Goal: Task Accomplishment & Management: Manage account settings

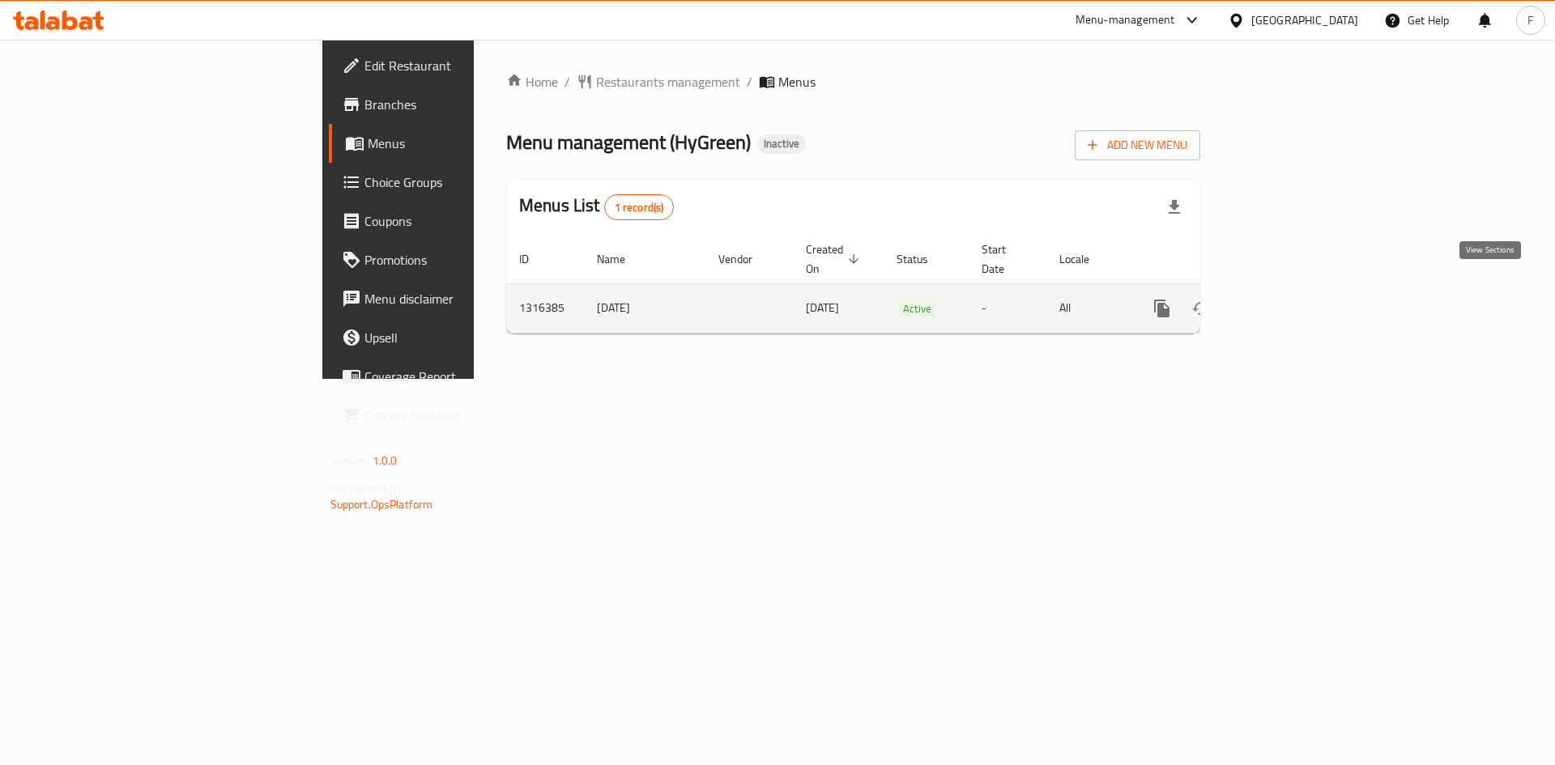
click at [1288, 299] on icon "enhanced table" at bounding box center [1278, 308] width 19 height 19
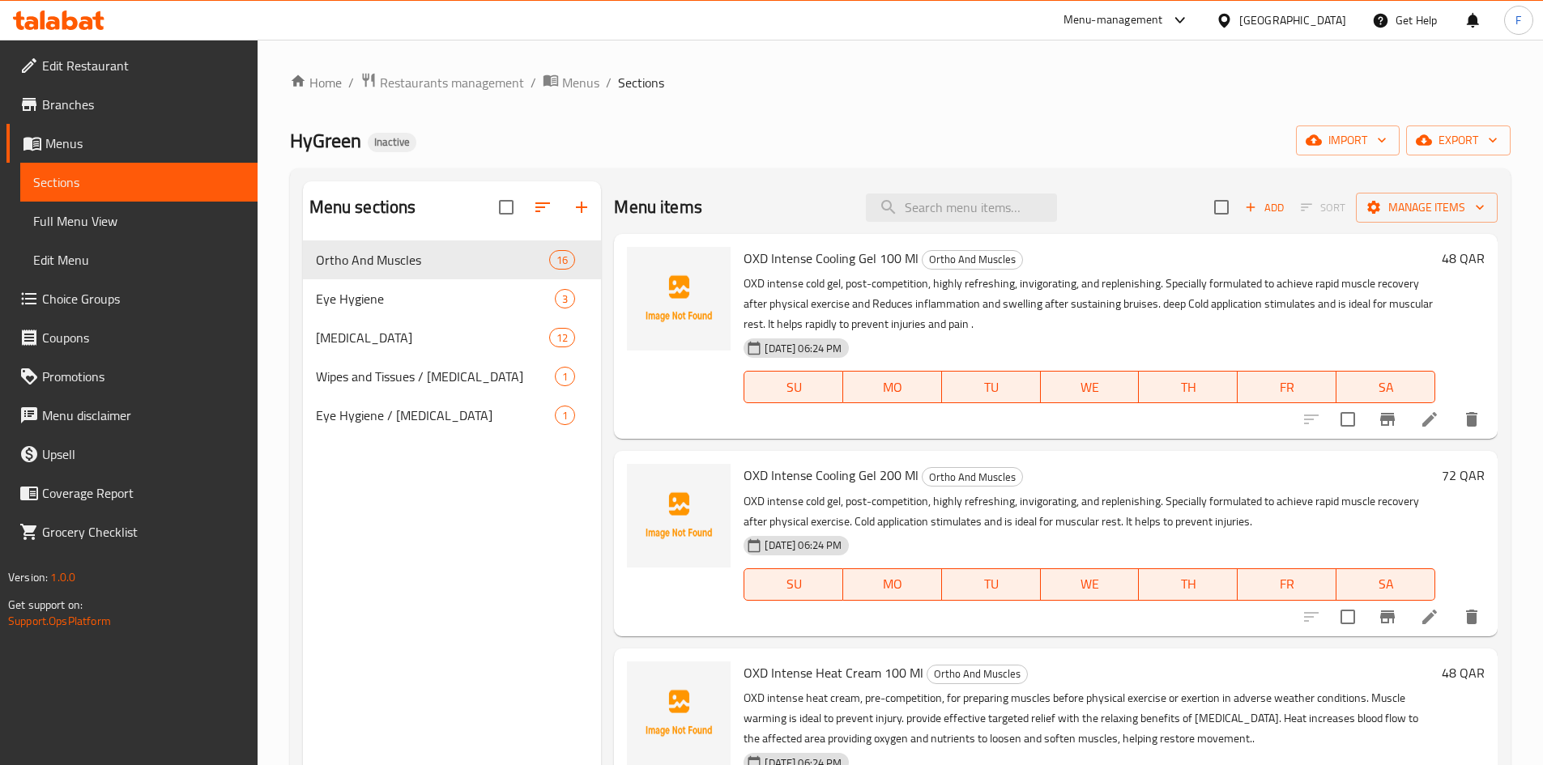
click at [790, 259] on span "OXD Intense Cooling Gel 100 Ml" at bounding box center [830, 258] width 175 height 24
drag, startPoint x: 737, startPoint y: 255, endPoint x: 871, endPoint y: 258, distance: 134.5
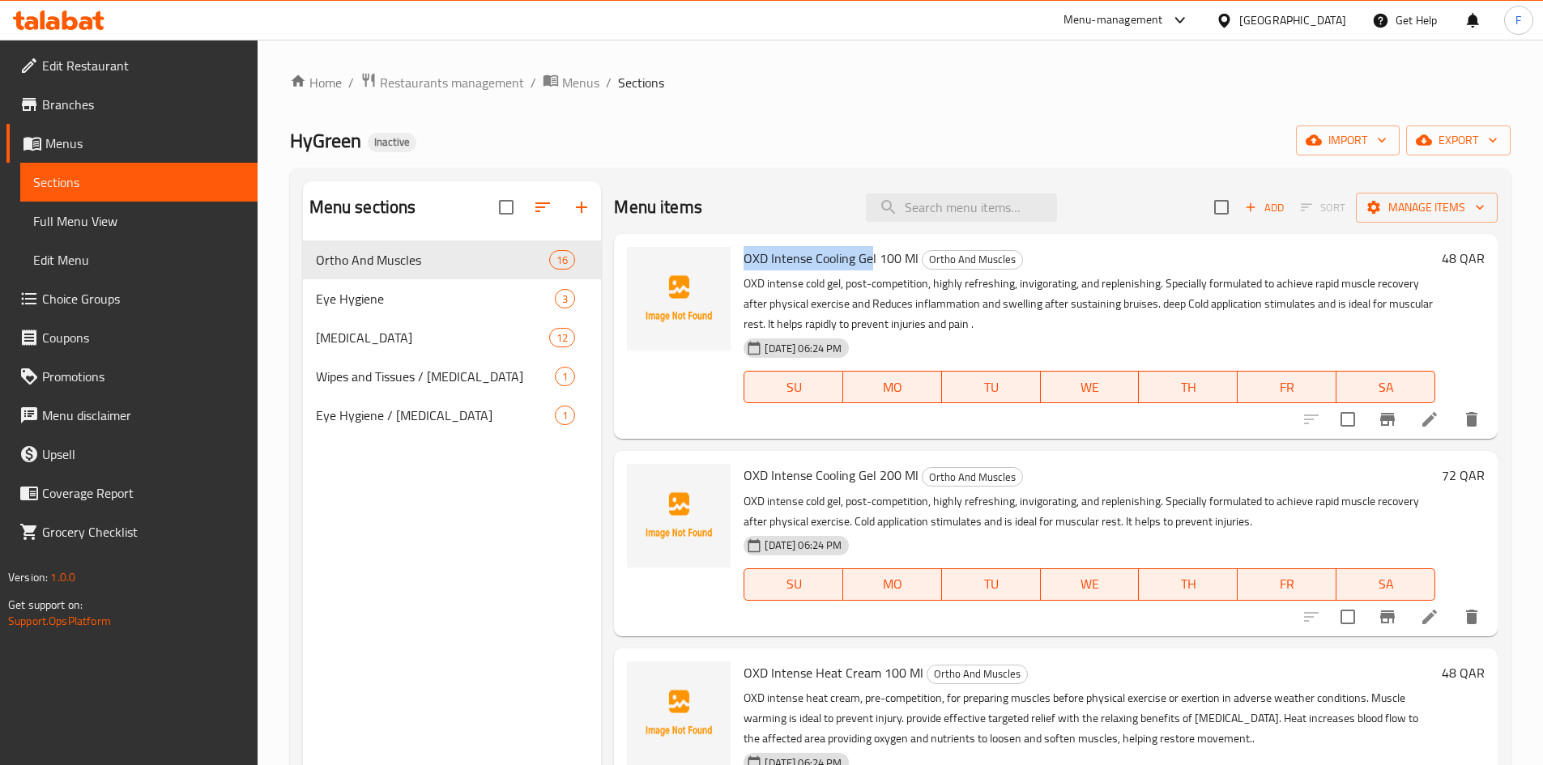
click at [871, 258] on div "OXD Intense Cooling Gel 100 Ml Ortho And Muscles OXD intense cold gel, post-com…" at bounding box center [1089, 337] width 705 height 192
click at [871, 258] on span "OXD Intense Cooling Gel 100 Ml" at bounding box center [830, 258] width 175 height 24
click at [881, 254] on span "OXD Intense Cooling Gel 100 Ml" at bounding box center [830, 258] width 175 height 24
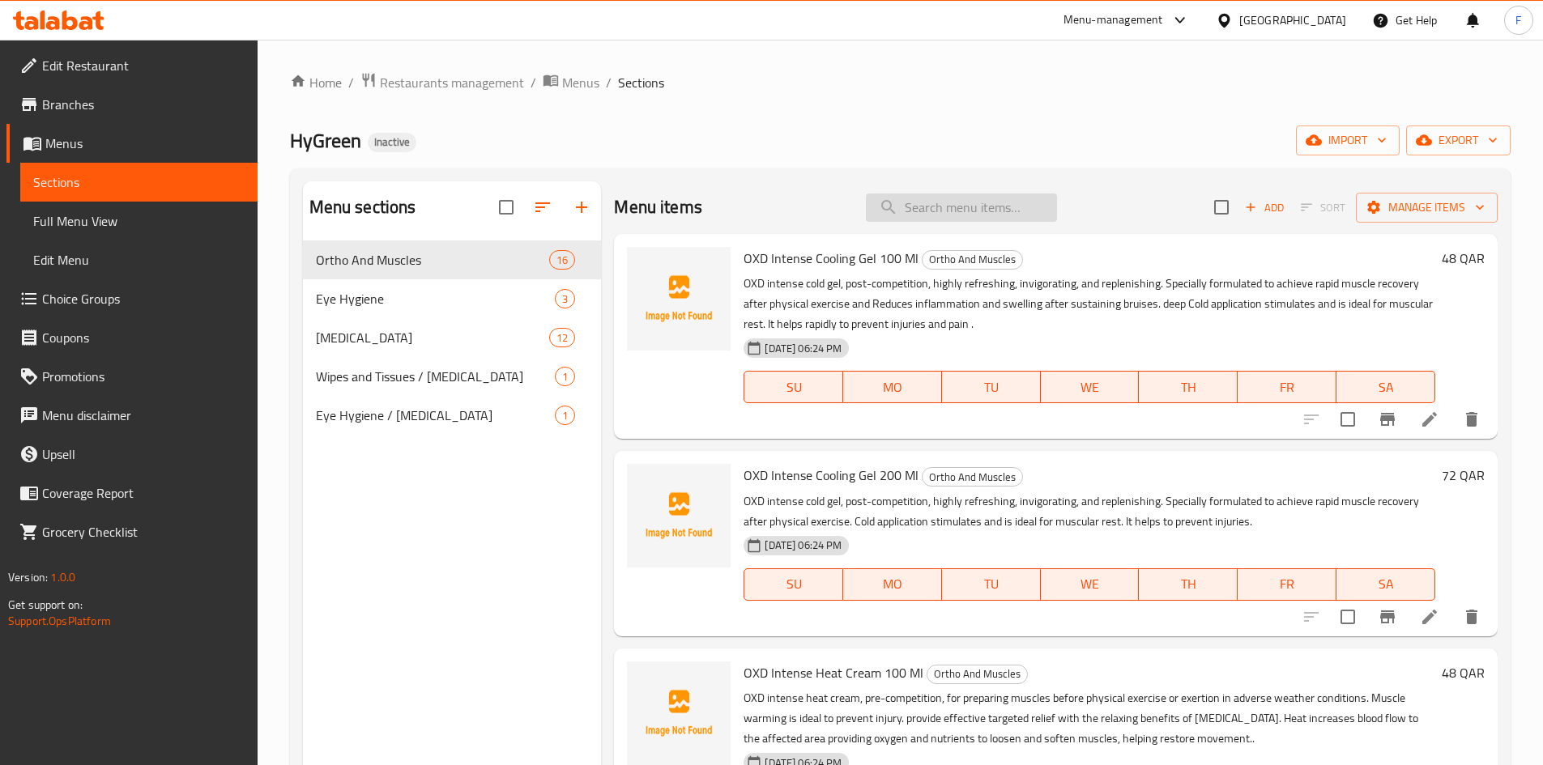
click at [917, 208] on input "search" at bounding box center [961, 208] width 191 height 28
paste input "OXD Reusable Cooling Heating Pack"
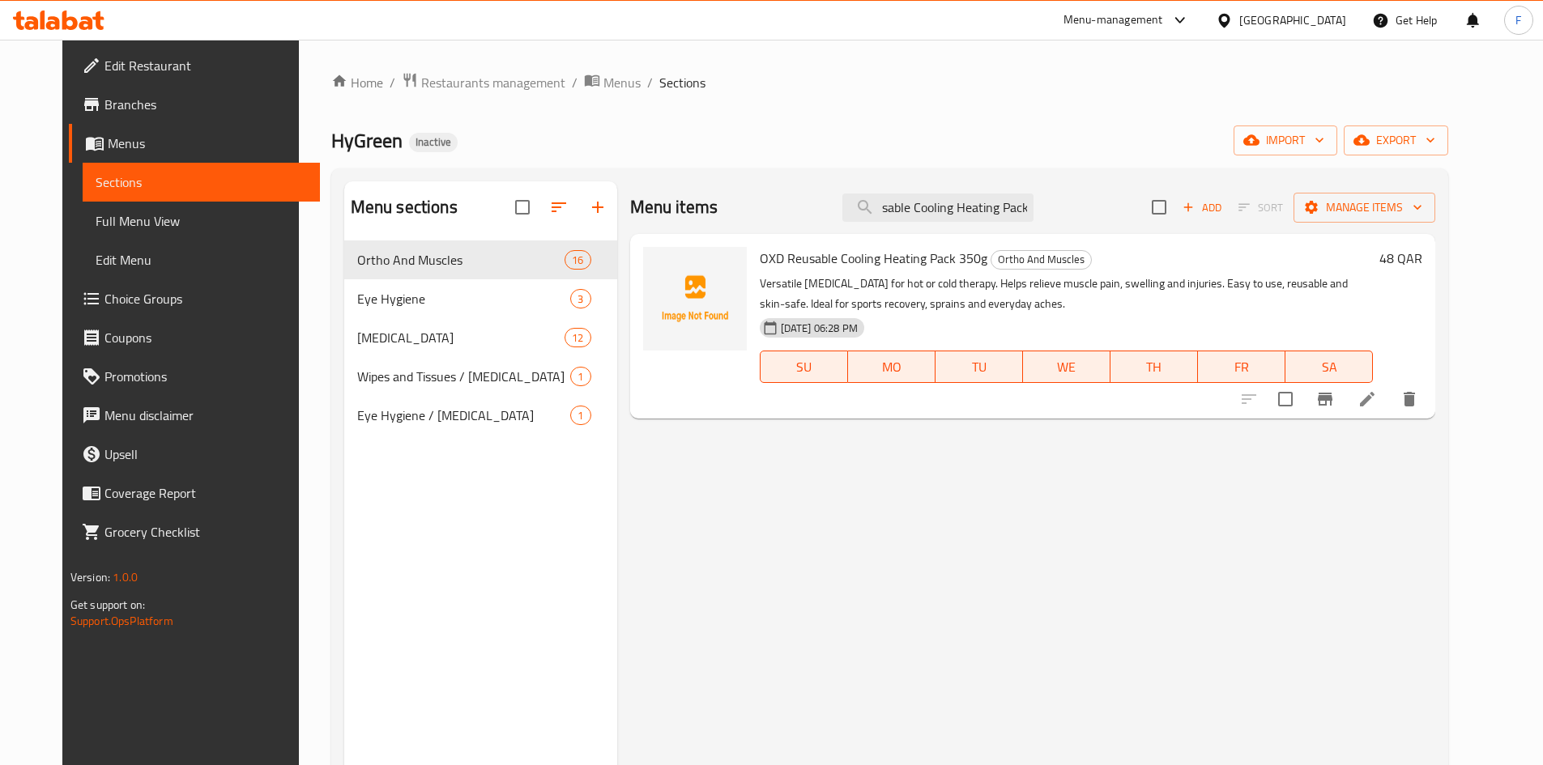
type input "OXD Reusable Cooling Heating Pack"
click at [928, 258] on span "OXD Reusable Cooling Heating Pack 350g" at bounding box center [874, 258] width 228 height 24
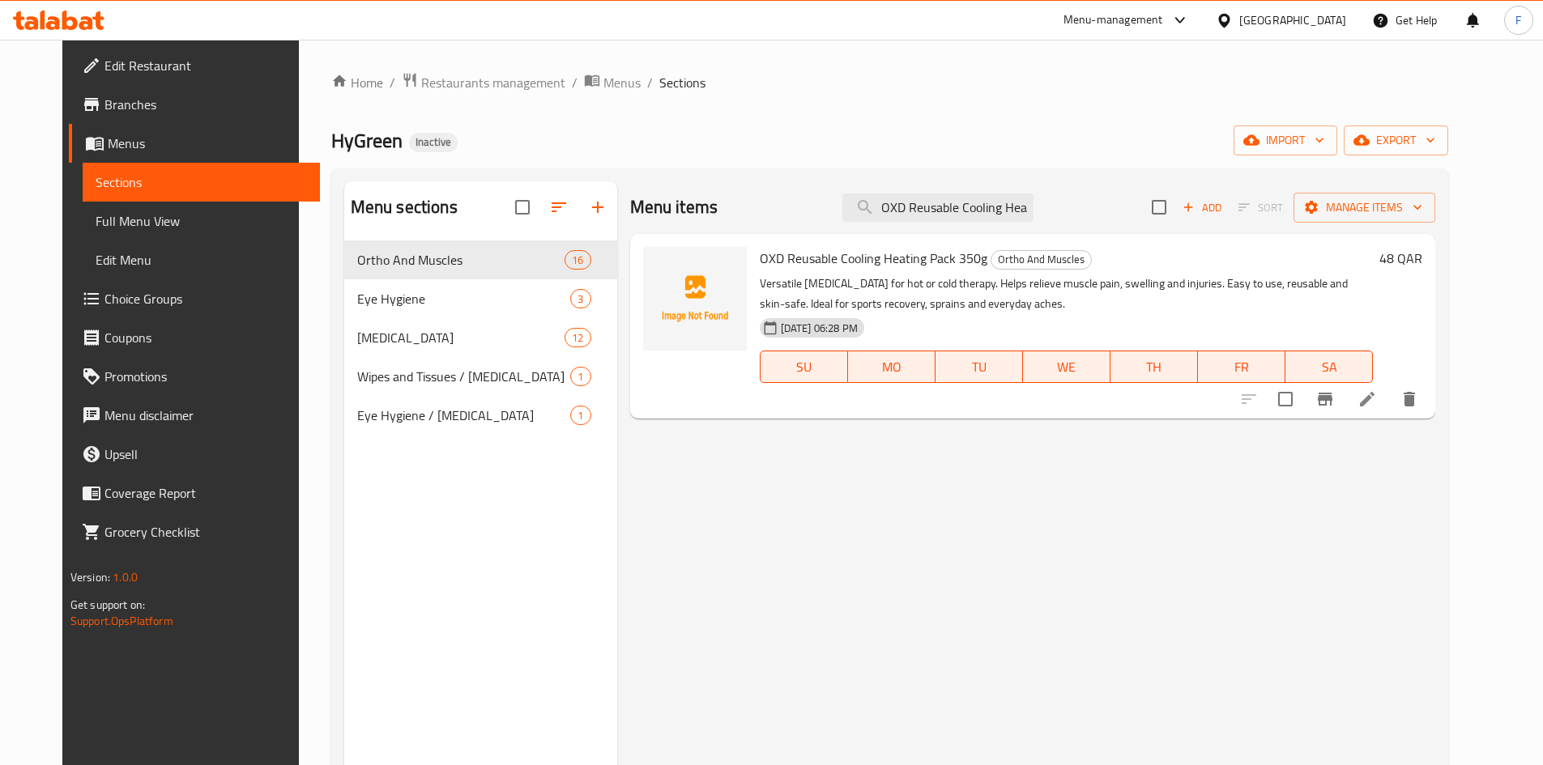
scroll to position [0, 49]
drag, startPoint x: 943, startPoint y: 207, endPoint x: 1101, endPoint y: 212, distance: 158.8
click at [1101, 212] on div "Menu items OXD Reusable Cooling Heating Pack Add Sort Manage items" at bounding box center [1033, 207] width 806 height 53
click at [992, 284] on p "Versatile [MEDICAL_DATA] for hot or cold therapy. Helps relieve muscle pain, sw…" at bounding box center [1067, 294] width 614 height 40
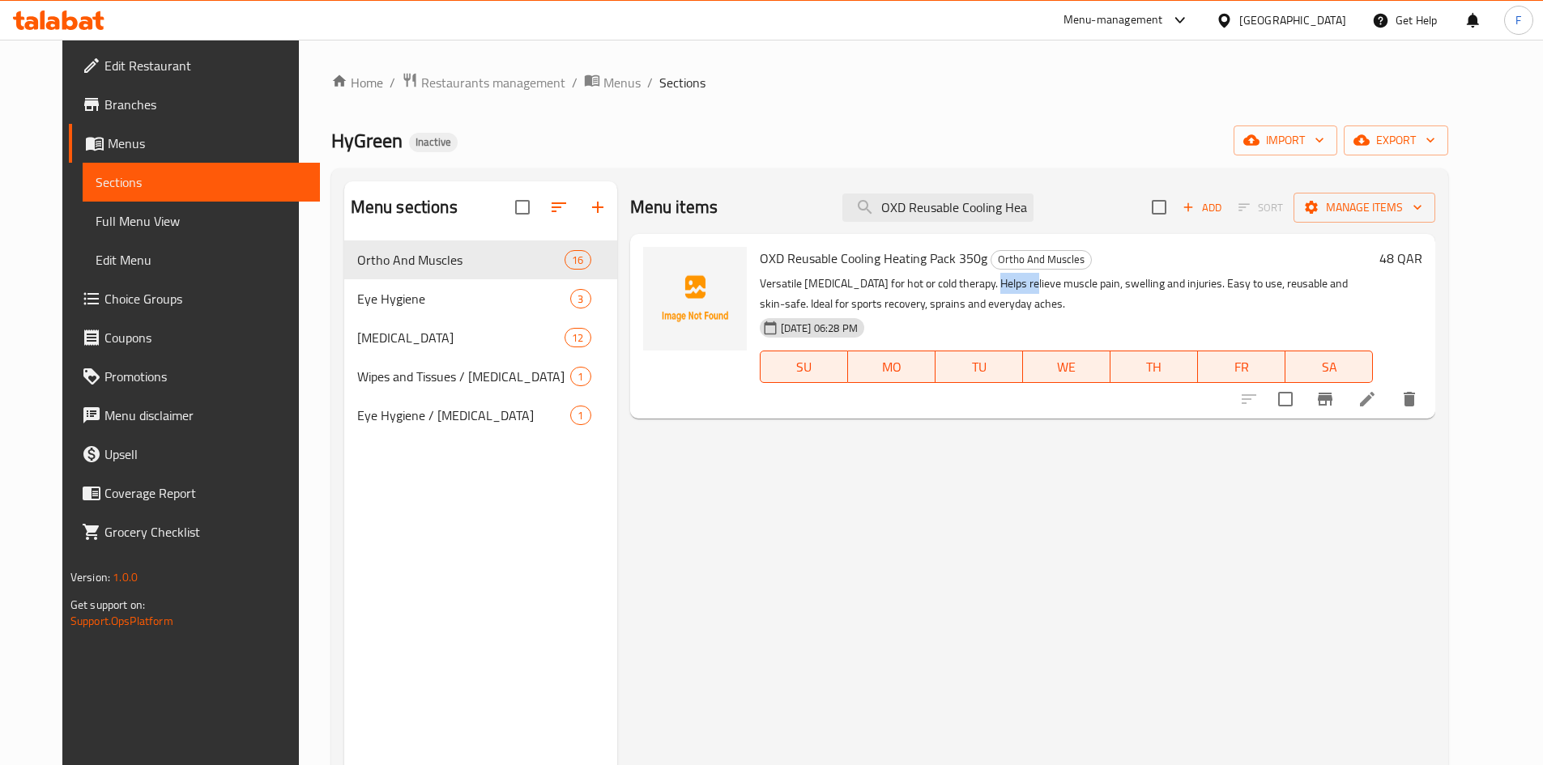
click at [992, 284] on p "Versatile [MEDICAL_DATA] for hot or cold therapy. Helps relieve muscle pain, sw…" at bounding box center [1067, 294] width 614 height 40
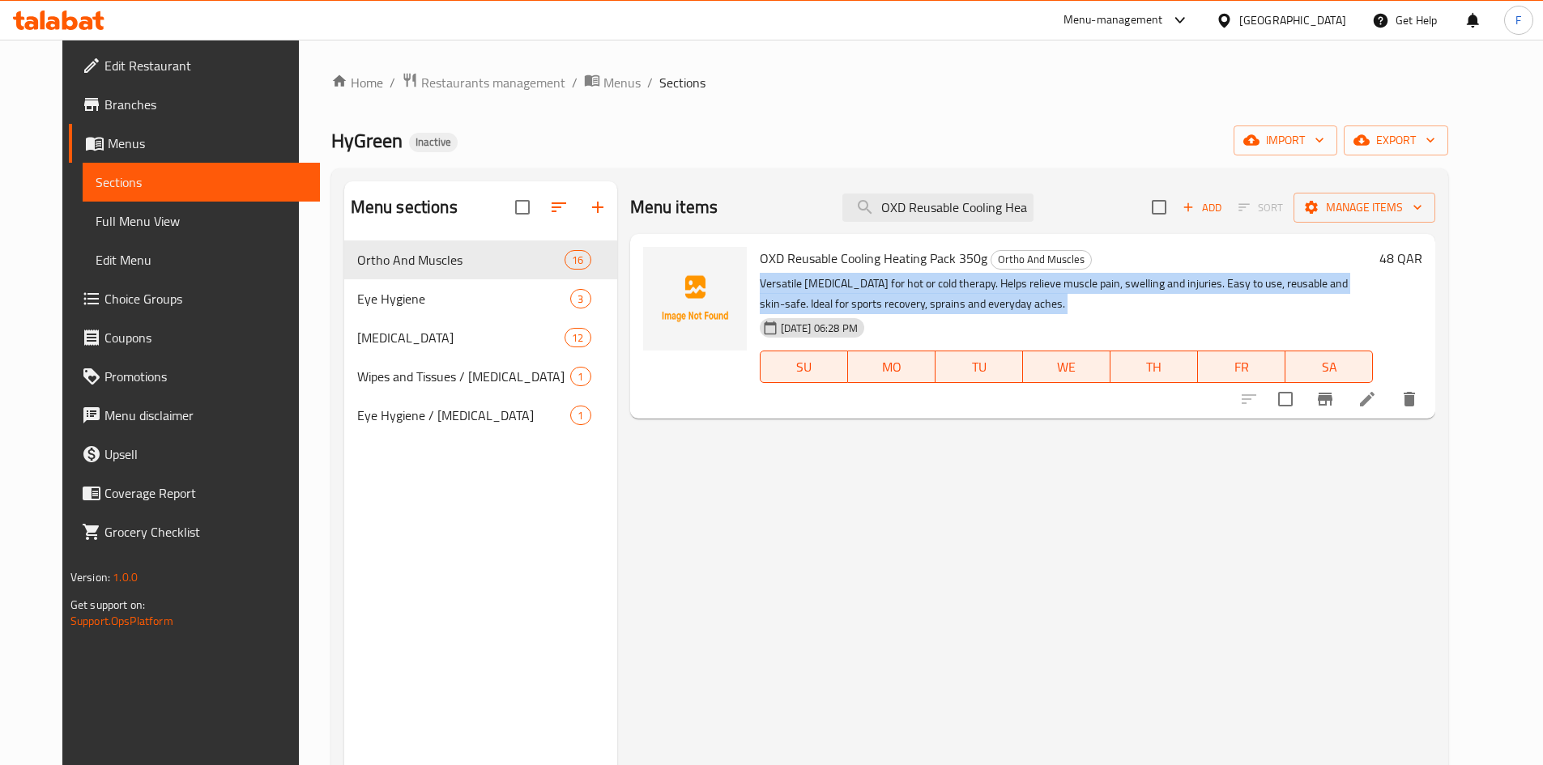
click at [992, 284] on p "Versatile [MEDICAL_DATA] for hot or cold therapy. Helps relieve muscle pain, sw…" at bounding box center [1067, 294] width 614 height 40
click at [807, 301] on p "Versatile [MEDICAL_DATA] for hot or cold therapy. Helps relieve muscle pain, sw…" at bounding box center [1067, 294] width 614 height 40
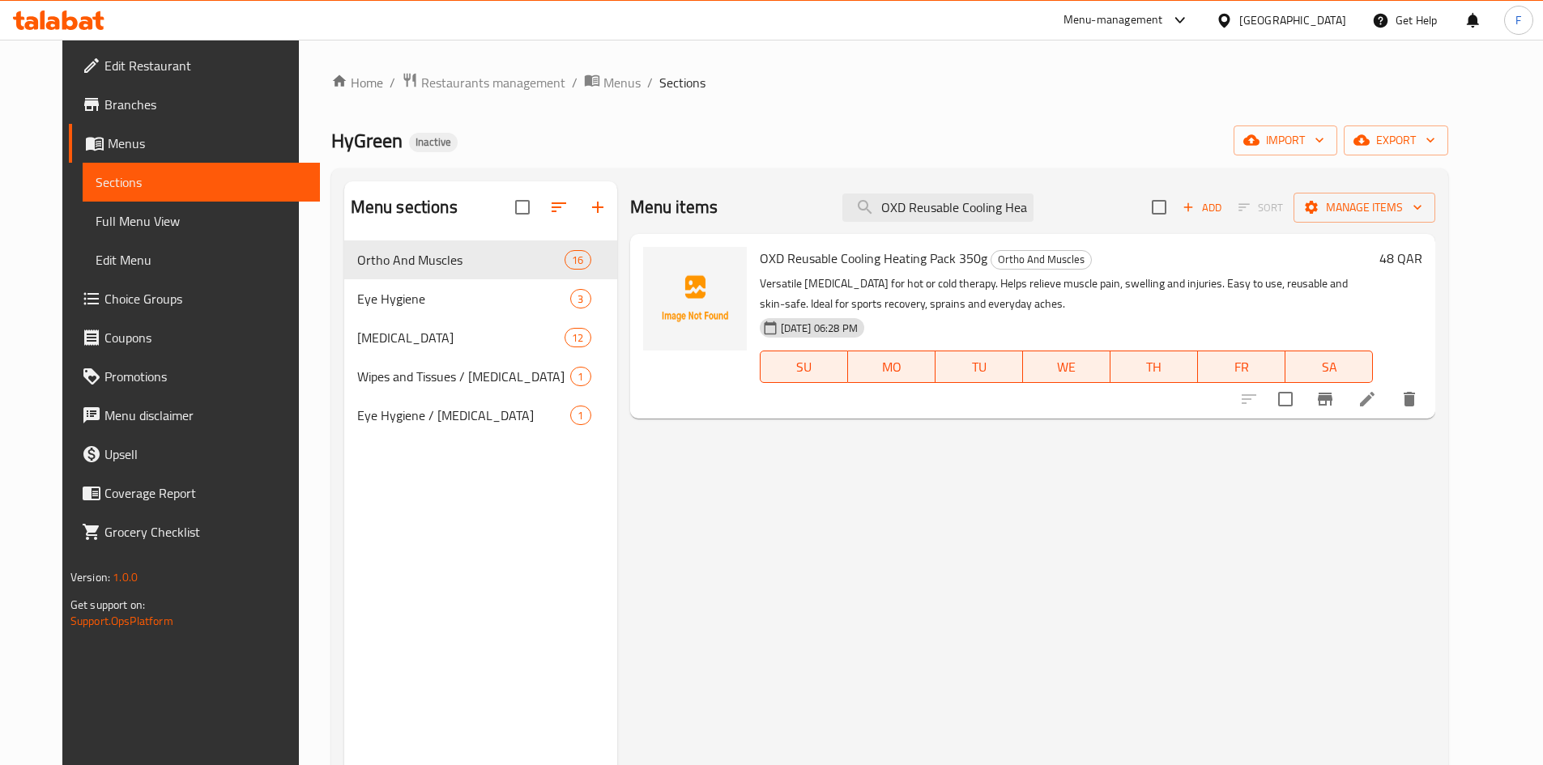
click at [794, 289] on p "Versatile [MEDICAL_DATA] for hot or cold therapy. Helps relieve muscle pain, sw…" at bounding box center [1067, 294] width 614 height 40
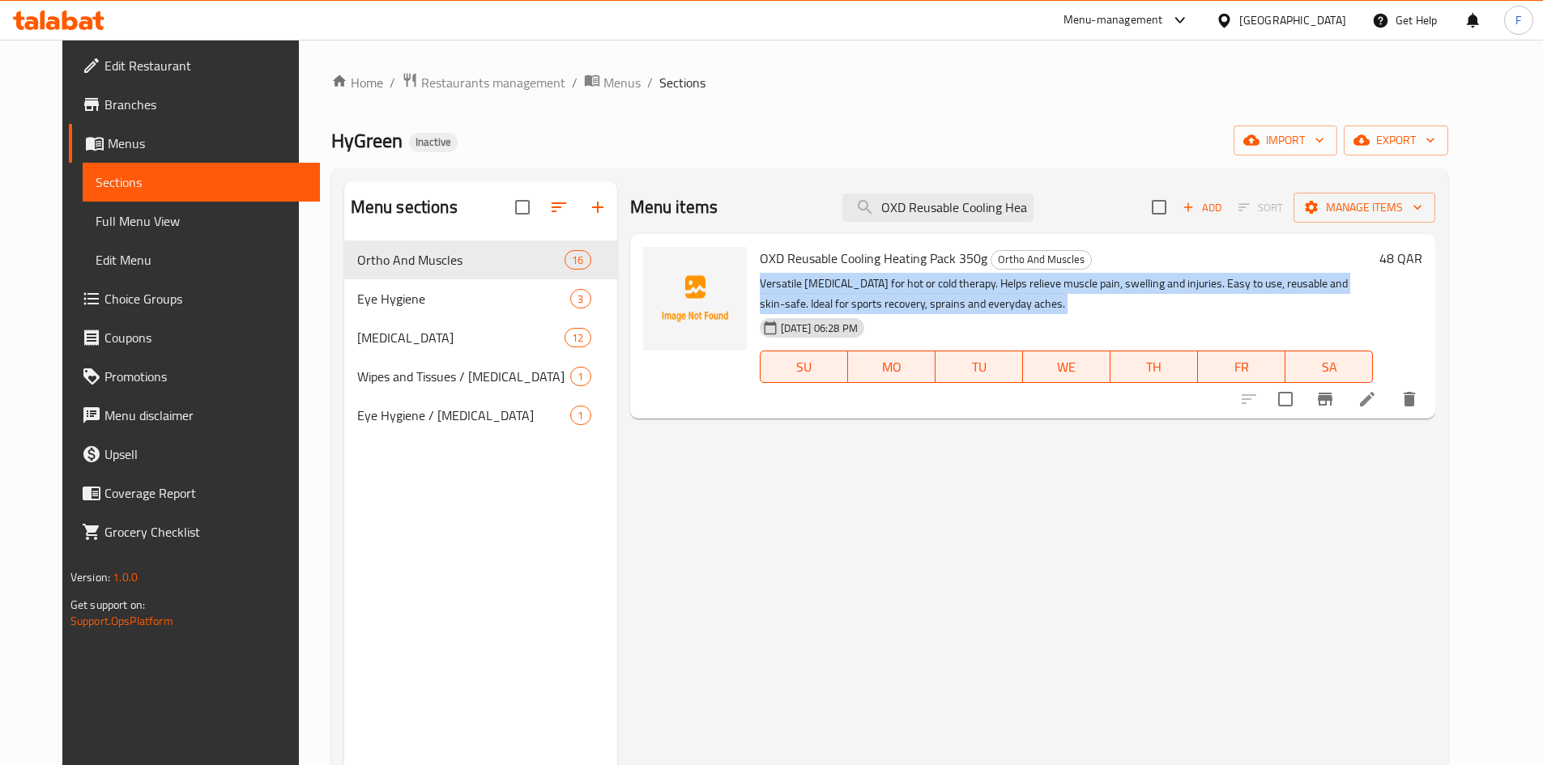
click at [794, 289] on p "Versatile [MEDICAL_DATA] for hot or cold therapy. Helps relieve muscle pain, sw…" at bounding box center [1067, 294] width 614 height 40
click at [828, 287] on p "Versatile [MEDICAL_DATA] for hot or cold therapy. Helps relieve muscle pain, sw…" at bounding box center [1067, 294] width 614 height 40
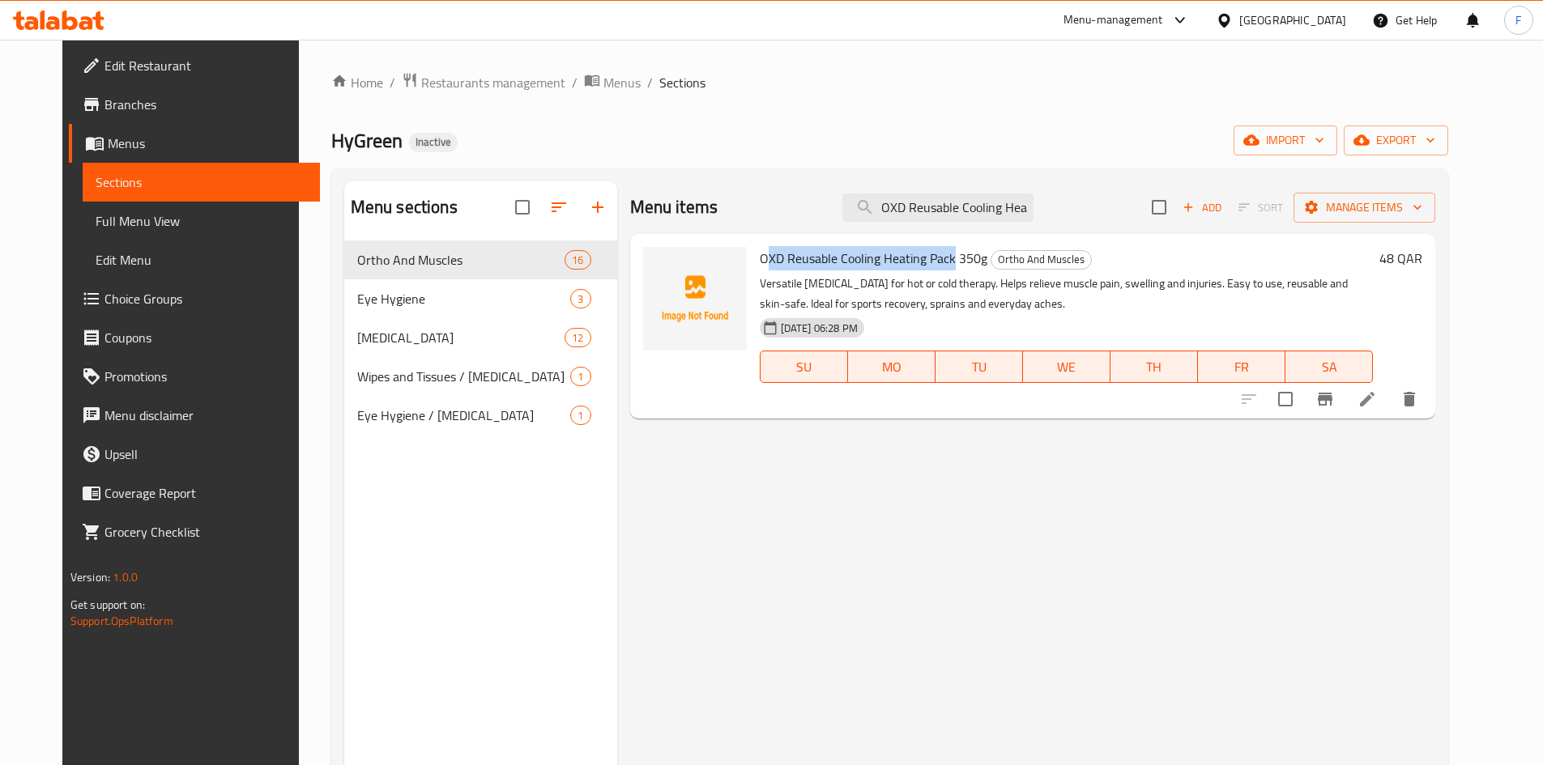
drag, startPoint x: 748, startPoint y: 262, endPoint x: 939, endPoint y: 258, distance: 190.4
click at [939, 258] on span "OXD Reusable Cooling Heating Pack 350g" at bounding box center [874, 258] width 228 height 24
click at [909, 258] on span "OXD Reusable Cooling Heating Pack 350g" at bounding box center [874, 258] width 228 height 24
drag, startPoint x: 747, startPoint y: 258, endPoint x: 938, endPoint y: 261, distance: 191.1
click at [938, 261] on span "OXD Reusable Cooling Heating Pack 350g" at bounding box center [874, 258] width 228 height 24
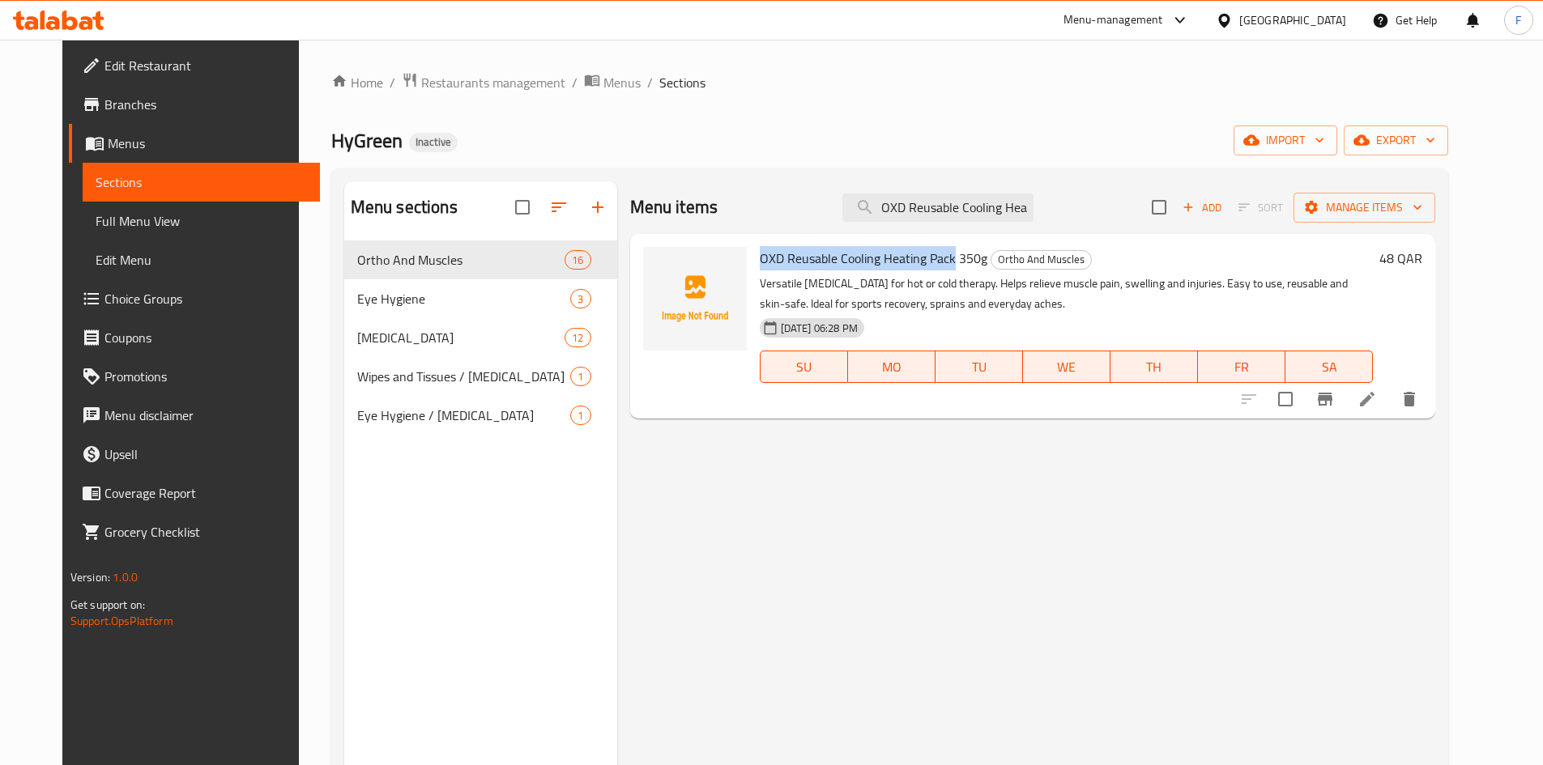
copy span "OXD Reusable Cooling Heating Pack"
click at [890, 295] on p "Versatile [MEDICAL_DATA] for hot or cold therapy. Helps relieve muscle pain, sw…" at bounding box center [1067, 294] width 614 height 40
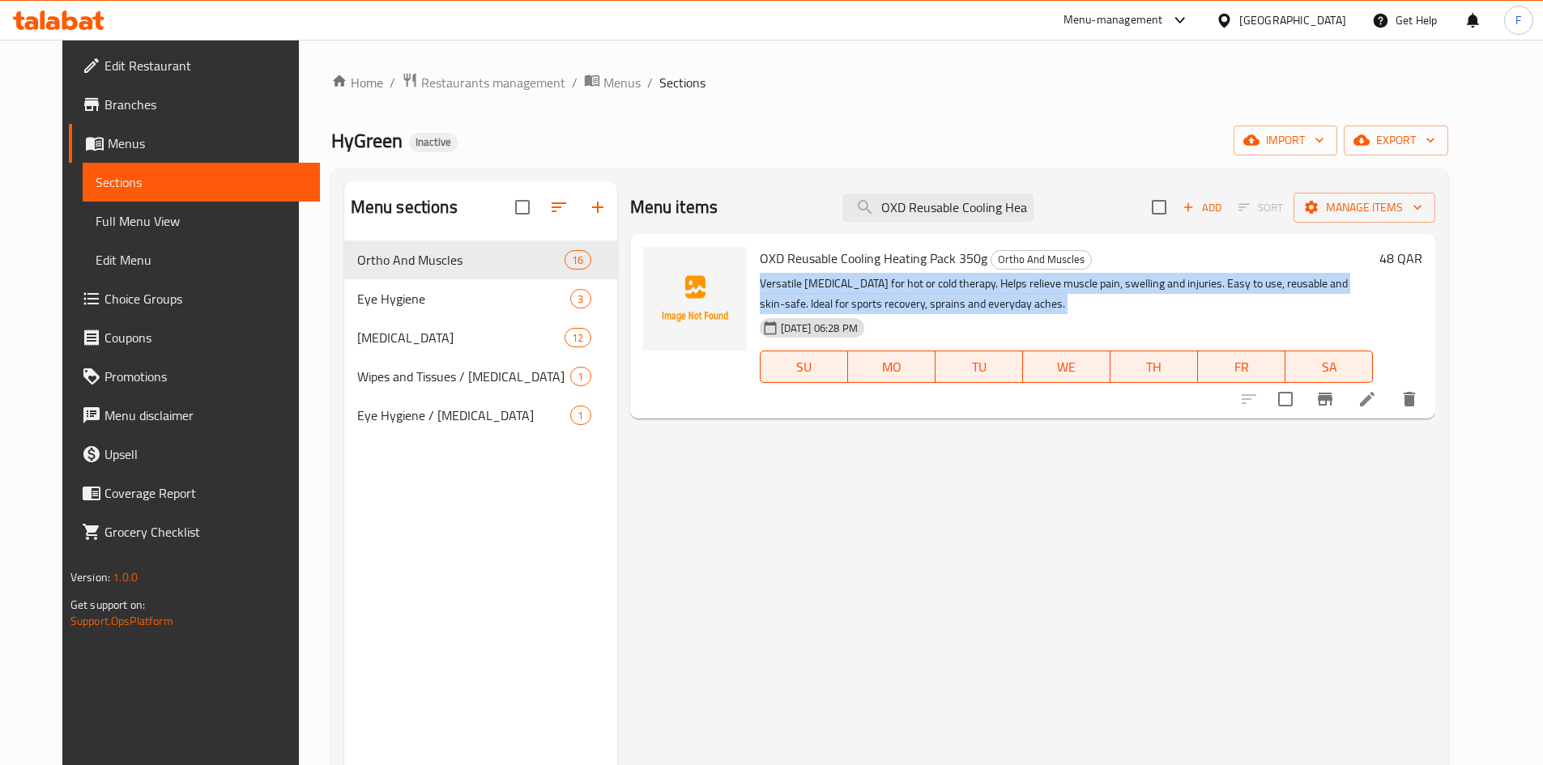
click at [890, 295] on p "Versatile [MEDICAL_DATA] for hot or cold therapy. Helps relieve muscle pain, sw…" at bounding box center [1067, 294] width 614 height 40
copy div "Versatile [MEDICAL_DATA] for hot or cold therapy. Helps relieve muscle pain, sw…"
click at [1377, 394] on icon at bounding box center [1366, 399] width 19 height 19
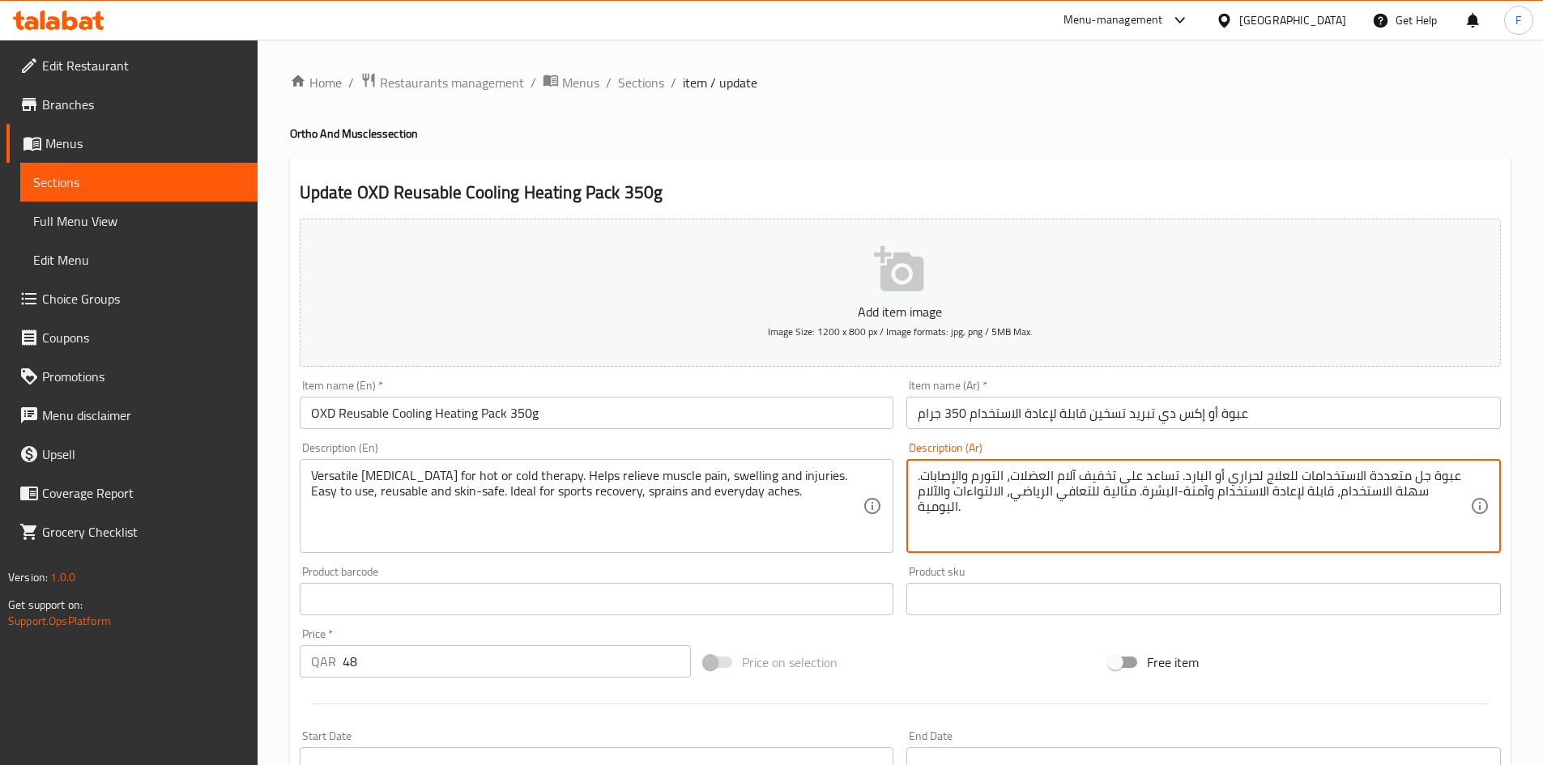
click at [1352, 484] on textarea "عبوة جل متعددة الاستخدامات للعلاج لحراري أو البارد. تساعد على تخفيف آلام العضلا…" at bounding box center [1194, 506] width 552 height 77
click at [1216, 486] on textarea "عبوة جل متعددة الاستخدامات للعلاج لحراري أو البارد. تساعد على تخفيف آلام العضلا…" at bounding box center [1194, 506] width 552 height 77
click at [1118, 489] on textarea "عبوة جل متعددة الاستخدامات للعلاج لحراري أو البارد. تساعد على تخفيف آلام العضلا…" at bounding box center [1194, 506] width 552 height 77
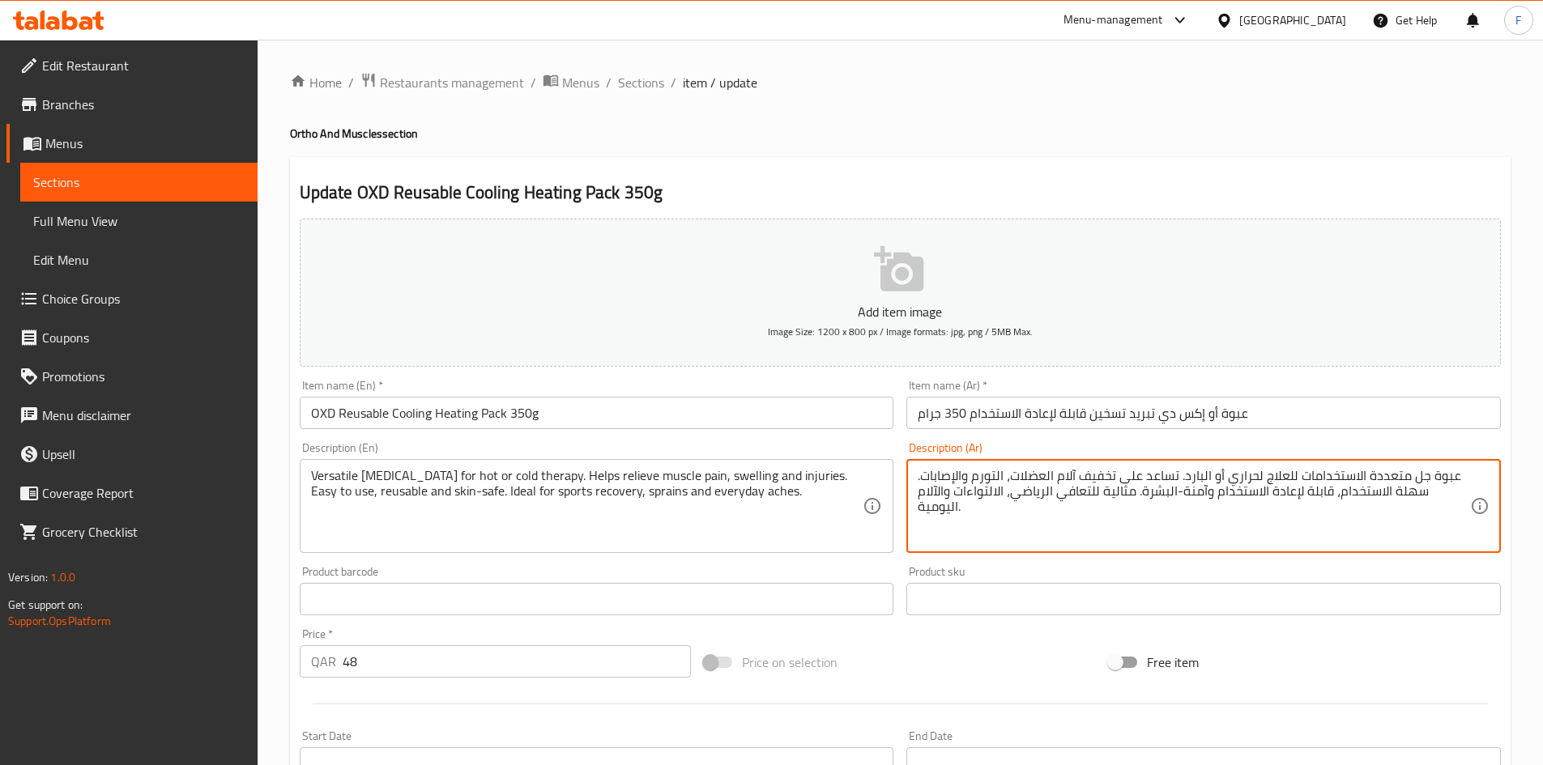
click at [1118, 489] on textarea "عبوة جل متعددة الاستخدامات للعلاج لحراري أو البارد. تساعد على تخفيف آلام العضلا…" at bounding box center [1194, 506] width 552 height 77
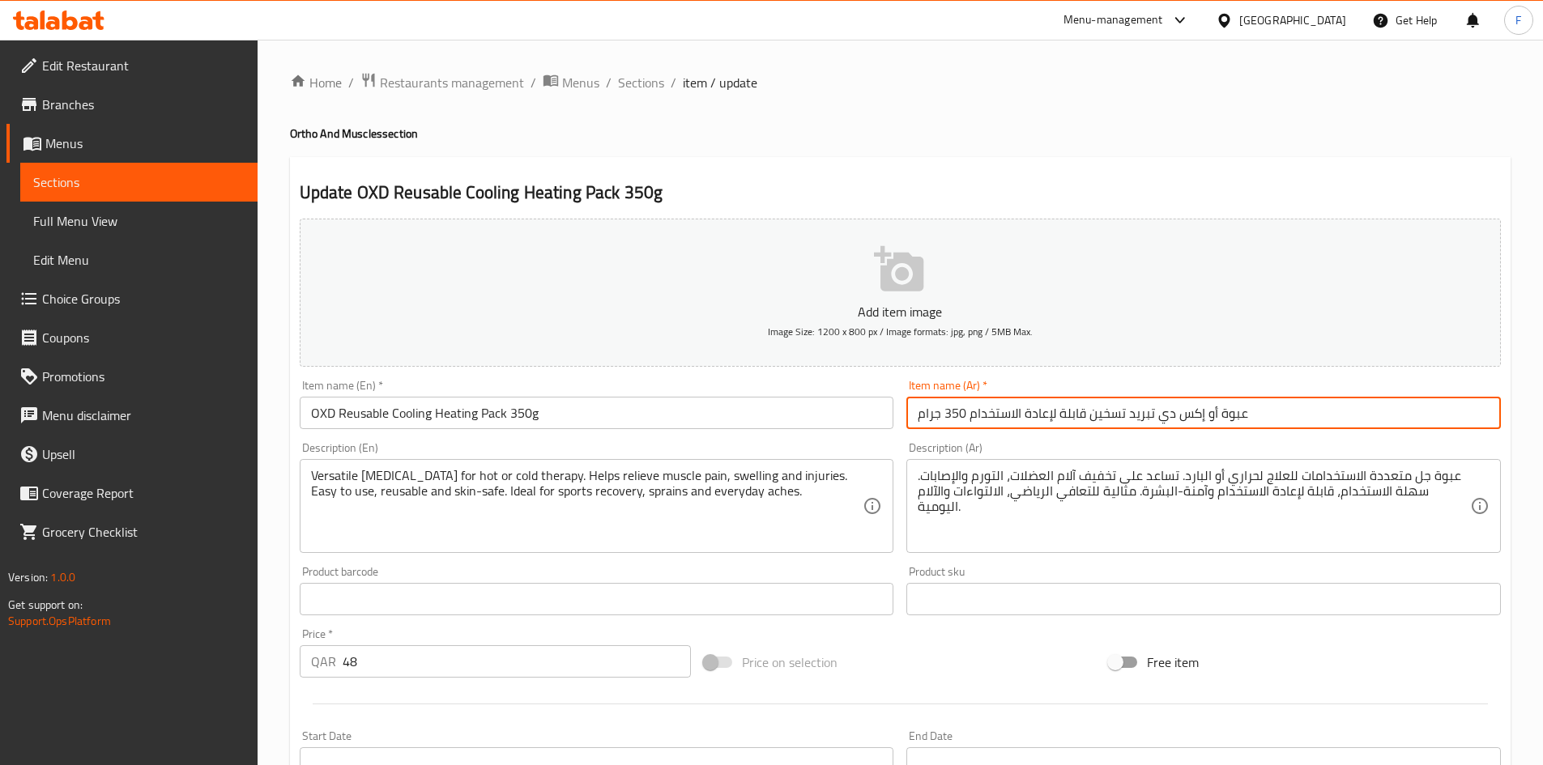
click at [1229, 411] on input "عبوة أو إكس دي تبريد تسخين قابلة لإعادة الاستخدام 350 جرام" at bounding box center [1203, 413] width 594 height 32
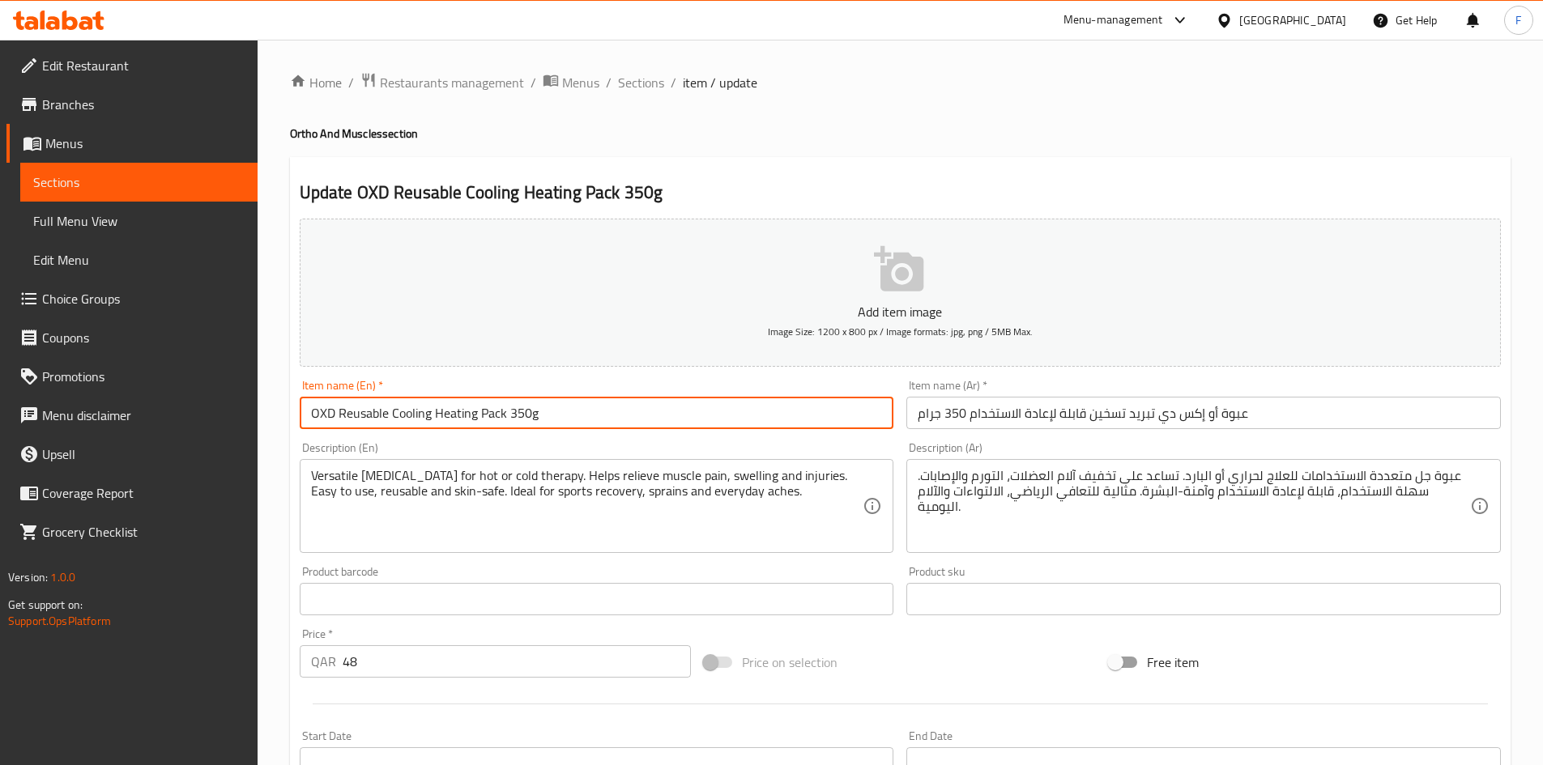
click at [484, 415] on input "OXD Reusable Cooling Heating Pack 350g" at bounding box center [597, 413] width 594 height 32
click at [352, 419] on input "OXD Reusable Cooling Heating Pack 350g" at bounding box center [597, 413] width 594 height 32
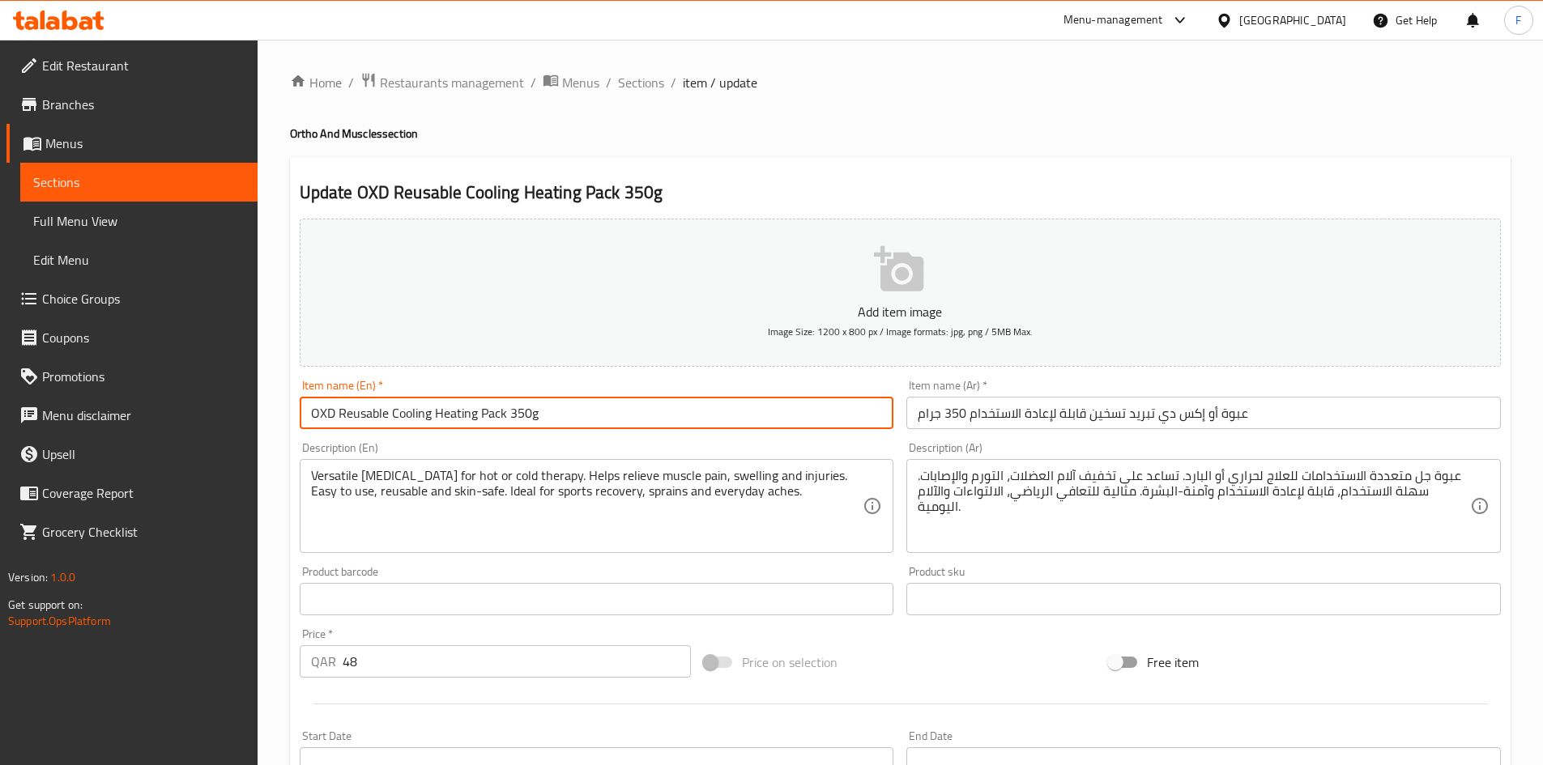
click at [352, 419] on input "OXD Reusable Cooling Heating Pack 350g" at bounding box center [597, 413] width 594 height 32
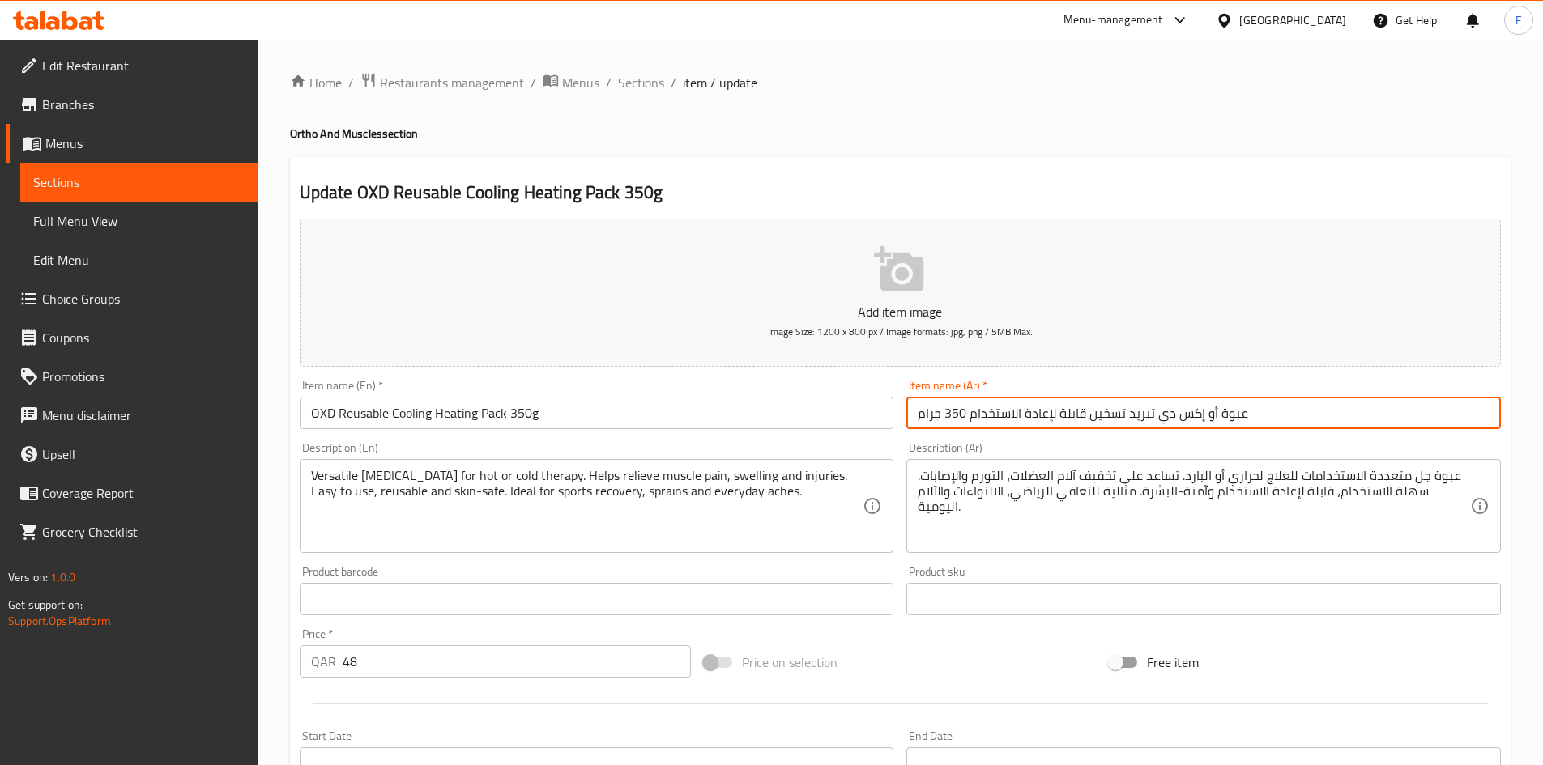
click at [1065, 406] on input "عبوة أو إكس دي تبريد تسخين قابلة لإعادة الاستخدام 350 جرام" at bounding box center [1203, 413] width 594 height 32
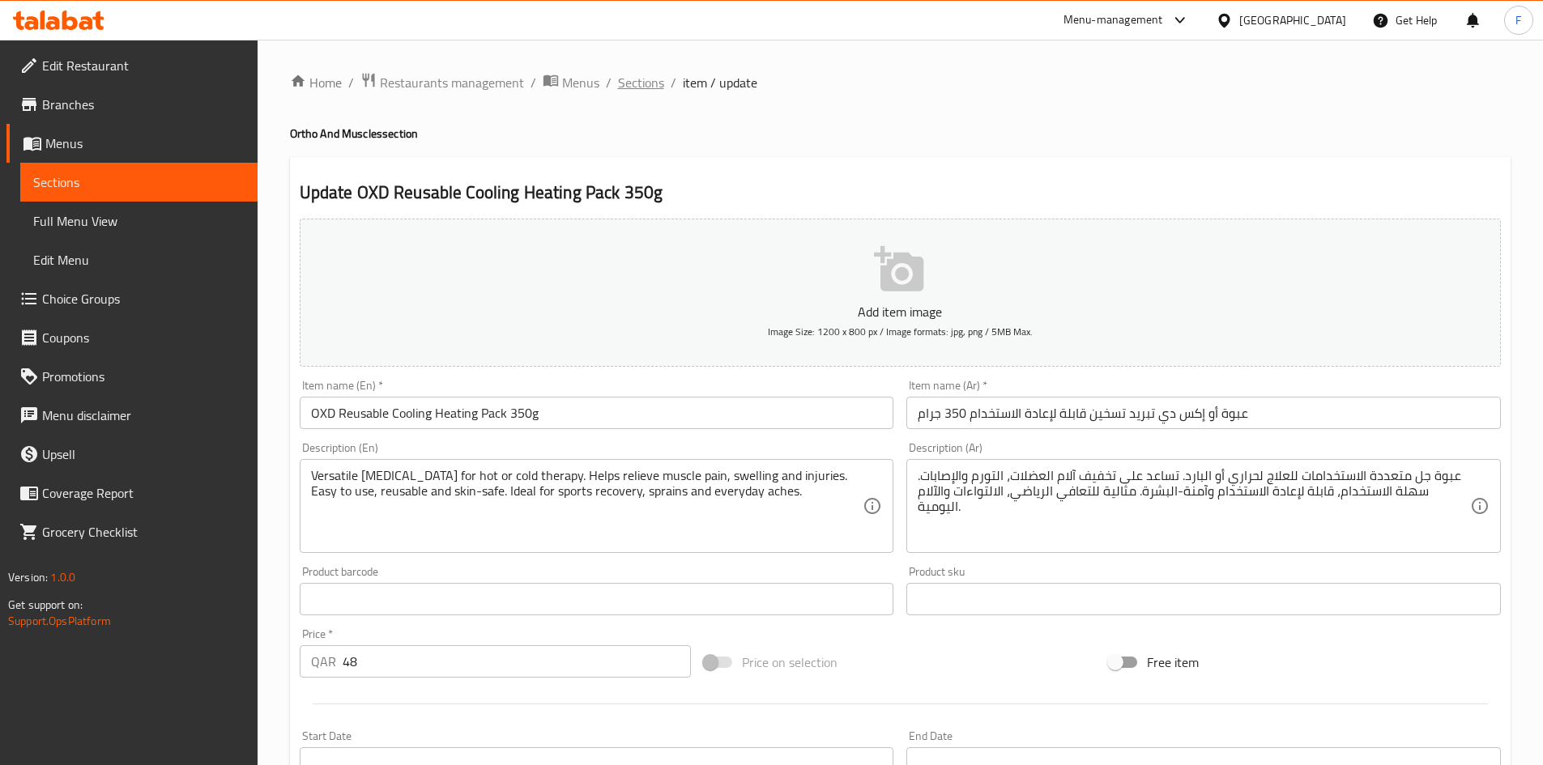
click at [647, 79] on span "Sections" at bounding box center [641, 82] width 46 height 19
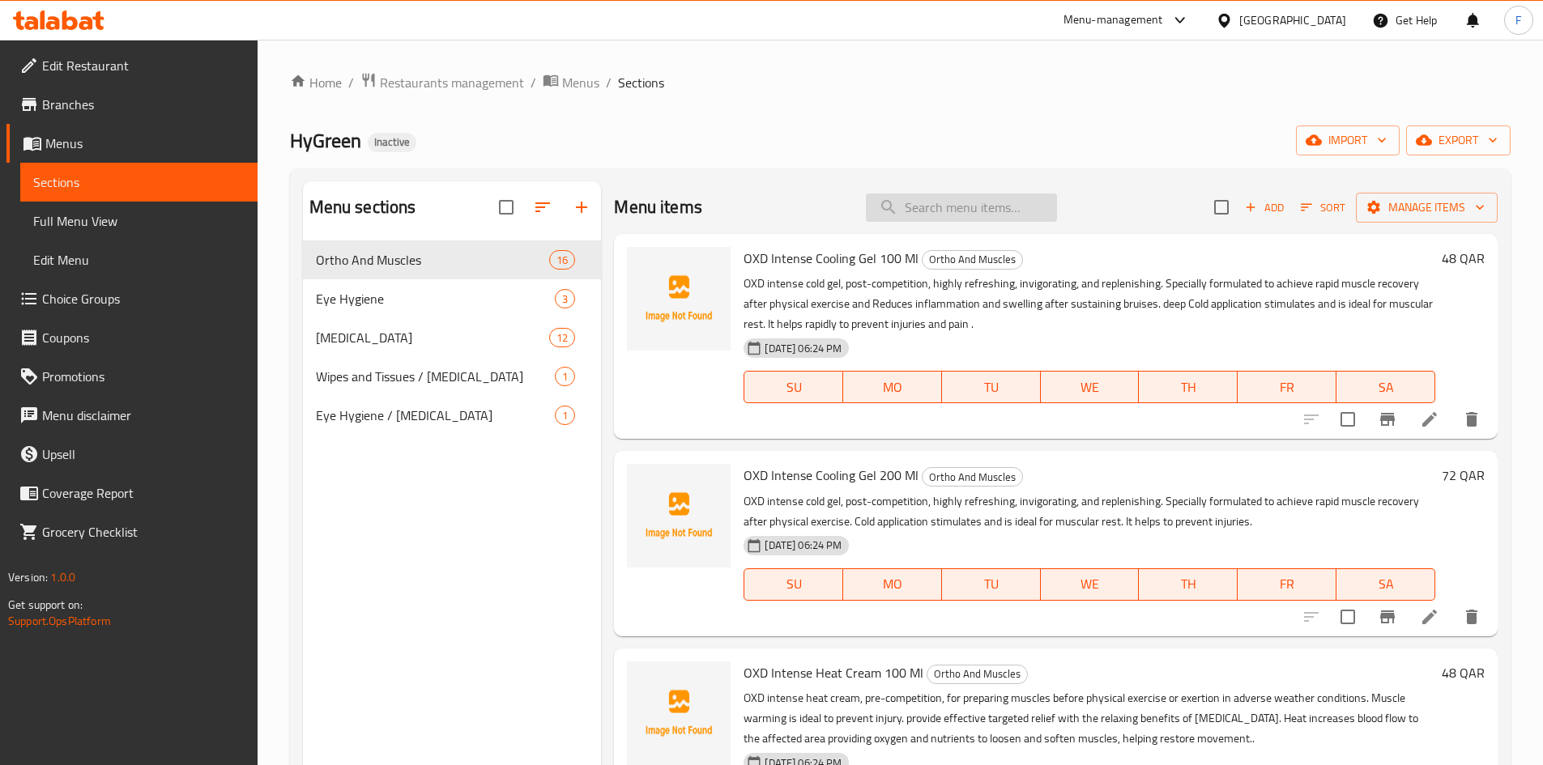
click at [921, 202] on input "search" at bounding box center [961, 208] width 191 height 28
paste input "OXD Reusable Cooling Heating Pack 350g"
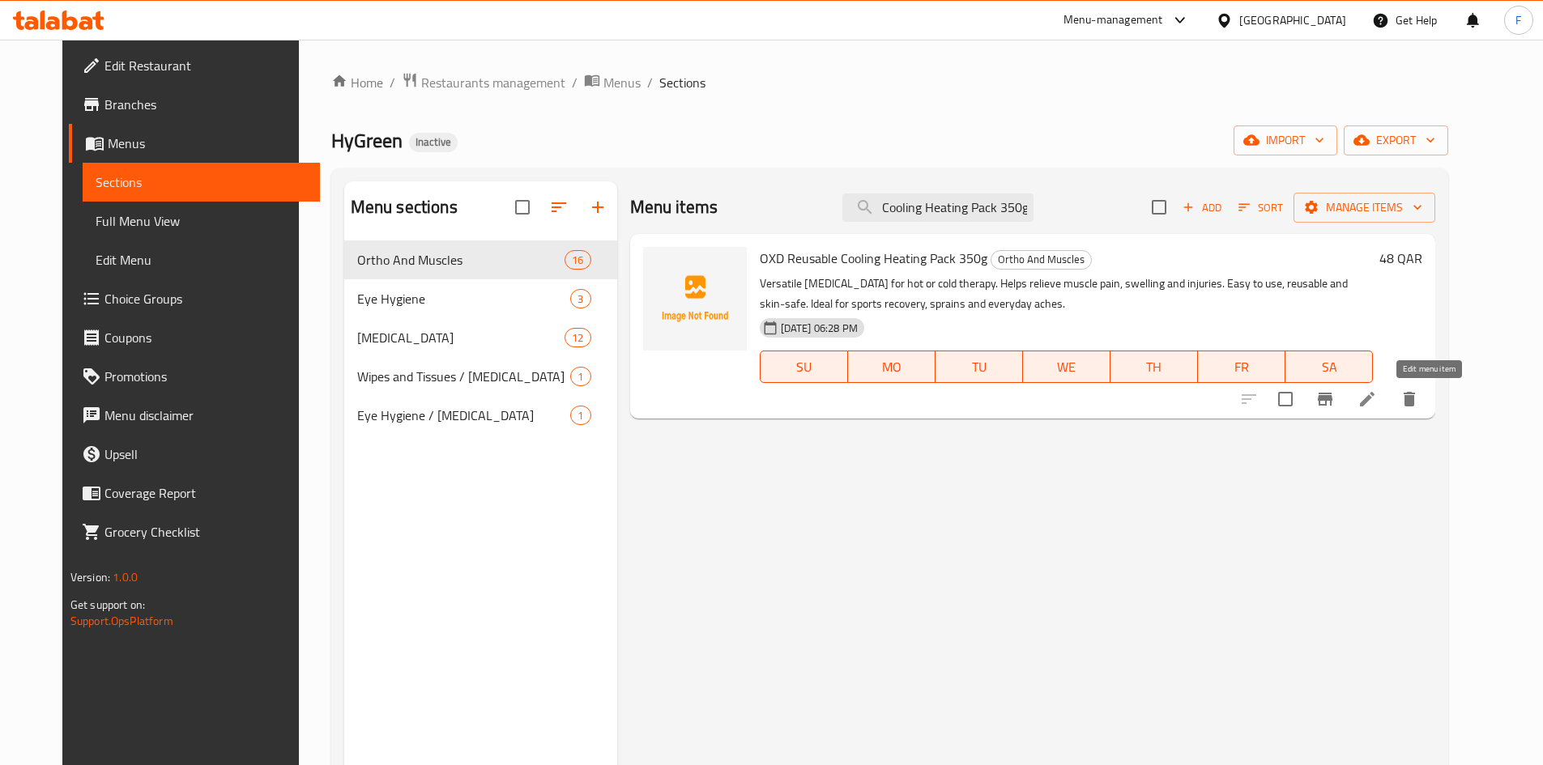
type input "OXD Reusable Cooling Heating Pack 350g"
click at [1374, 405] on icon at bounding box center [1367, 399] width 15 height 15
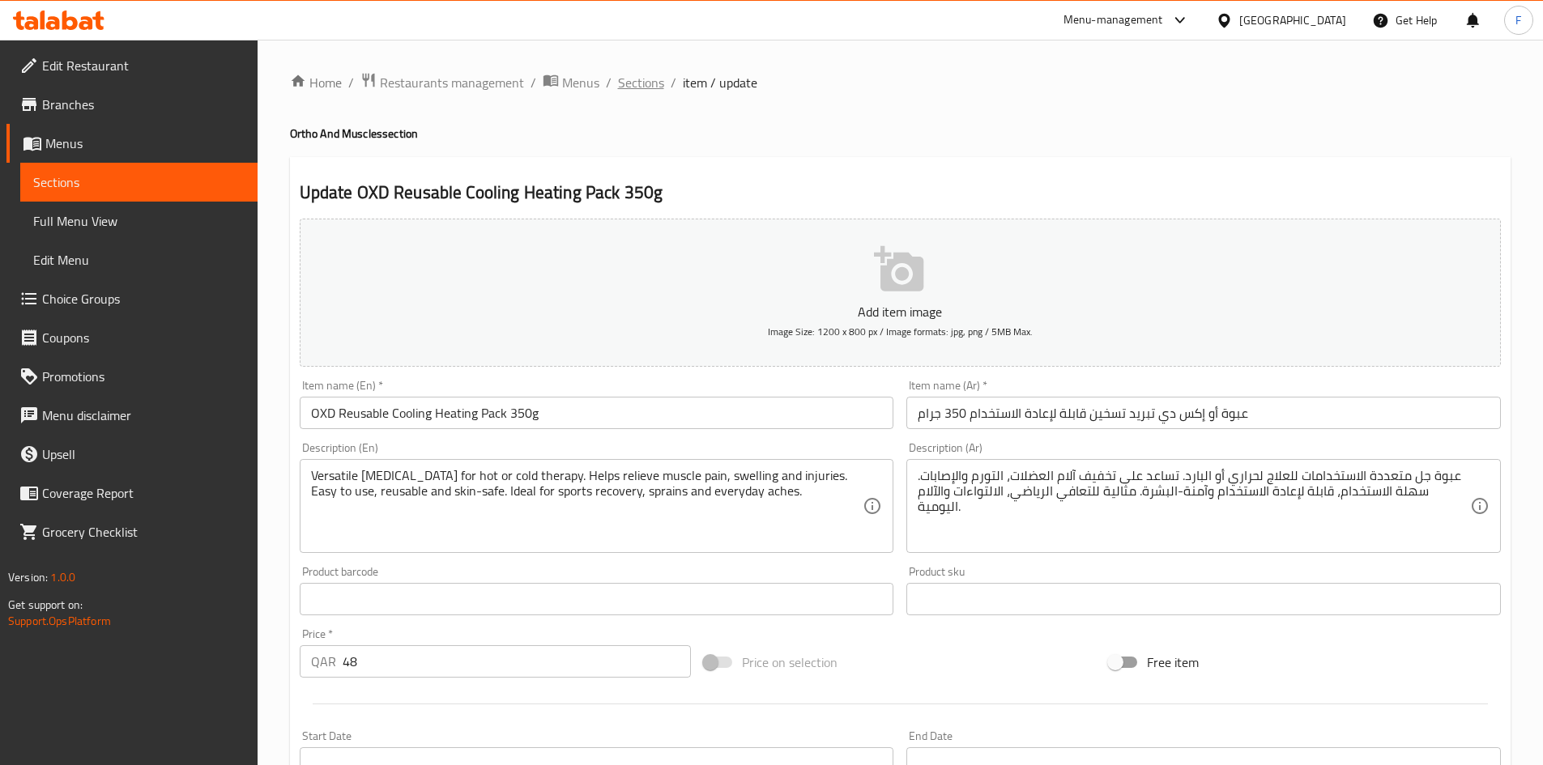
click at [647, 81] on span "Sections" at bounding box center [641, 82] width 46 height 19
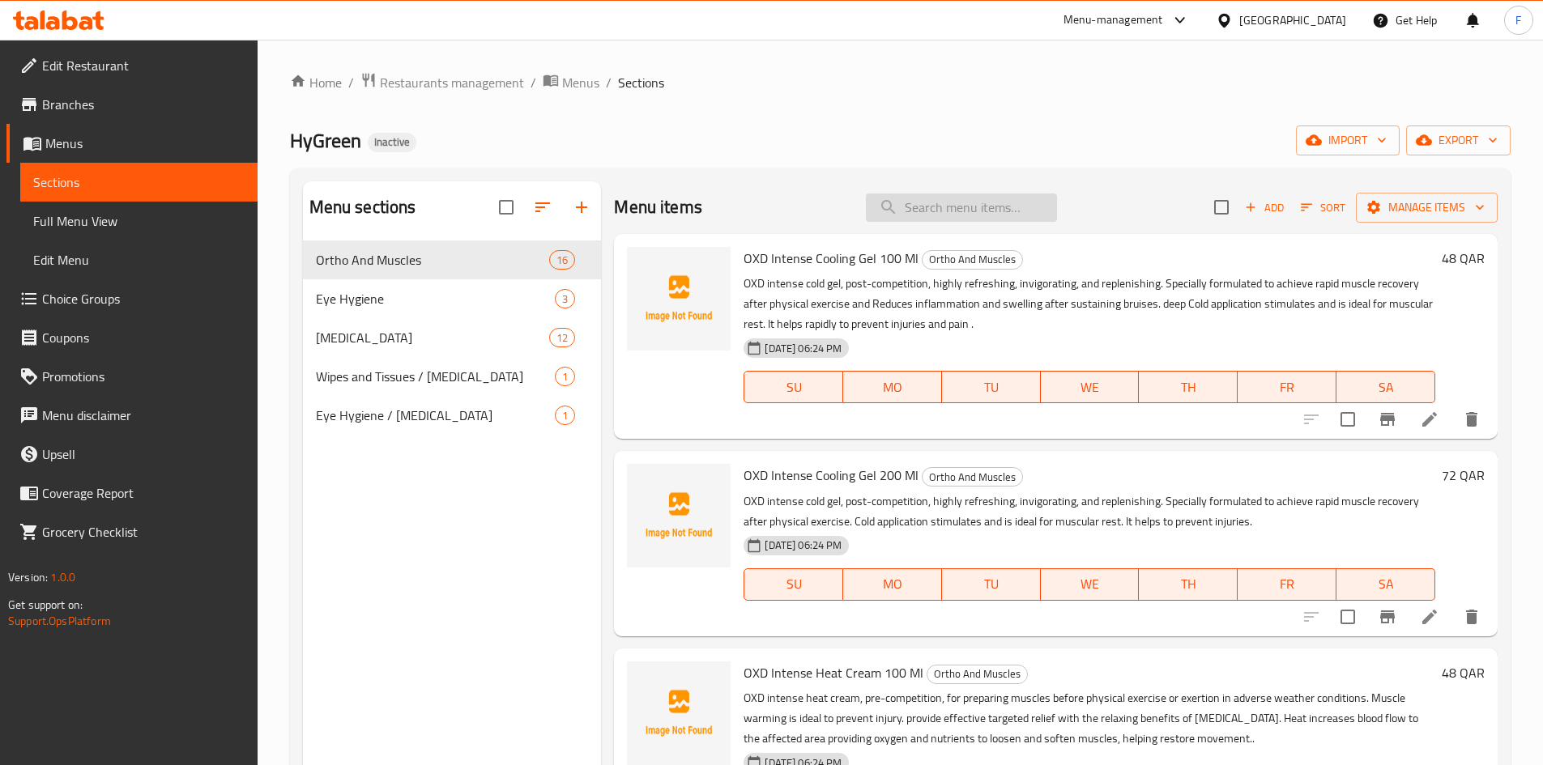
click at [954, 218] on input "search" at bounding box center [961, 208] width 191 height 28
paste input "OXD Reusable Cooling Heating Pack 350g"
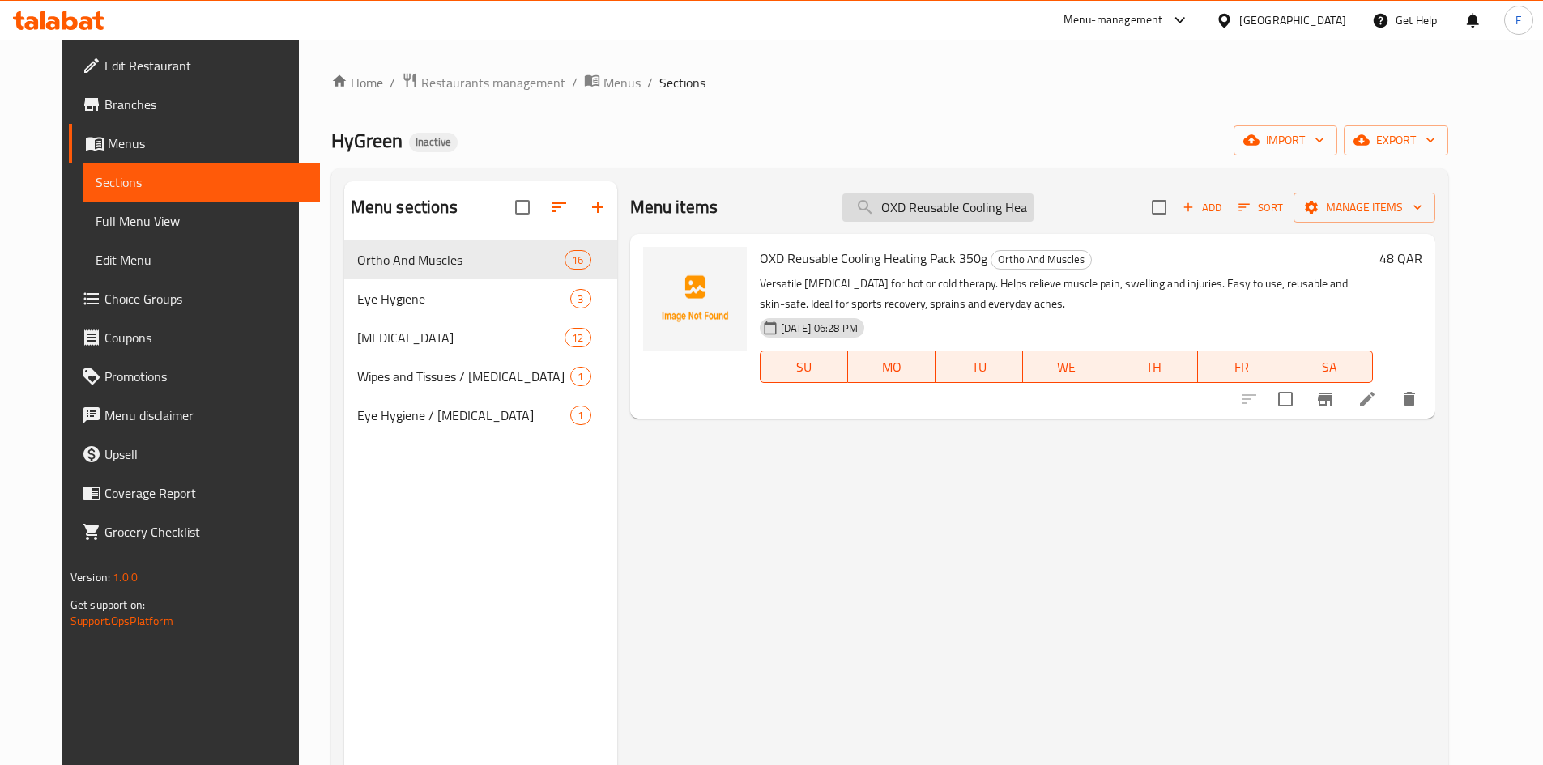
click at [951, 202] on input "OXD Reusable Cooling Heating Pack 350g" at bounding box center [937, 208] width 191 height 28
paste input "search"
type input "O"
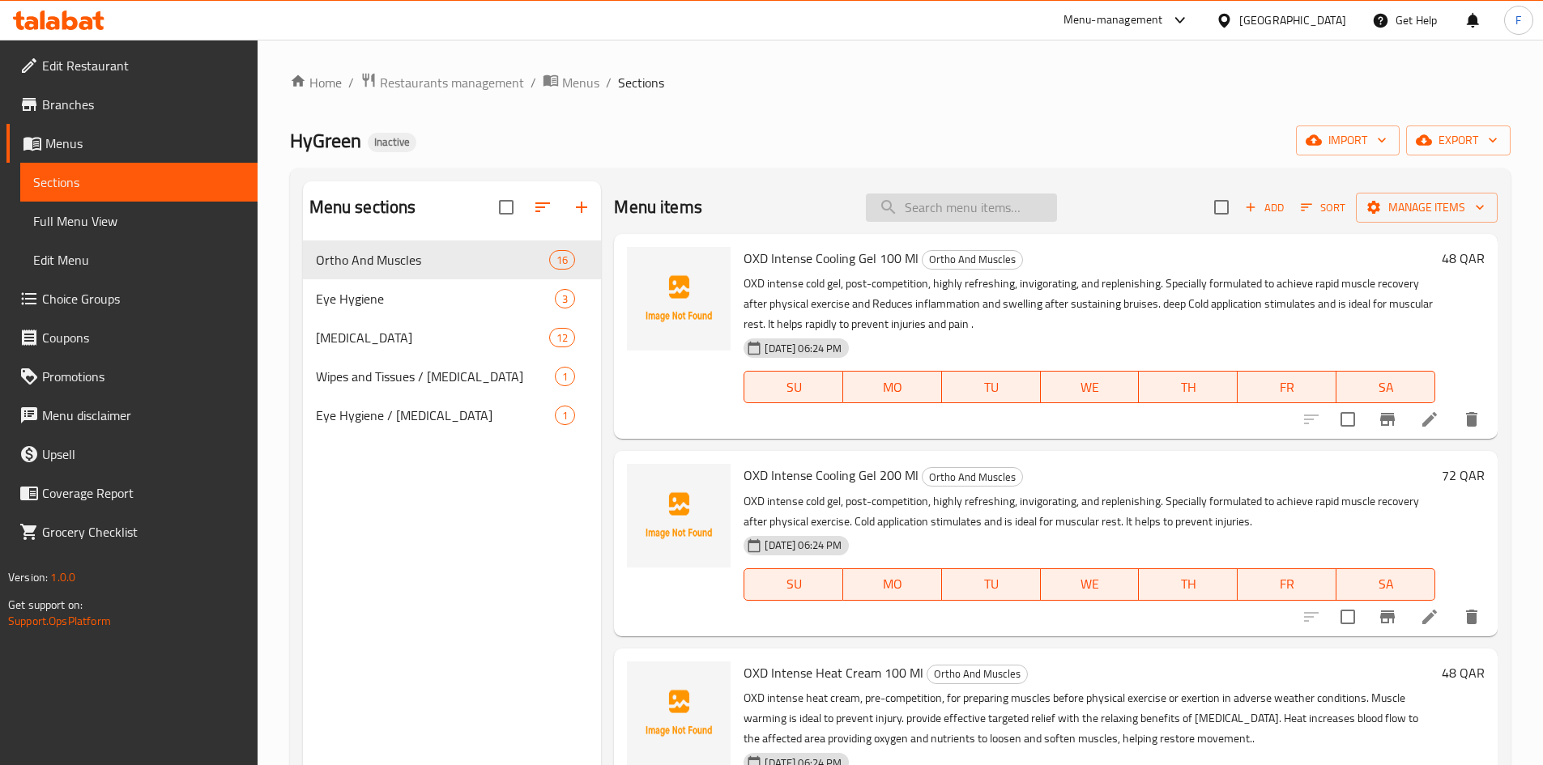
paste input "OXD Reusable Cooling Heating Pack"
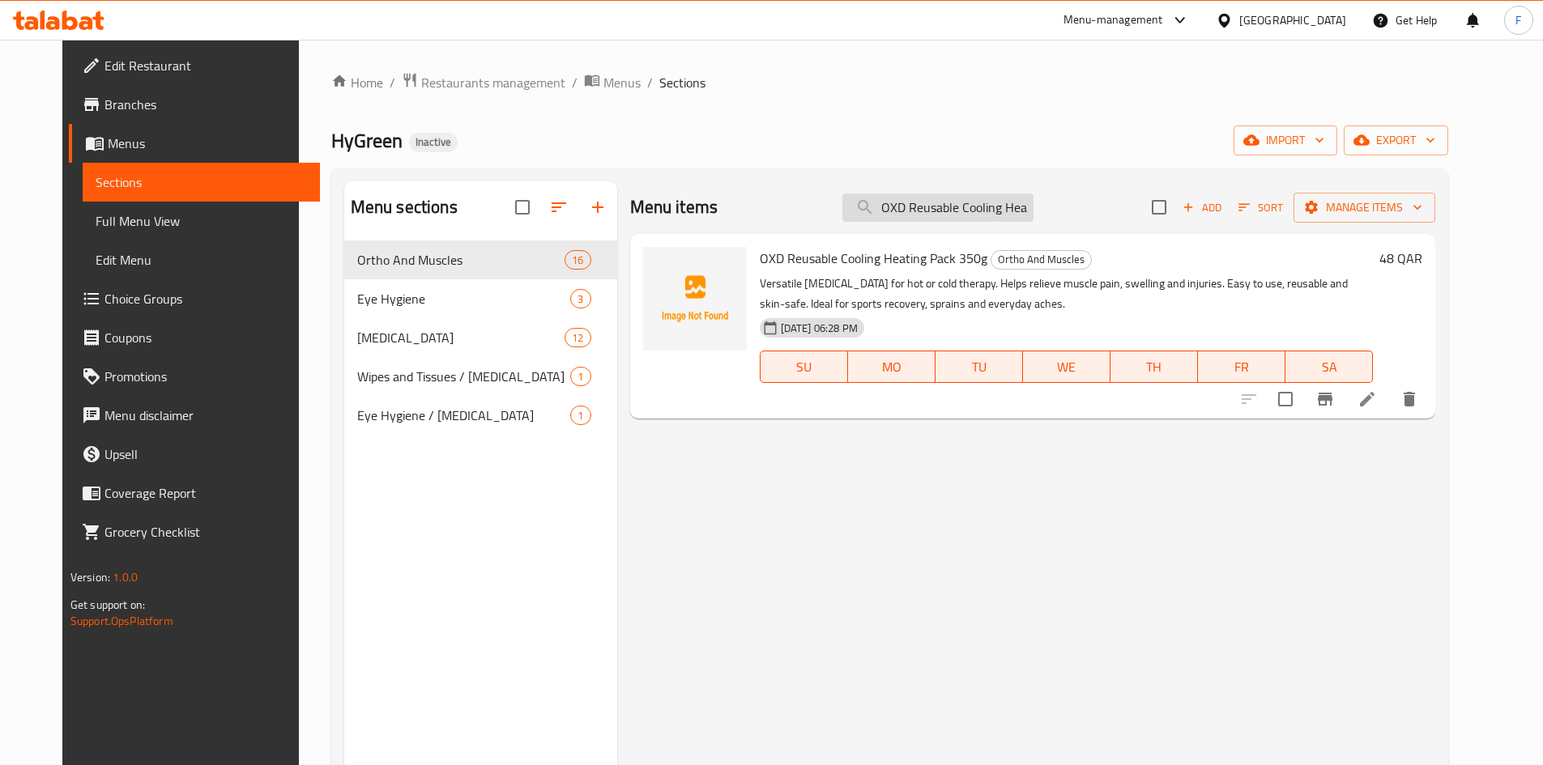
click at [973, 202] on input "OXD Reusable Cooling Heating Pack" at bounding box center [937, 208] width 191 height 28
paste input "Centella Hyalu Cica Water-Fit Sun Serum"
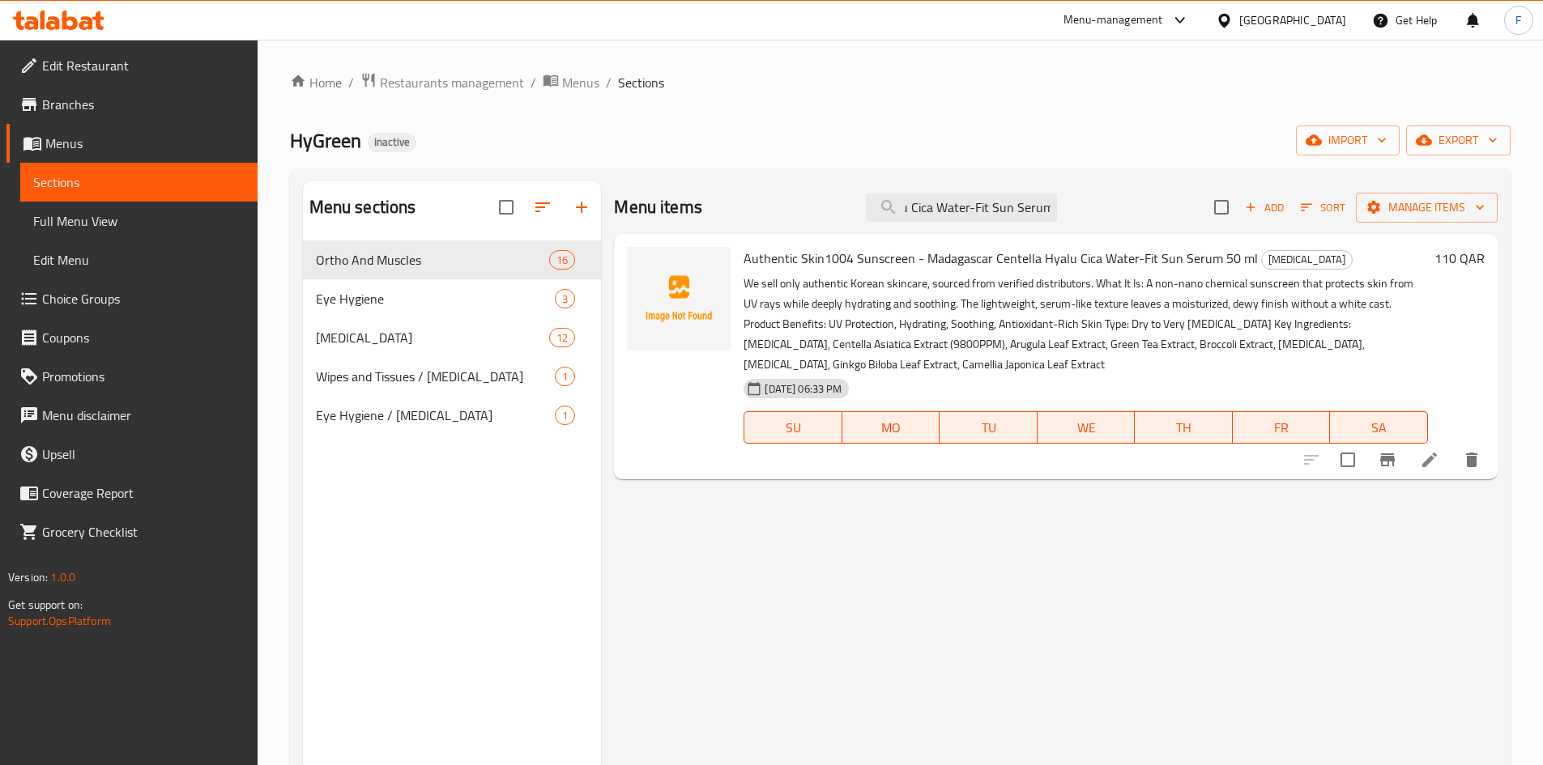
type input "Centella Hyalu Cica Water-Fit Sun Serum"
click at [1437, 463] on icon at bounding box center [1429, 459] width 19 height 19
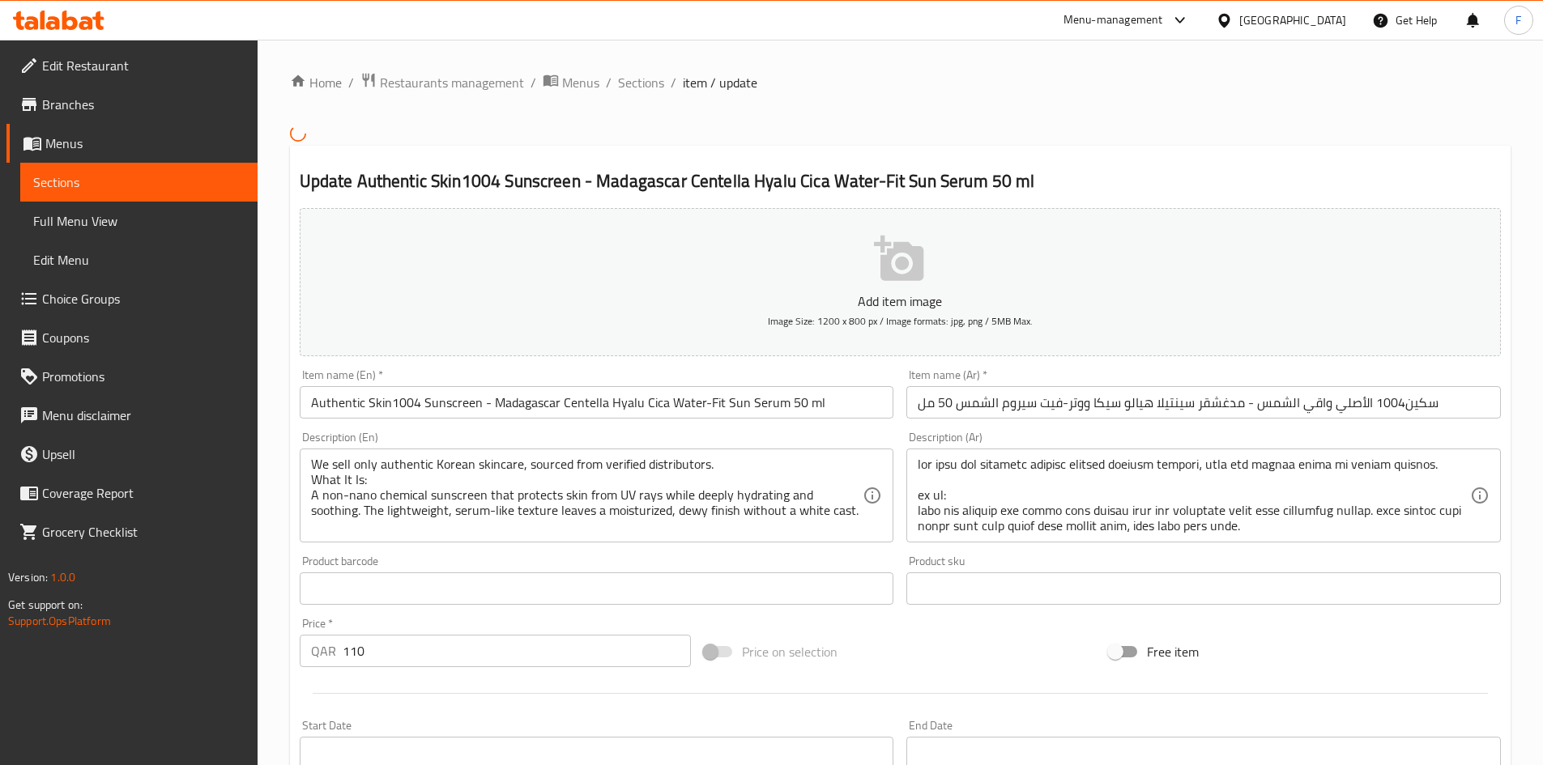
scroll to position [81, 0]
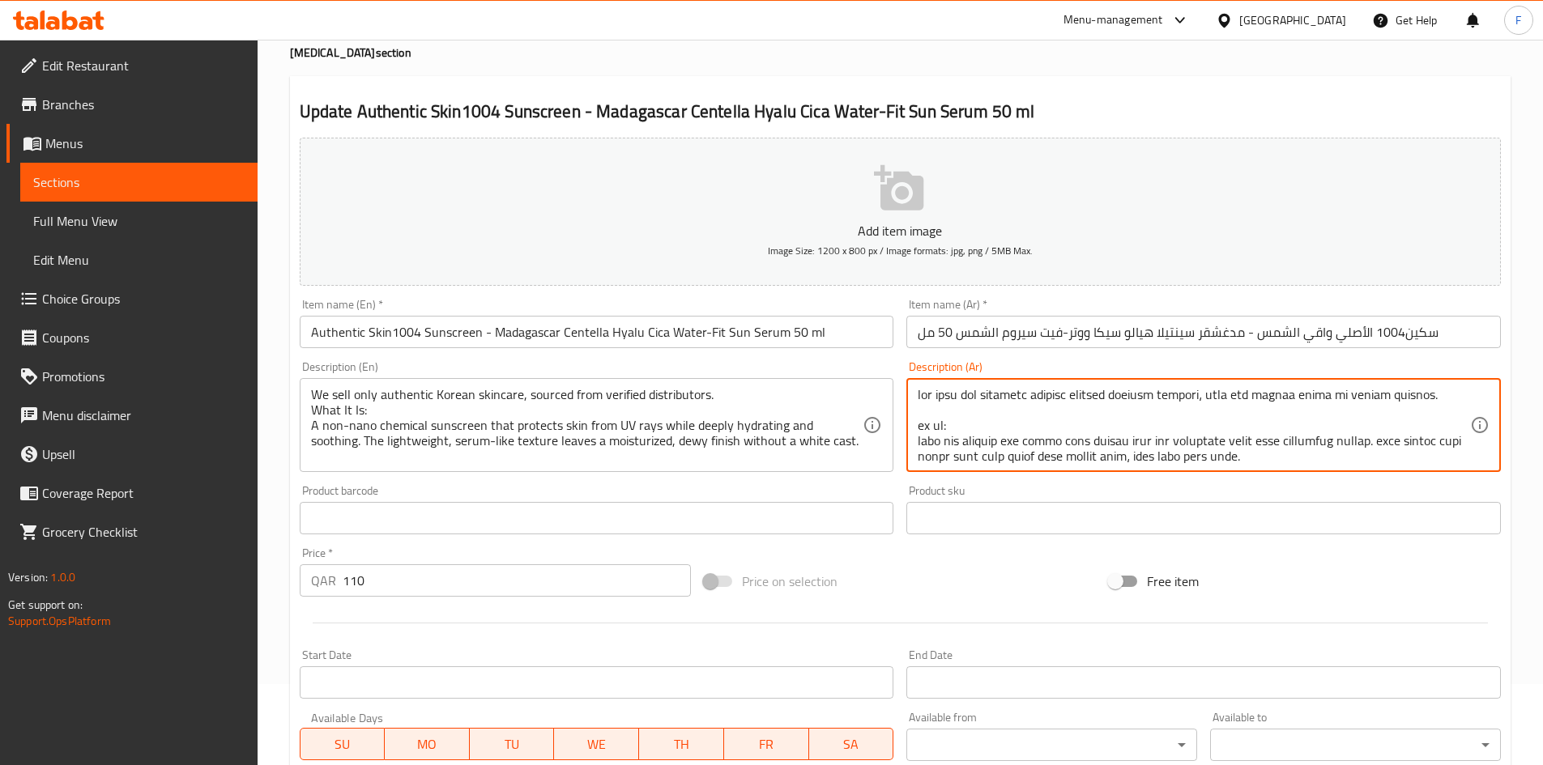
click at [1260, 402] on textarea at bounding box center [1194, 425] width 552 height 77
click at [1062, 422] on textarea at bounding box center [1194, 425] width 552 height 77
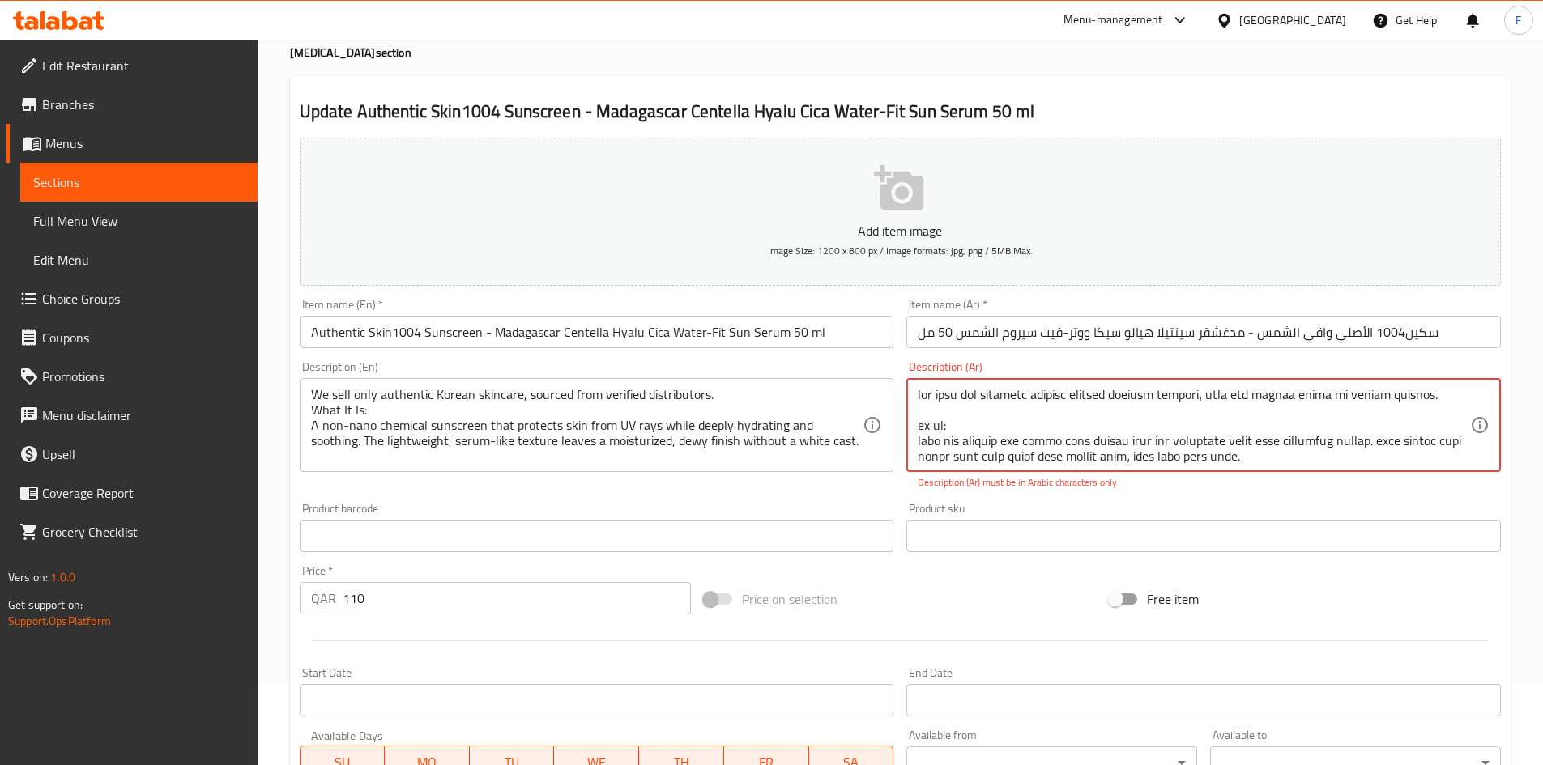
click at [1147, 391] on textarea at bounding box center [1194, 425] width 552 height 77
click at [1130, 417] on textarea at bounding box center [1194, 425] width 552 height 77
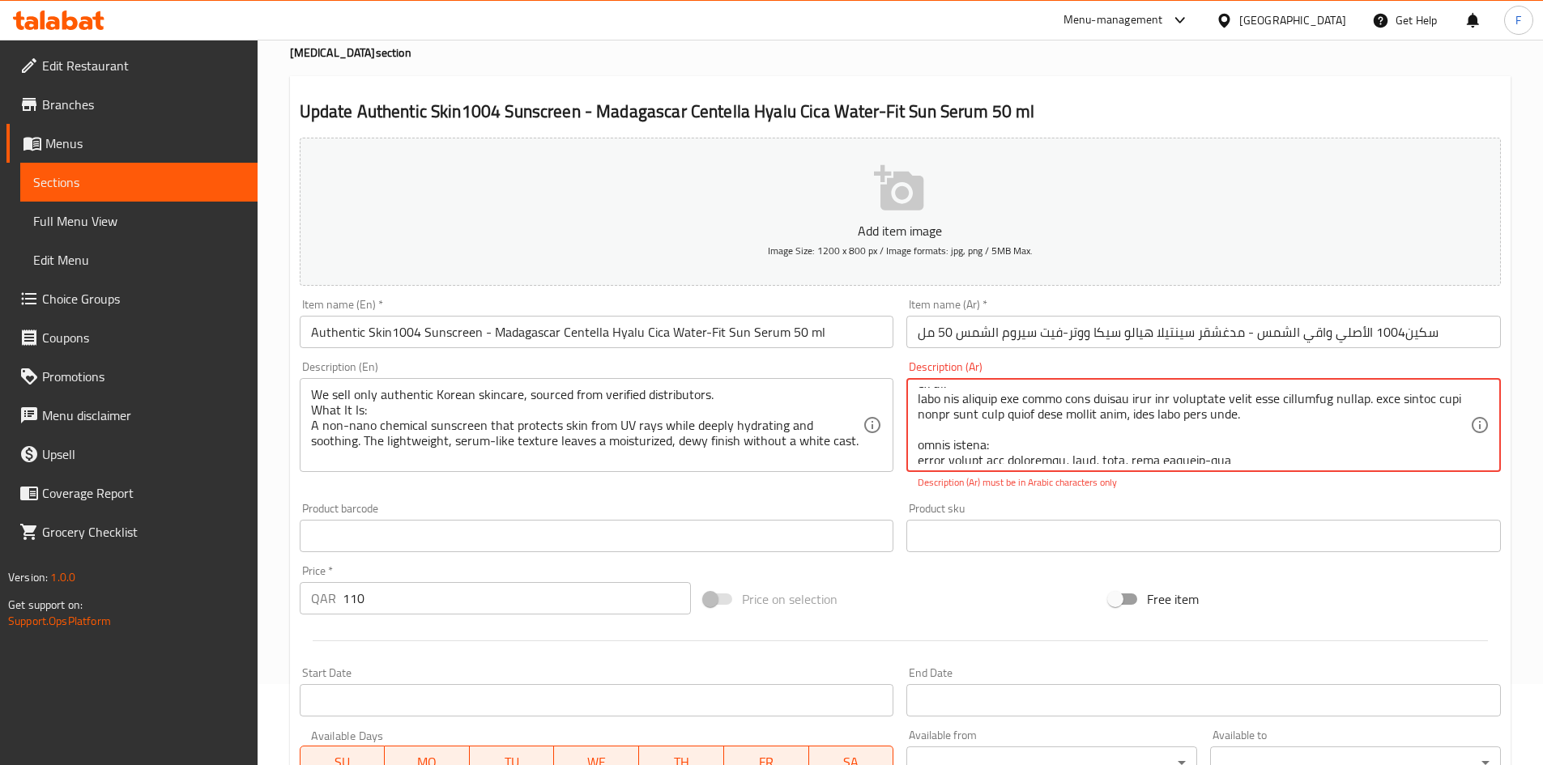
scroll to position [0, 0]
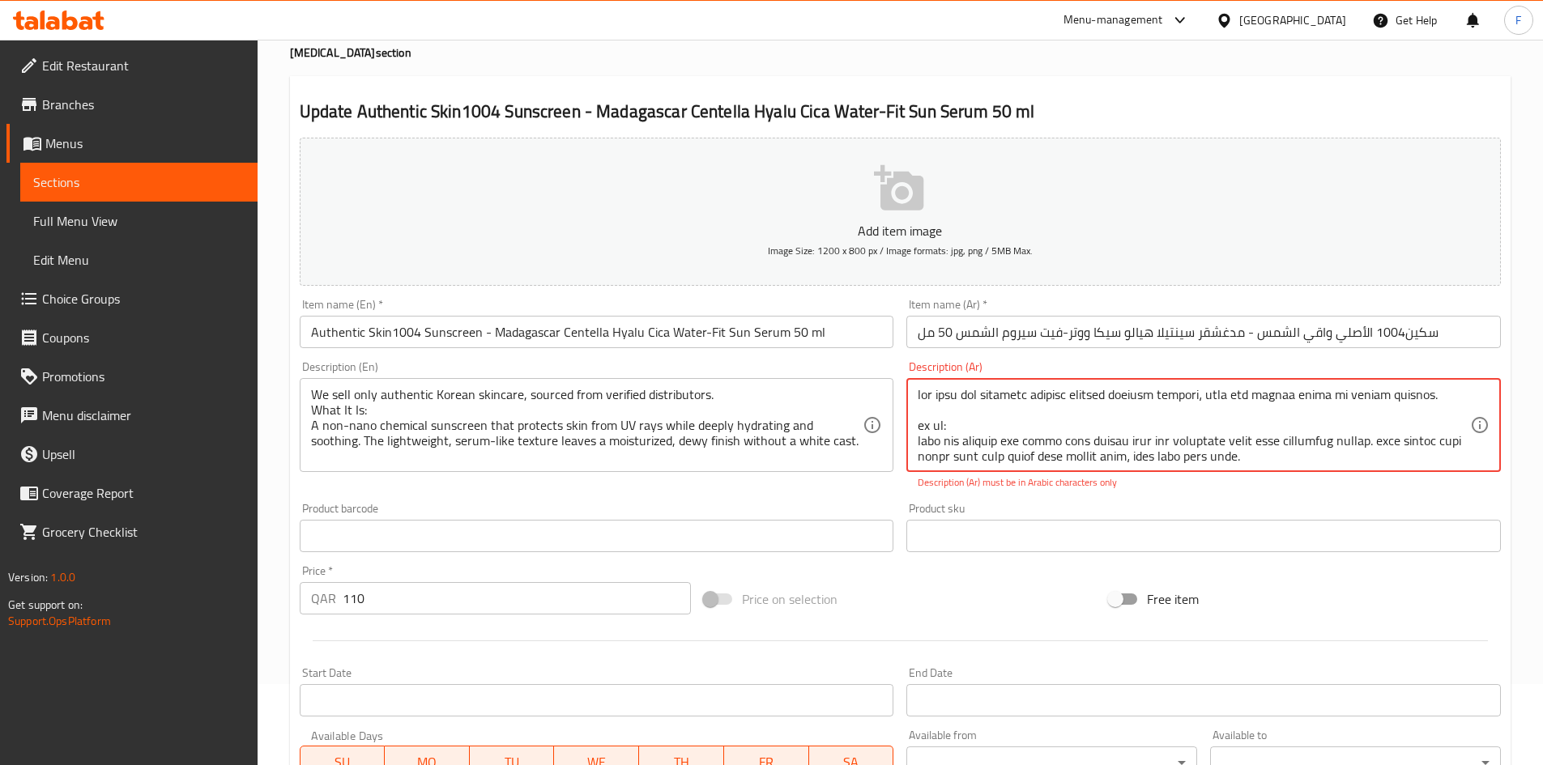
click at [1055, 441] on textarea at bounding box center [1194, 425] width 552 height 77
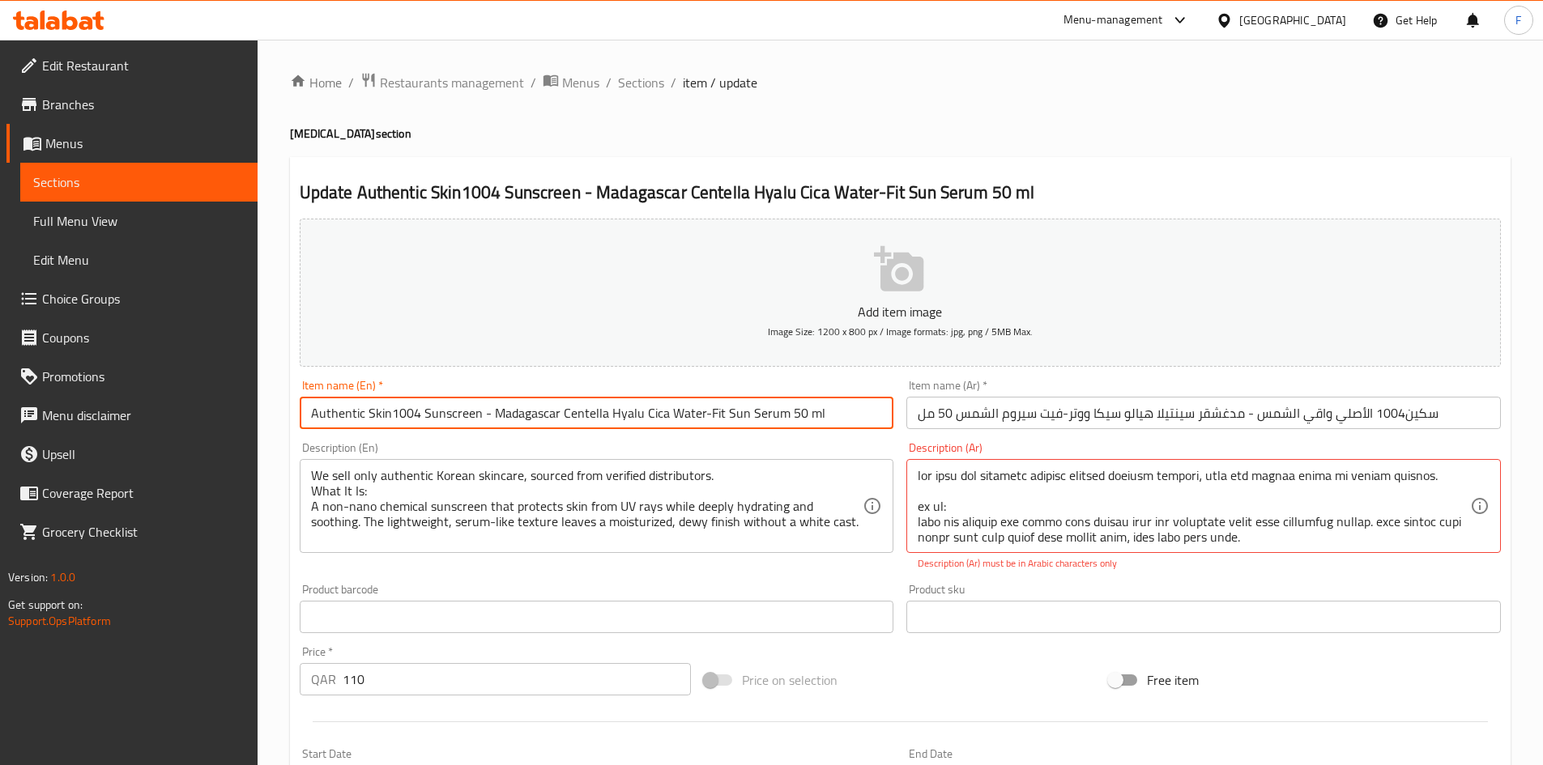
click at [341, 419] on input "Authentic Skin1004 Sunscreen - Madagascar Centella Hyalu Cica Water-Fit Sun Ser…" at bounding box center [597, 413] width 594 height 32
click at [455, 419] on input "Authentic Skin1004 Sunscreen - Madagascar Centella Hyalu Cica Water-Fit Sun Ser…" at bounding box center [597, 413] width 594 height 32
drag, startPoint x: 815, startPoint y: 418, endPoint x: 311, endPoint y: 418, distance: 503.7
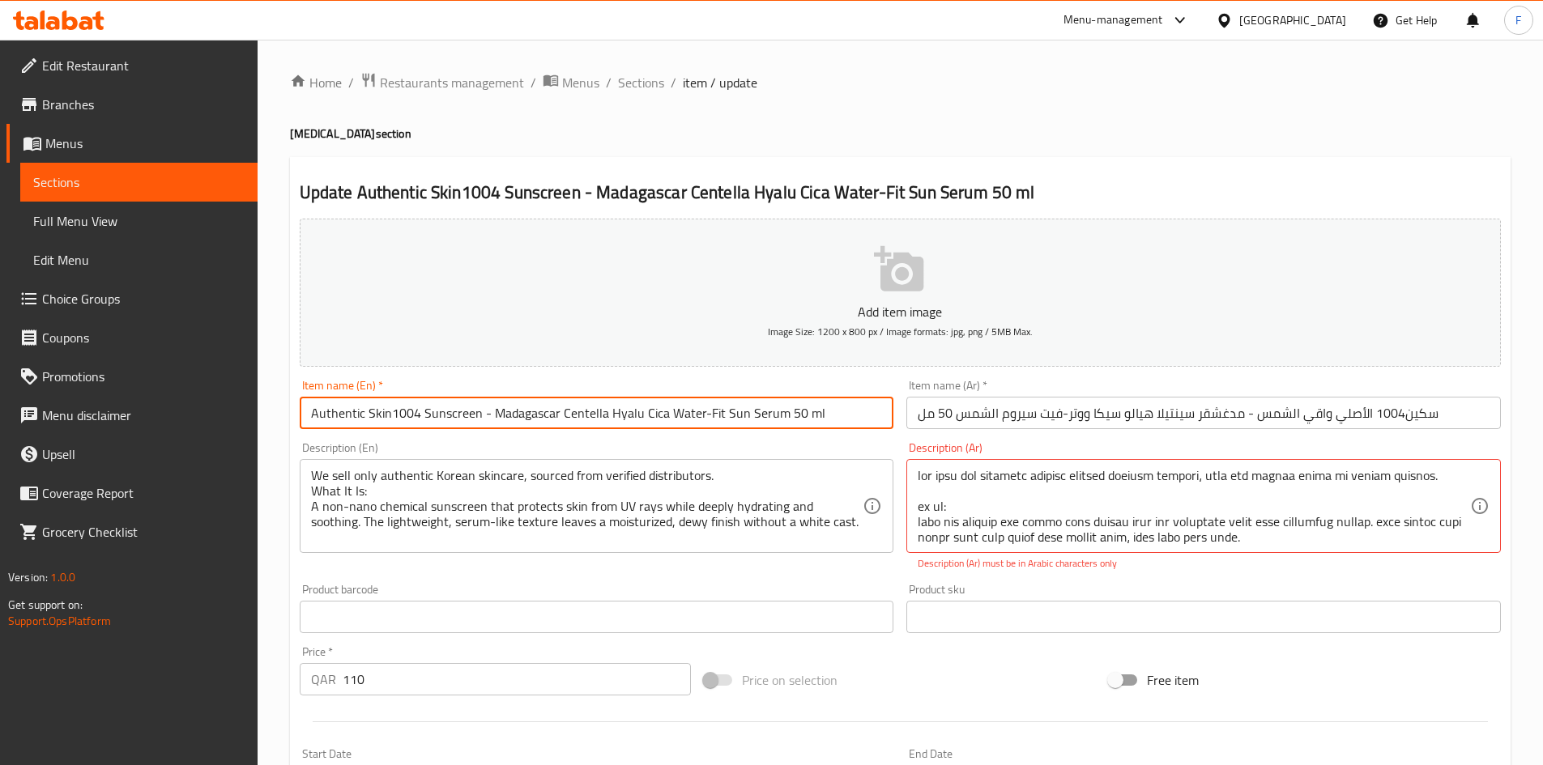
click at [311, 418] on input "Authentic Skin1004 Sunscreen - Madagascar Centella Hyalu Cica Water-Fit Sun Ser…" at bounding box center [597, 413] width 594 height 32
click at [421, 418] on input "Authentic Skin1004 Sunscreen - Madagascar Centella Hyalu Cica Water-Fit Sun Ser…" at bounding box center [597, 413] width 594 height 32
click at [492, 428] on input "Authentic Skin1004 Sunscreen - Madagascar Centella Hyalu Cica Water-Fit Sun Ser…" at bounding box center [597, 413] width 594 height 32
click at [493, 418] on input "Authentic Skin1004 Sunscreen - Madagascar Centella Hyalu Cica Water-Fit Sun Ser…" at bounding box center [597, 413] width 594 height 32
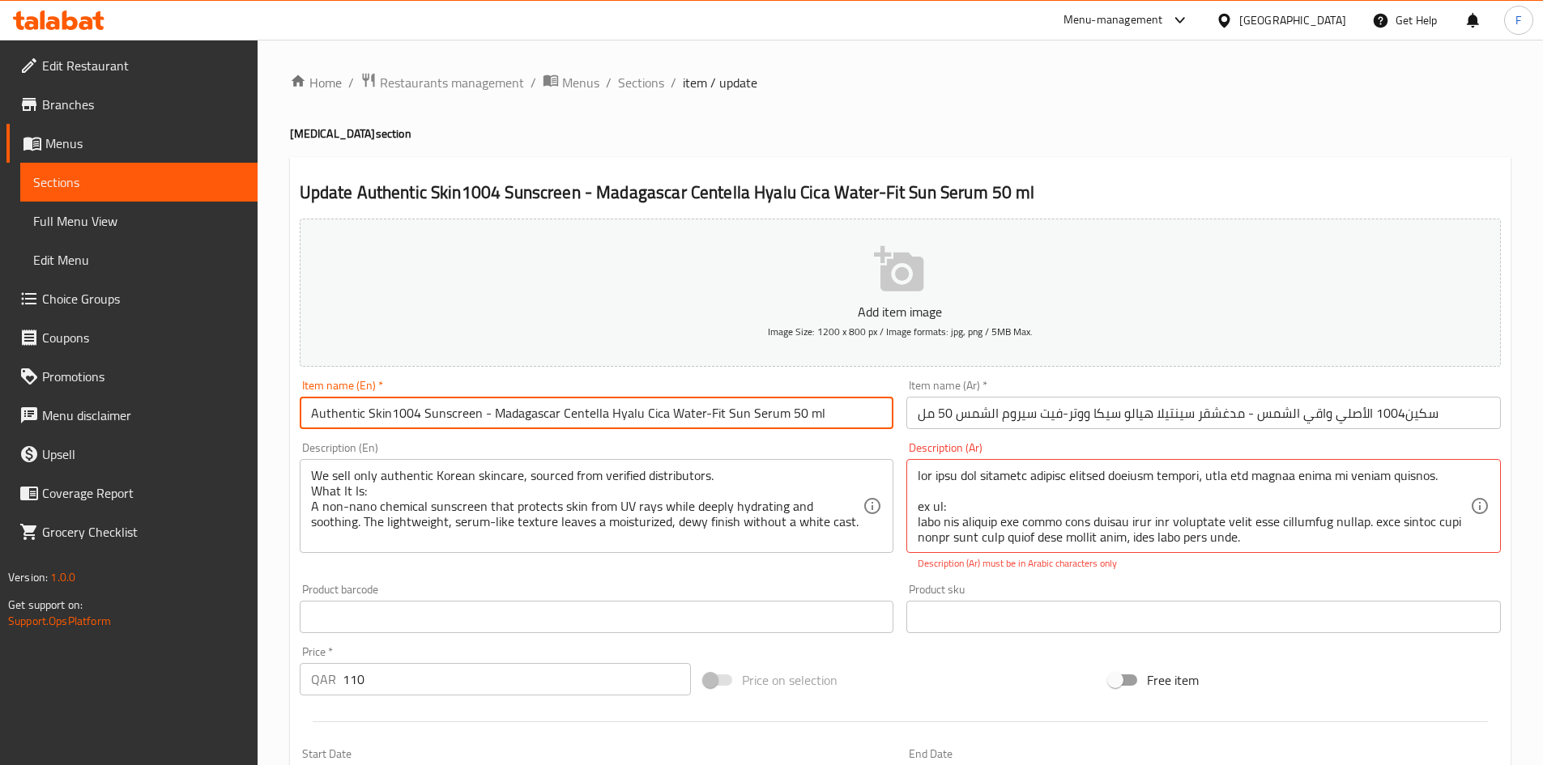
click at [493, 418] on input "Authentic Skin1004 Sunscreen - Madagascar Centella Hyalu Cica Water-Fit Sun Ser…" at bounding box center [597, 413] width 594 height 32
click at [628, 81] on span "Sections" at bounding box center [641, 82] width 46 height 19
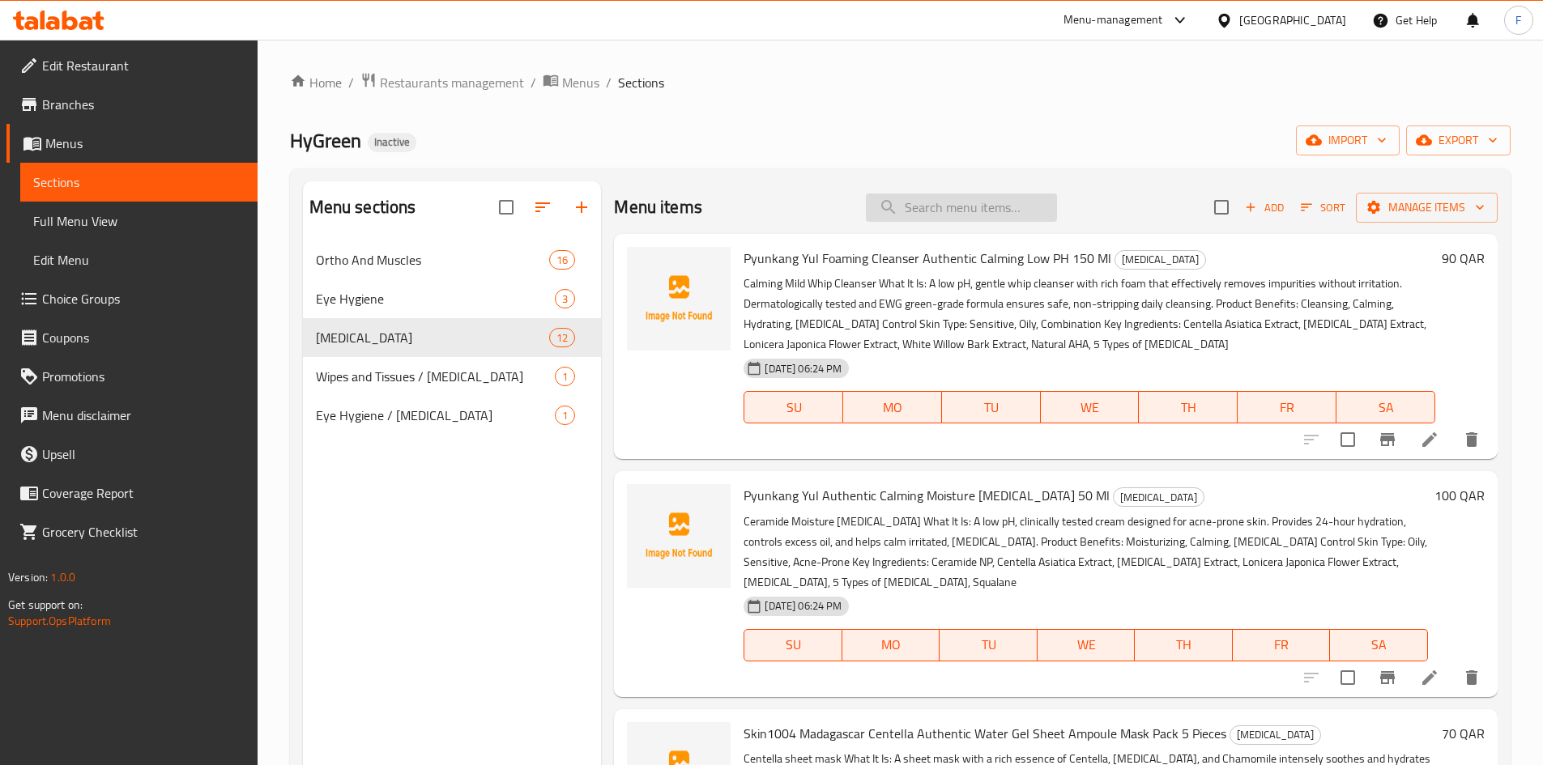
click at [920, 204] on input "search" at bounding box center [961, 208] width 191 height 28
paste input "Authentic Skin1004 Sunscreen - Madagascar Centella Hyalu Cica Water-Fit Sun Ser…"
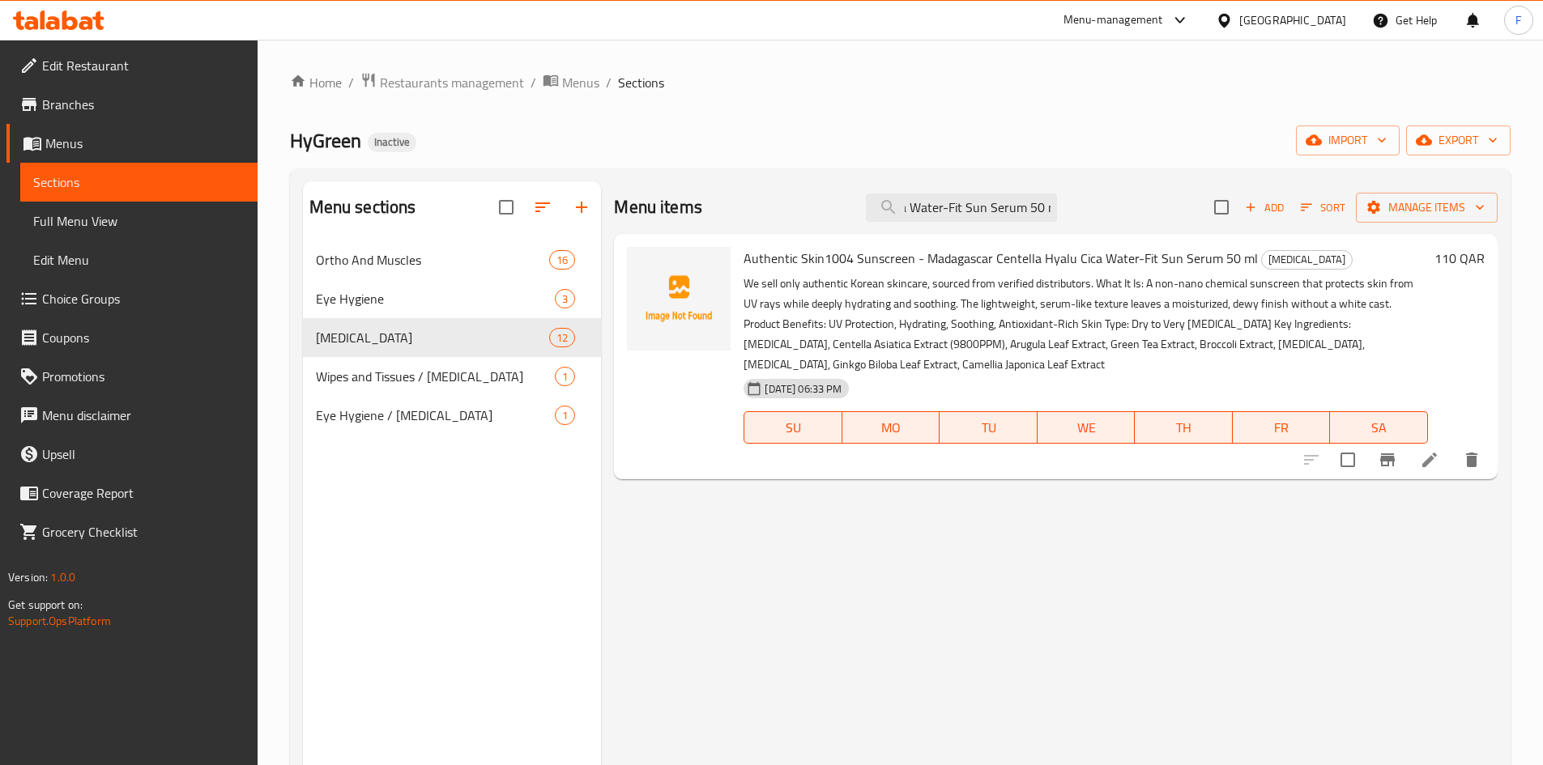
type input "Authentic Skin1004 Sunscreen - Madagascar Centella Hyalu Cica Water-Fit Sun Ser…"
click at [112, 226] on span "Full Menu View" at bounding box center [138, 220] width 211 height 19
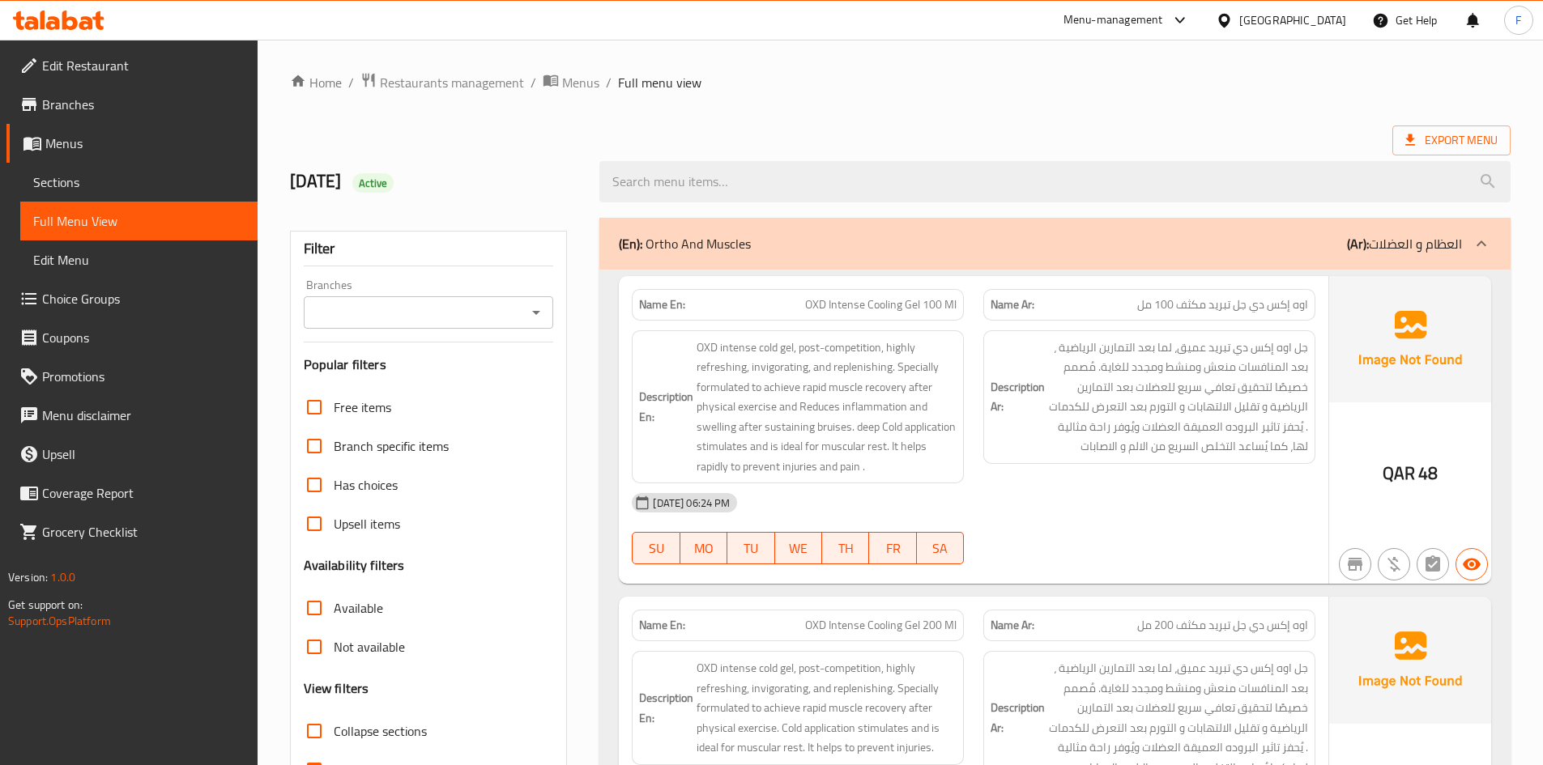
click at [893, 33] on div "Menu-management [GEOGRAPHIC_DATA] Get Help F" at bounding box center [771, 20] width 1543 height 39
click at [892, 83] on ol "Home / Restaurants management / Menus / Full menu view" at bounding box center [900, 82] width 1220 height 21
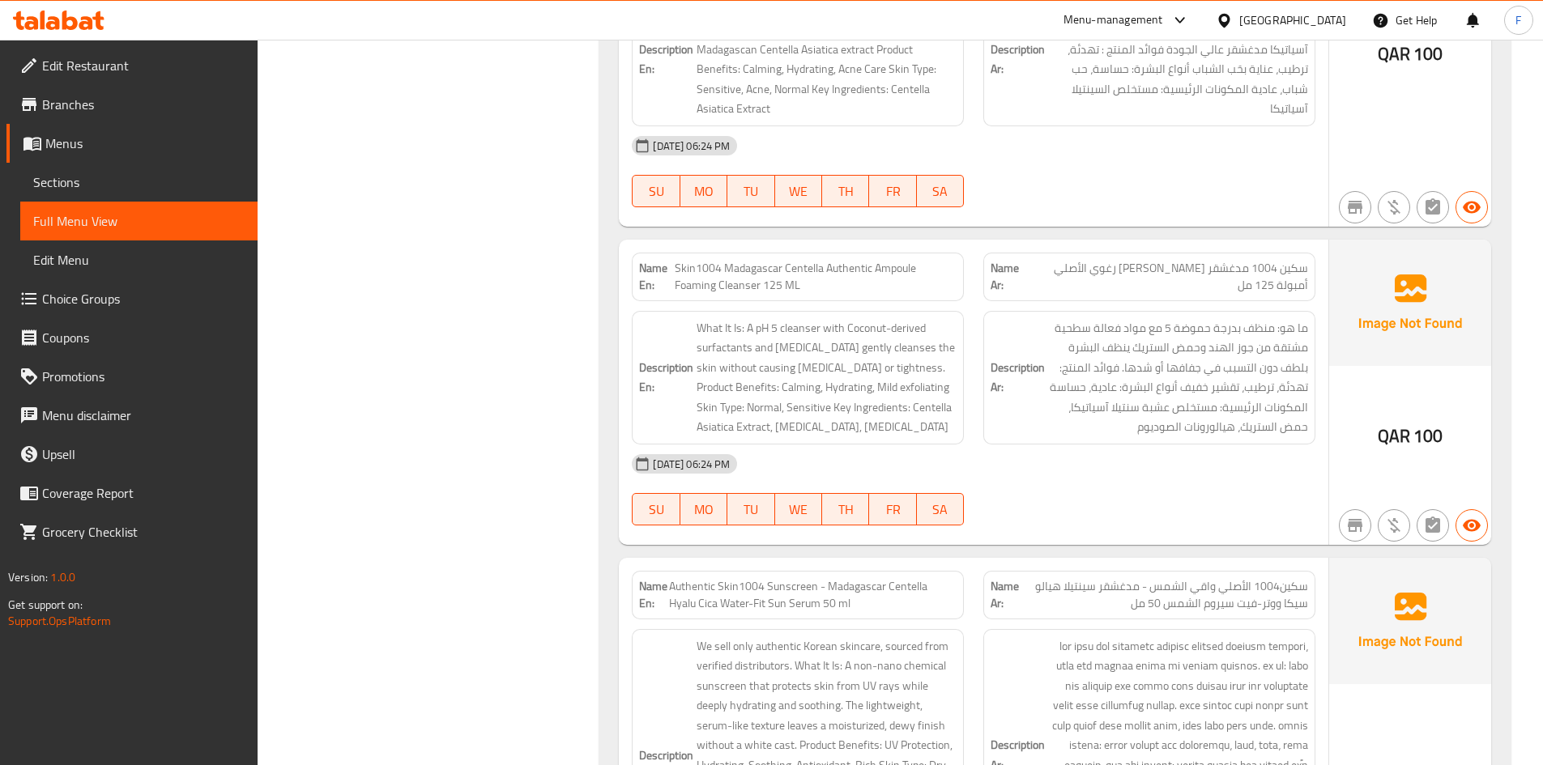
click at [694, 578] on span "Authentic Skin1004 Sunscreen - Madagascar Centella Hyalu Cica Water-Fit Sun Ser…" at bounding box center [812, 595] width 287 height 34
click at [739, 578] on span "Authentic Skin1004 Sunscreen - Madagascar Centella Hyalu Cica Water-Fit Sun Ser…" at bounding box center [812, 595] width 287 height 34
click at [801, 578] on span "Authentic Skin1004 Sunscreen - Madagascar Centella Hyalu Cica Water-Fit Sun Ser…" at bounding box center [812, 595] width 287 height 34
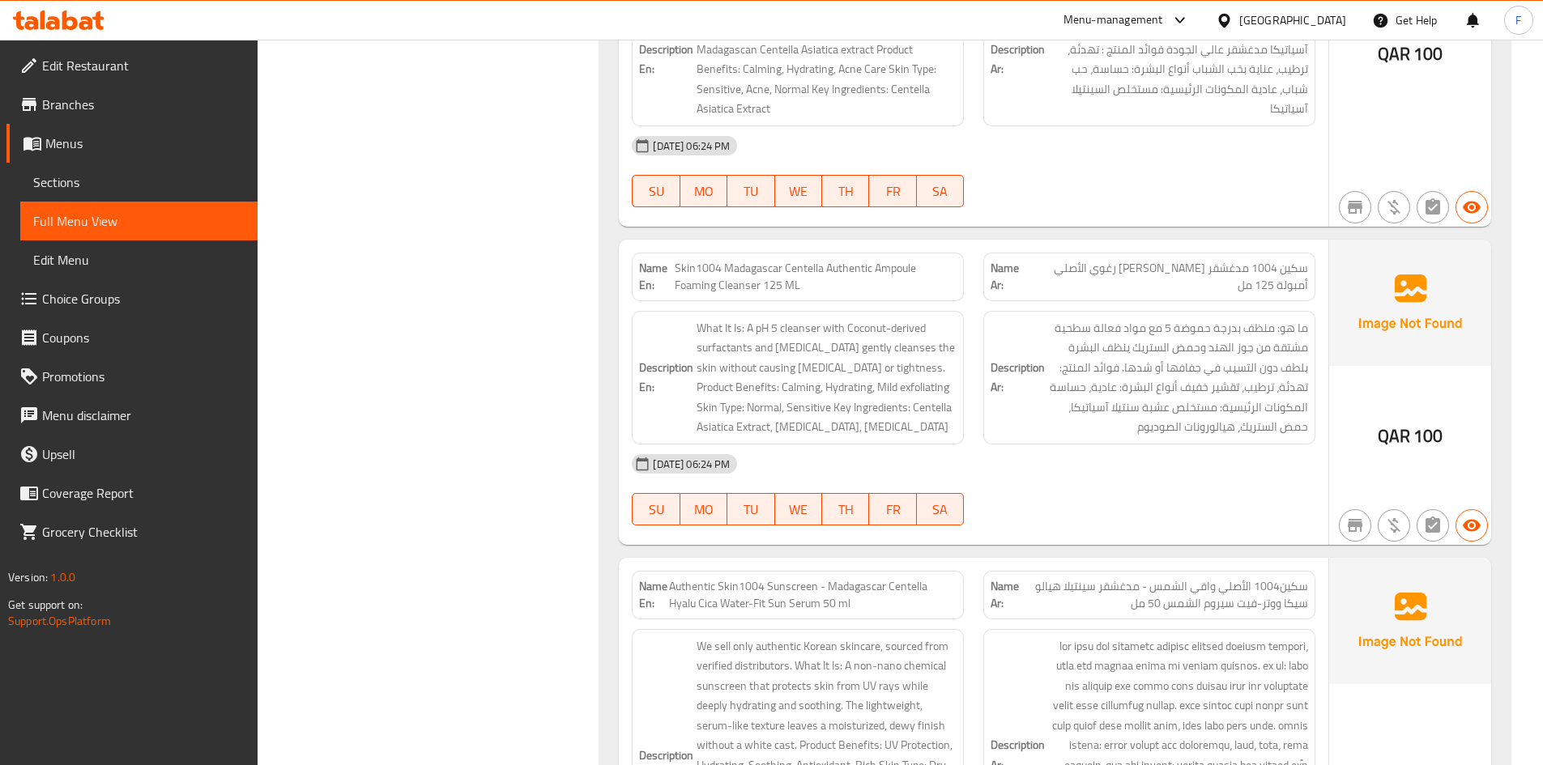
click at [1236, 578] on span "سكين1004 الأصلي واقي الشمس - مدغشقر سينتيلا هيالو سيكا ووتر-فيت سيروم الشمس 50 …" at bounding box center [1163, 595] width 289 height 34
click at [1208, 578] on span "سكين1004 الأصلي واقي الشمس - مدغشقر سينتيلا هيالو سيكا ووتر-فيت سيروم الشمس 50 …" at bounding box center [1163, 595] width 289 height 34
click at [1229, 578] on span "سكين1004 الأصلي واقي الشمس - مدغشقر سينتيلا هيالو سيكا ووتر-فيت سيروم الشمس 50 …" at bounding box center [1163, 595] width 289 height 34
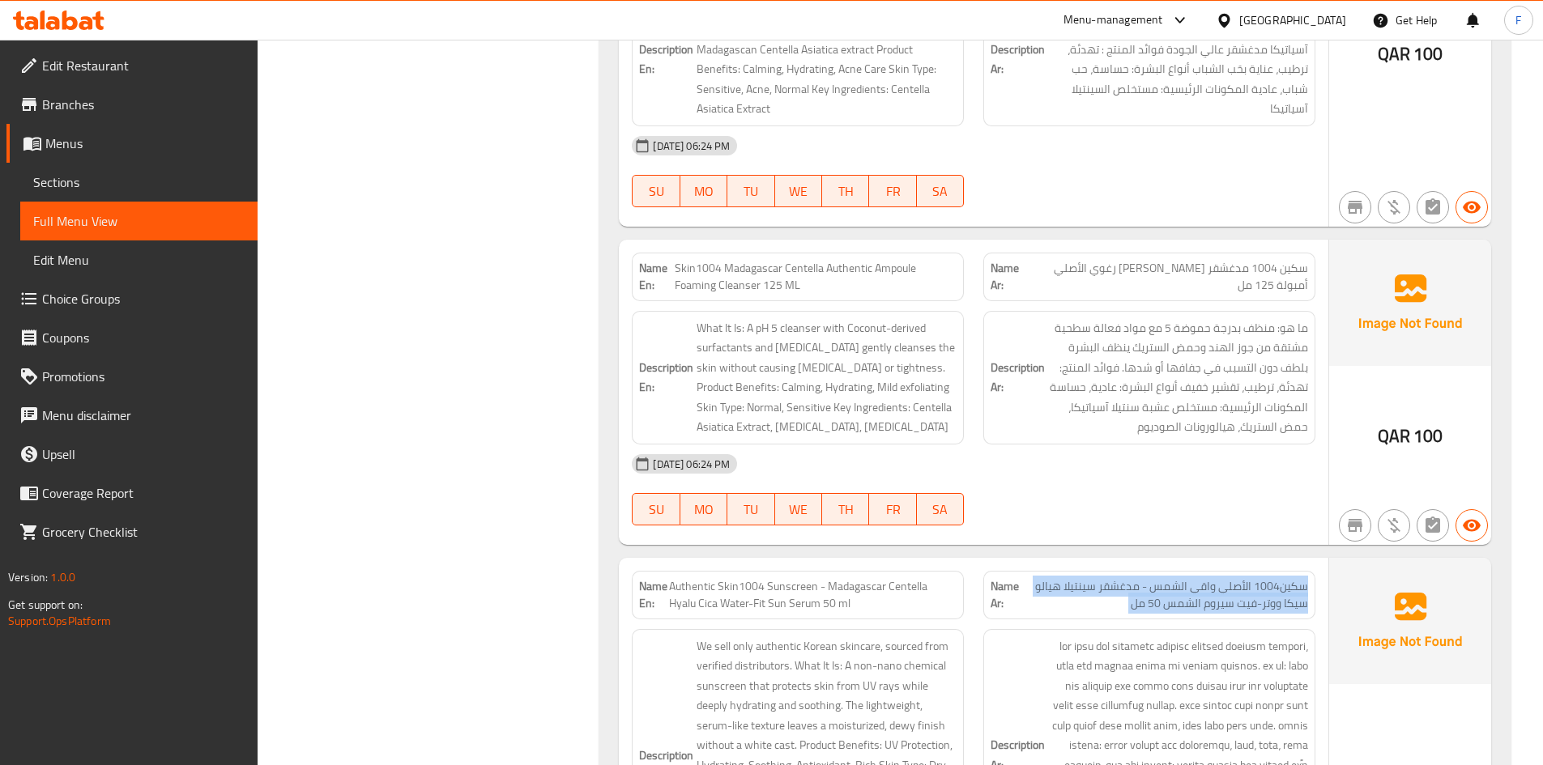
click at [1229, 578] on span "سكين1004 الأصلي واقي الشمس - مدغشقر سينتيلا هيالو سيكا ووتر-فيت سيروم الشمس 50 …" at bounding box center [1163, 595] width 289 height 34
click at [1259, 578] on span "سكين1004 الأصلي واقي الشمس - مدغشقر سينتيلا هيالو سيكا ووتر-فيت سيروم الشمس 50 …" at bounding box center [1163, 595] width 289 height 34
click at [839, 578] on span "Authentic Skin1004 Sunscreen - Madagascar Centella Hyalu Cica Water-Fit Sun Ser…" at bounding box center [812, 595] width 287 height 34
click at [908, 578] on span "Authentic Skin1004 Sunscreen - Madagascar Centella Hyalu Cica Water-Fit Sun Ser…" at bounding box center [812, 595] width 287 height 34
click at [935, 578] on span "Authentic Skin1004 Sunscreen - Madagascar Centella Hyalu Cica Water-Fit Sun Ser…" at bounding box center [812, 595] width 287 height 34
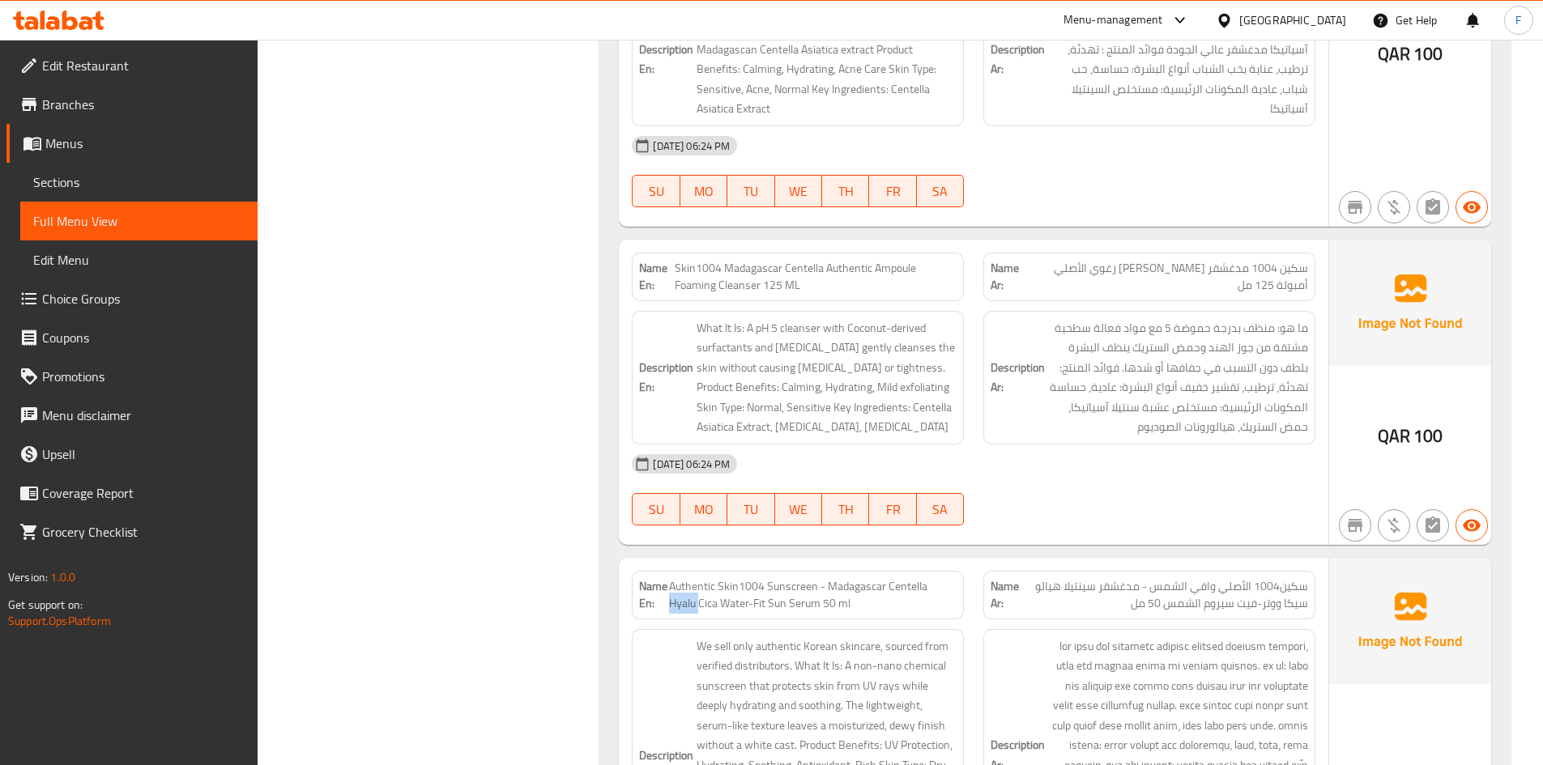
click at [936, 578] on span "Authentic Skin1004 Sunscreen - Madagascar Centella Hyalu Cica Water-Fit Sun Ser…" at bounding box center [812, 595] width 287 height 34
click at [821, 578] on span "Authentic Skin1004 Sunscreen - Madagascar Centella Hyalu Cica Water-Fit Sun Ser…" at bounding box center [812, 595] width 287 height 34
copy span "Authentic Skin1004 Sunscreen - Madagascar Centella Hyalu Cica Water-Fit Sun Ser…"
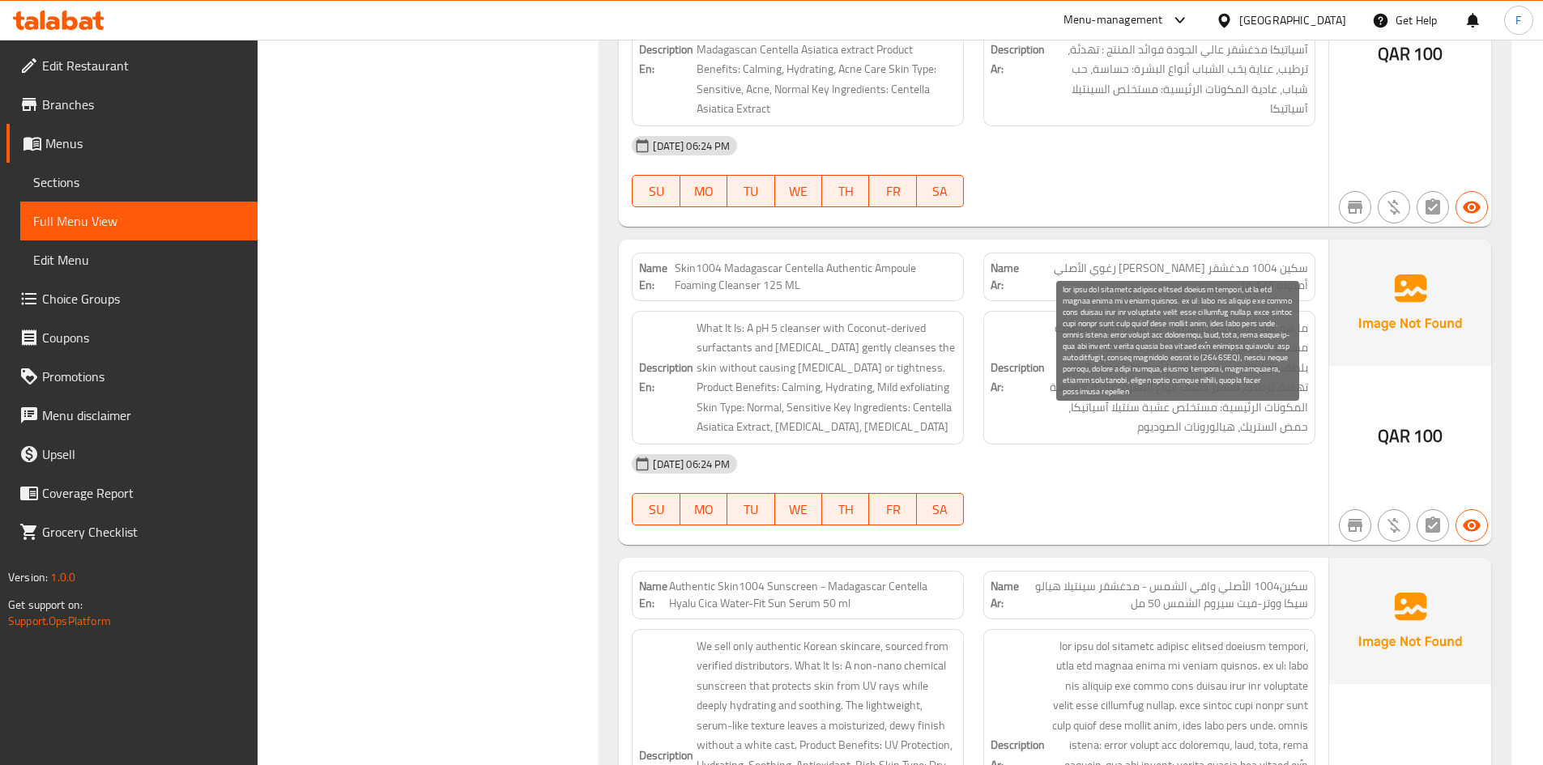
click at [1261, 637] on span at bounding box center [1178, 756] width 260 height 238
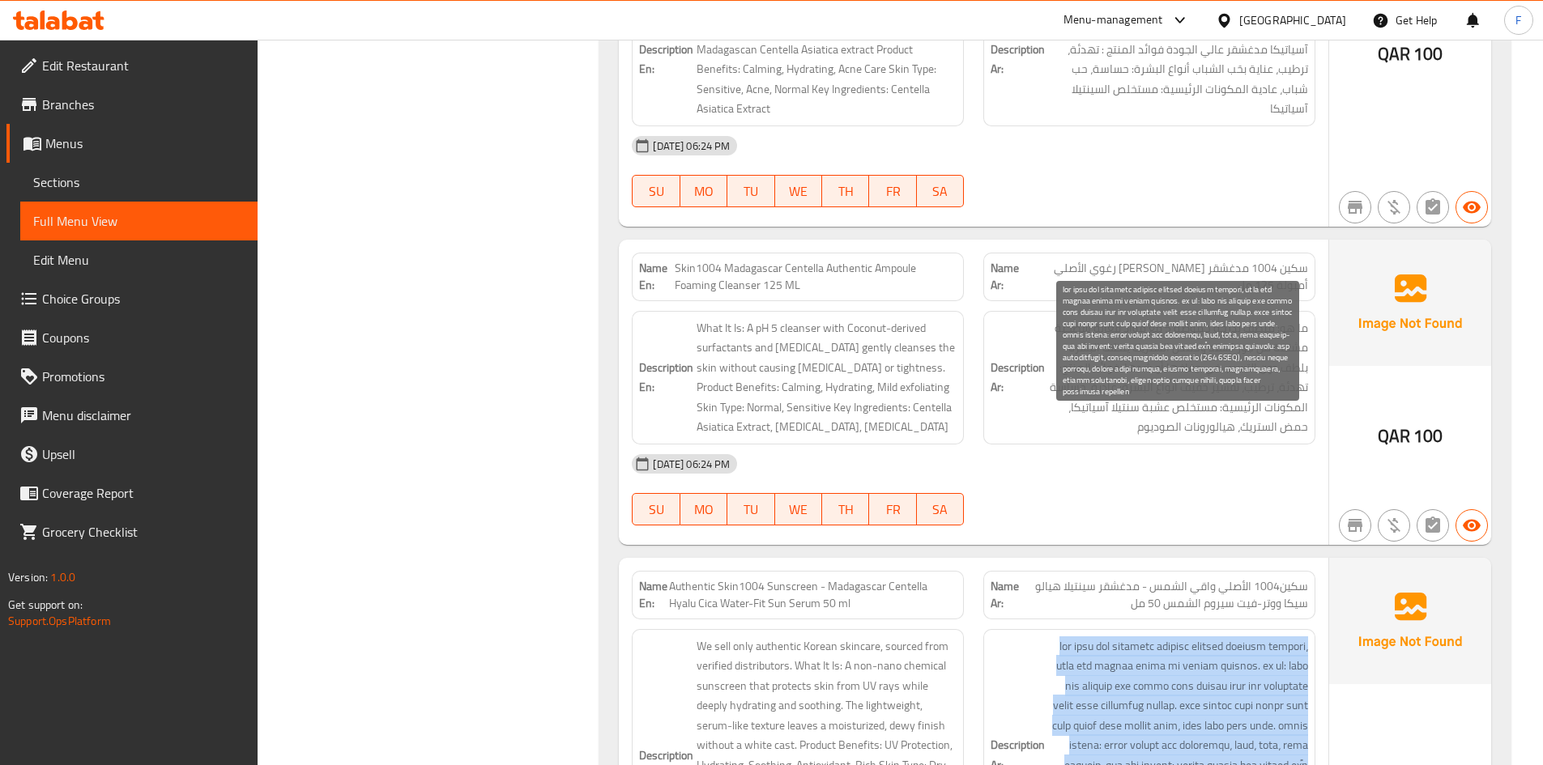
click at [1261, 637] on span at bounding box center [1178, 756] width 260 height 238
click at [1100, 637] on span at bounding box center [1178, 756] width 260 height 238
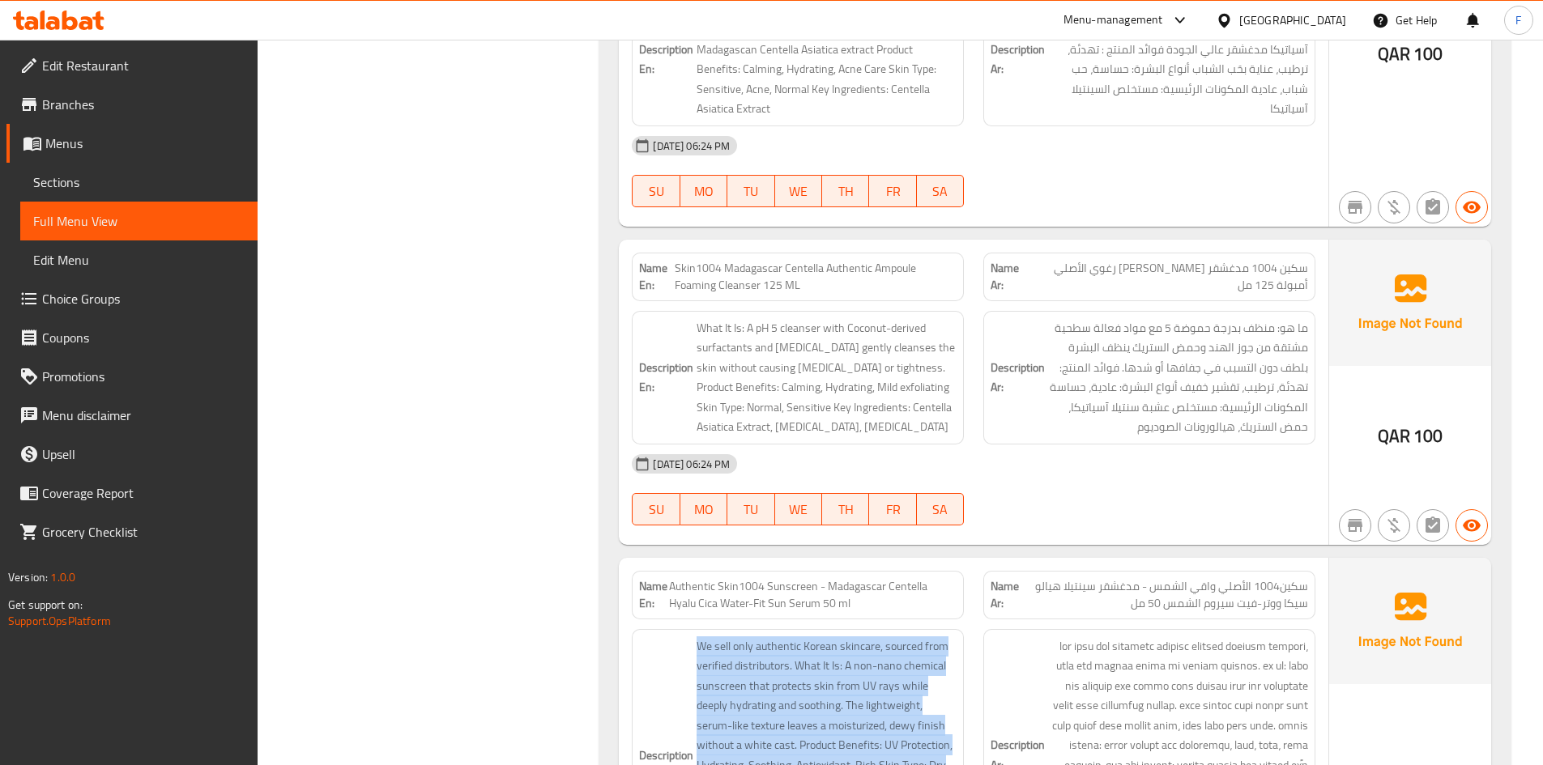
drag, startPoint x: 897, startPoint y: 656, endPoint x: 696, endPoint y: 424, distance: 307.1
click at [696, 637] on h6 "Description En: We sell only authentic Korean skincare, sourced from verified d…" at bounding box center [797, 766] width 317 height 258
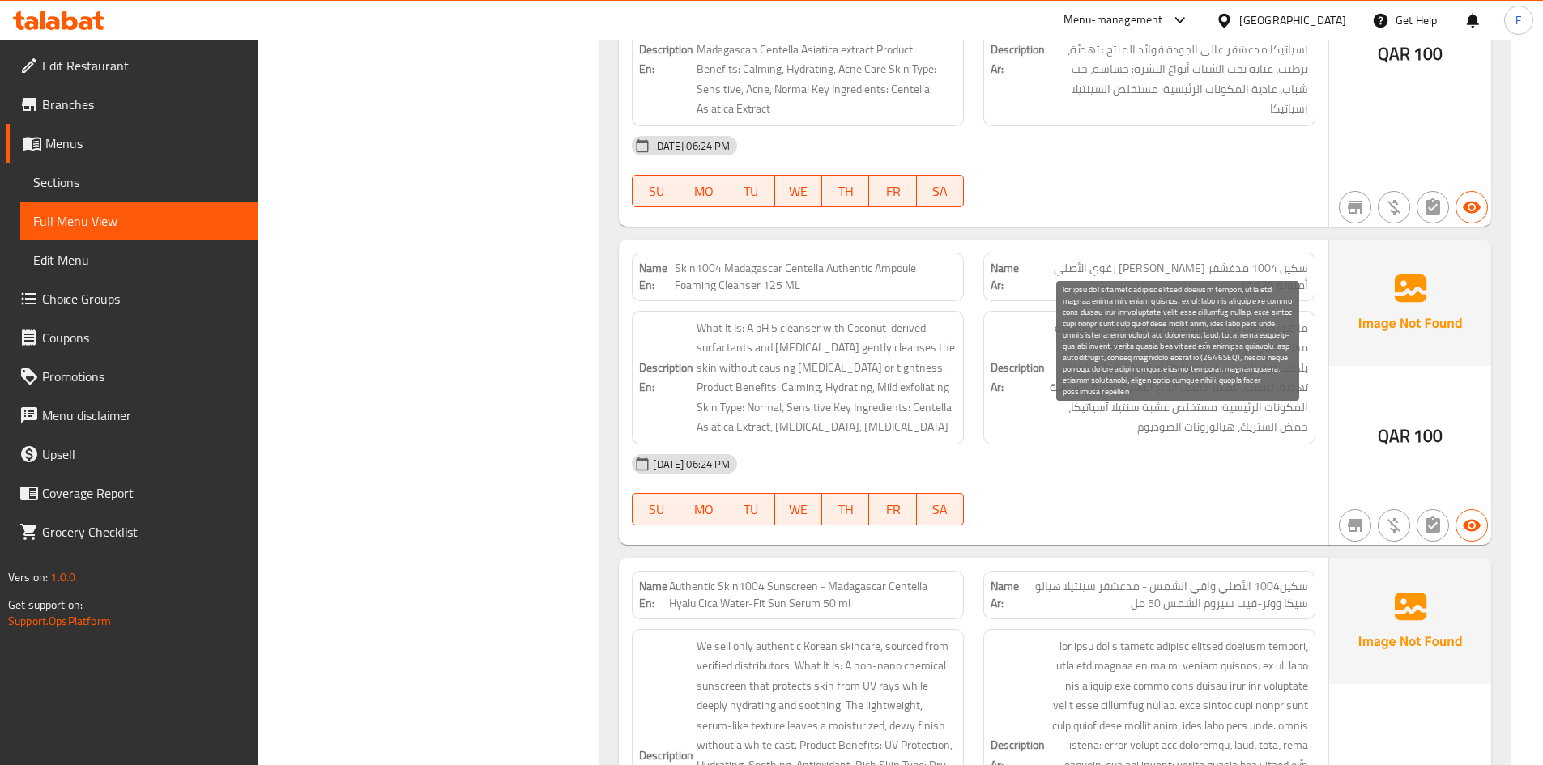
click at [1092, 637] on span at bounding box center [1178, 756] width 260 height 238
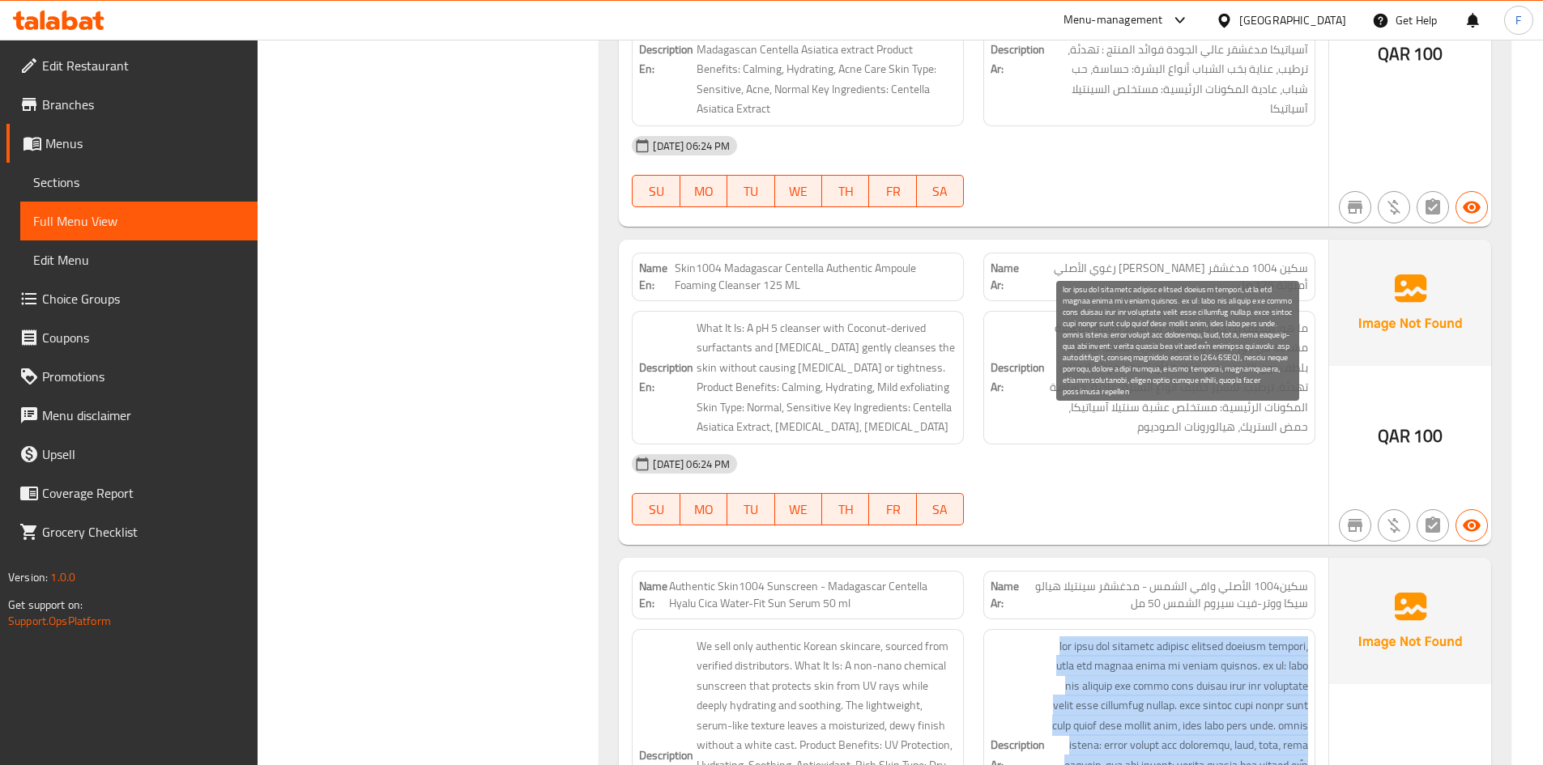
click at [1092, 637] on span at bounding box center [1178, 756] width 260 height 238
click at [1111, 637] on span at bounding box center [1178, 756] width 260 height 238
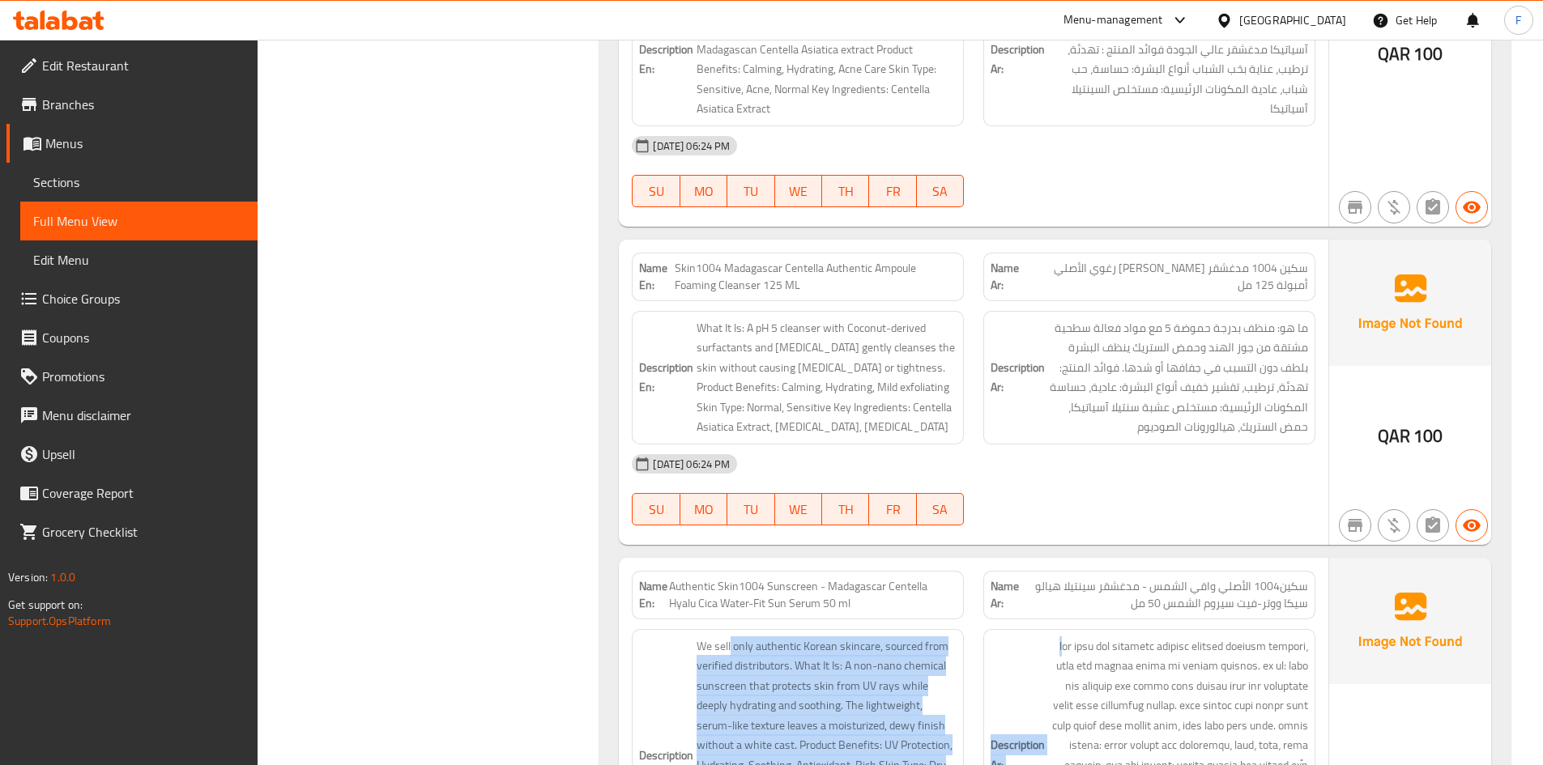
drag, startPoint x: 1302, startPoint y: 436, endPoint x: 730, endPoint y: 420, distance: 572.7
click at [730, 620] on div "Description En: We sell only authentic Korean skincare, sourced from verified d…" at bounding box center [973, 766] width 703 height 292
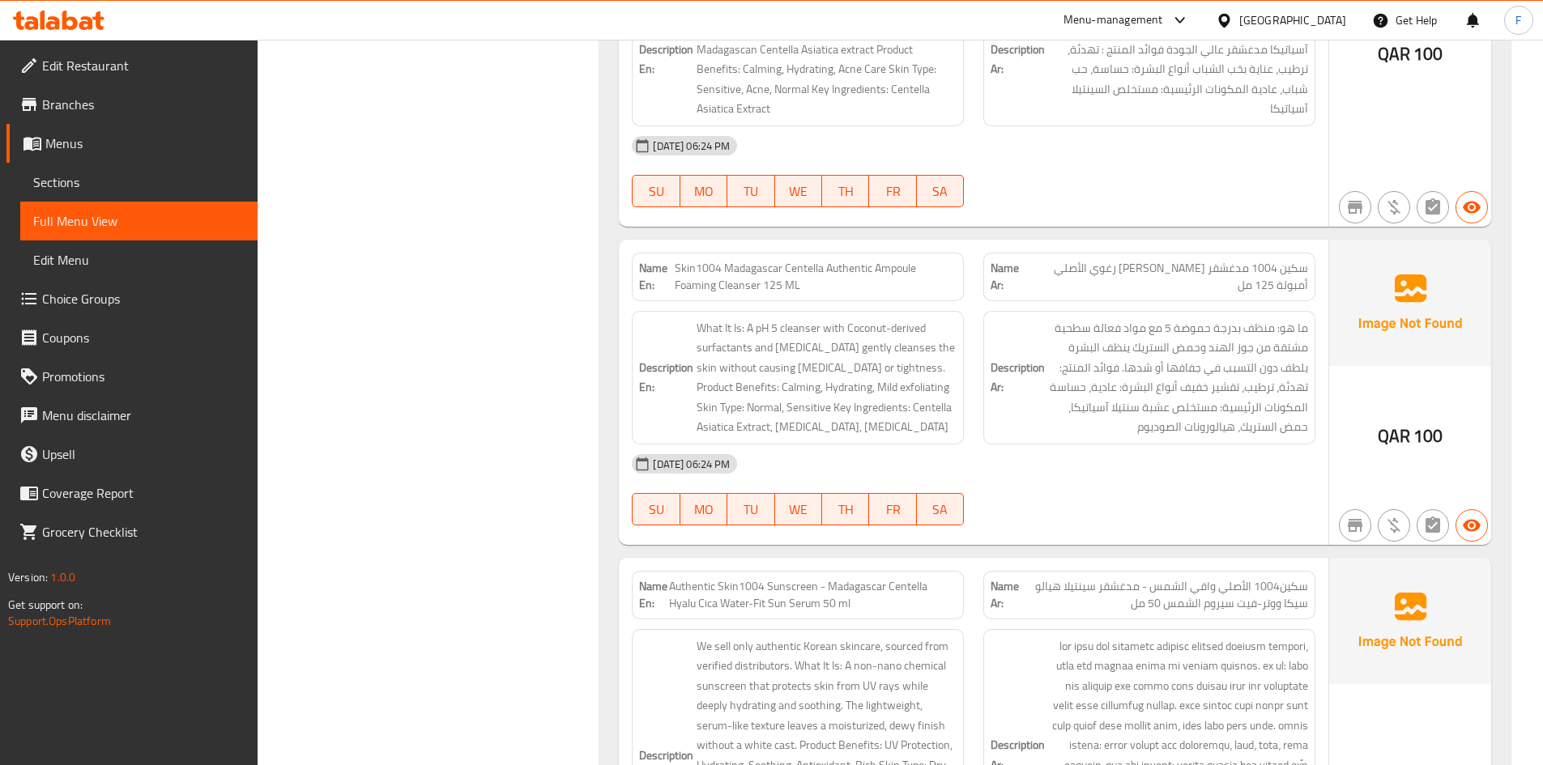
click at [1268, 578] on span "سكين1004 الأصلي واقي الشمس - مدغشقر سينتيلا هيالو سيكا ووتر-فيت سيروم الشمس 50 …" at bounding box center [1163, 595] width 289 height 34
click at [1244, 578] on span "سكين1004 الأصلي واقي الشمس - مدغشقر سينتيلا هيالو سيكا ووتر-فيت سيروم الشمس 50 …" at bounding box center [1163, 595] width 289 height 34
click at [1218, 578] on span "سكين1004 الأصلي واقي الشمس - مدغشقر سينتيلا هيالو سيكا ووتر-فيت سيروم الشمس 50 …" at bounding box center [1163, 595] width 289 height 34
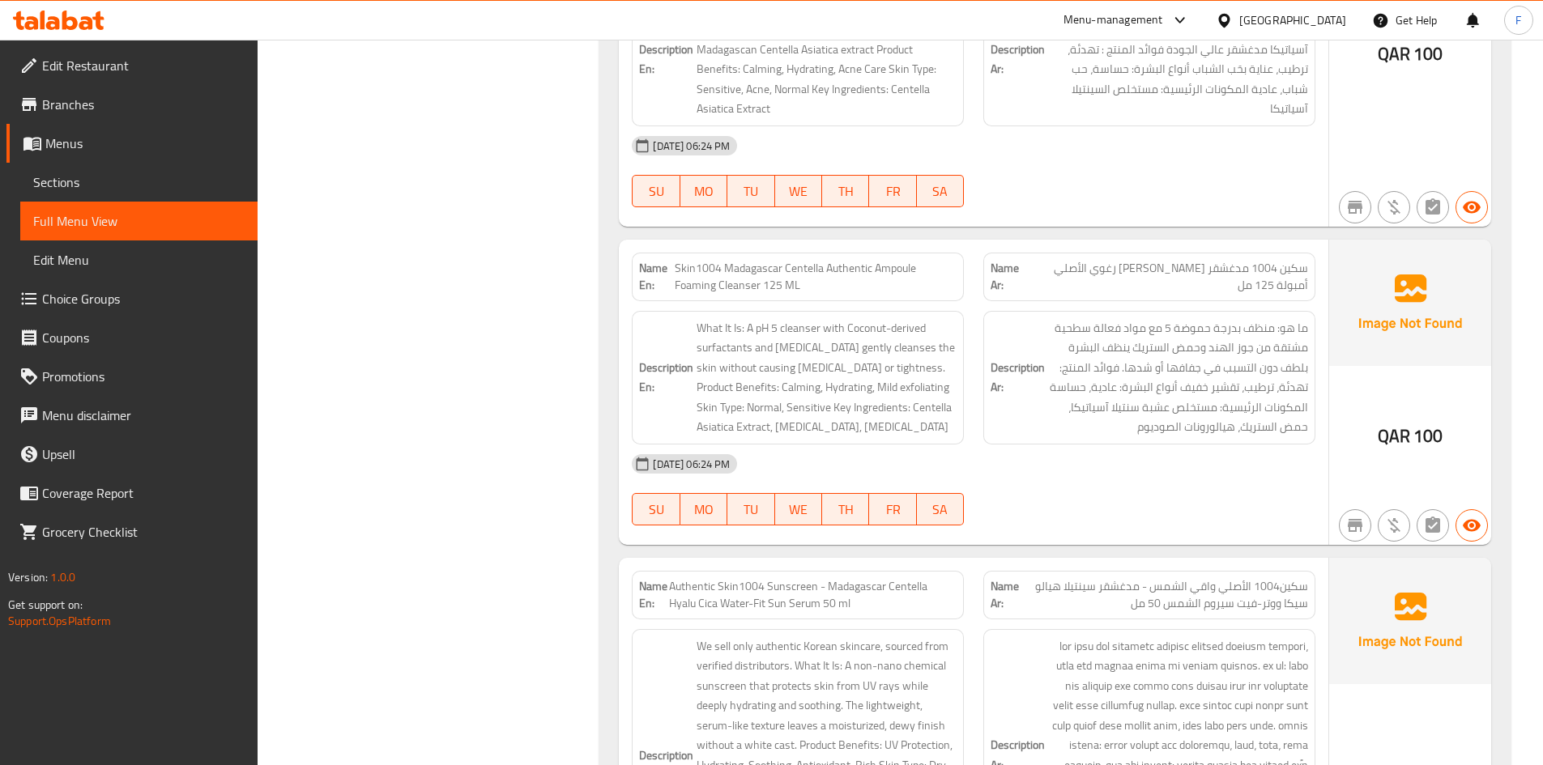
click at [1173, 578] on span "سكين1004 الأصلي واقي الشمس - مدغشقر سينتيلا هيالو سيكا ووتر-فيت سيروم الشمس 50 …" at bounding box center [1163, 595] width 289 height 34
click at [1165, 620] on div "Description Ar:" at bounding box center [1148, 766] width 351 height 292
click at [1216, 578] on span "سكين1004 الأصلي واقي الشمس - مدغشقر سينتيلا هيالو سيكا ووتر-فيت سيروم الشمس 50 …" at bounding box center [1163, 595] width 289 height 34
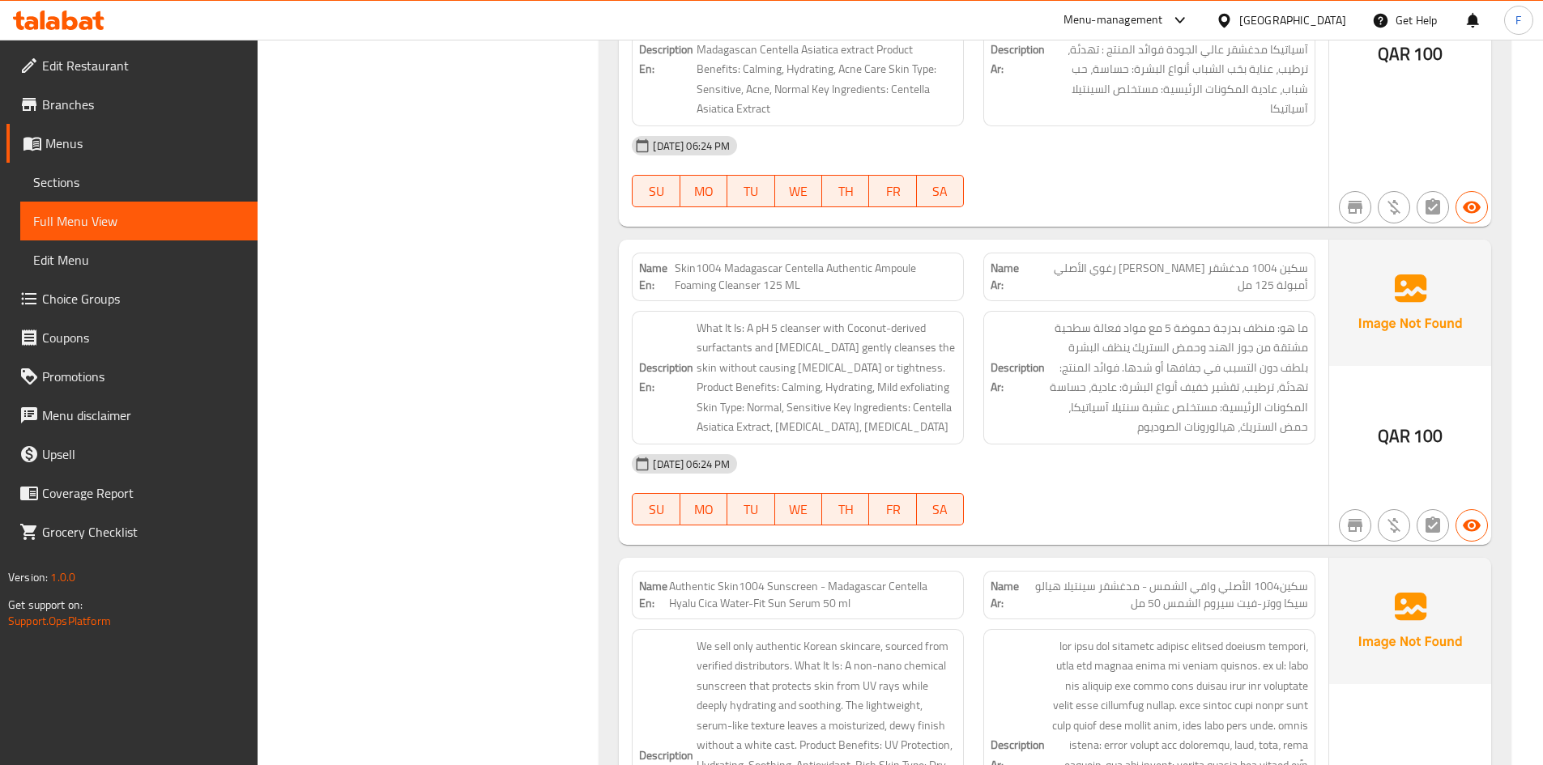
click at [756, 578] on span "Authentic Skin1004 Sunscreen - Madagascar Centella Hyalu Cica Water-Fit Sun Ser…" at bounding box center [812, 595] width 287 height 34
click at [1177, 578] on span "سكين1004 الأصلي واقي الشمس - مدغشقر سينتيلا هيالو سيكا ووتر-فيت سيروم الشمس 50 …" at bounding box center [1163, 595] width 289 height 34
click at [1284, 578] on span "سكين1004 الأصلي واقي الشمس - مدغشقر سينتيلا هيالو سيكا ووتر-فيت سيروم الشمس 50 …" at bounding box center [1163, 595] width 289 height 34
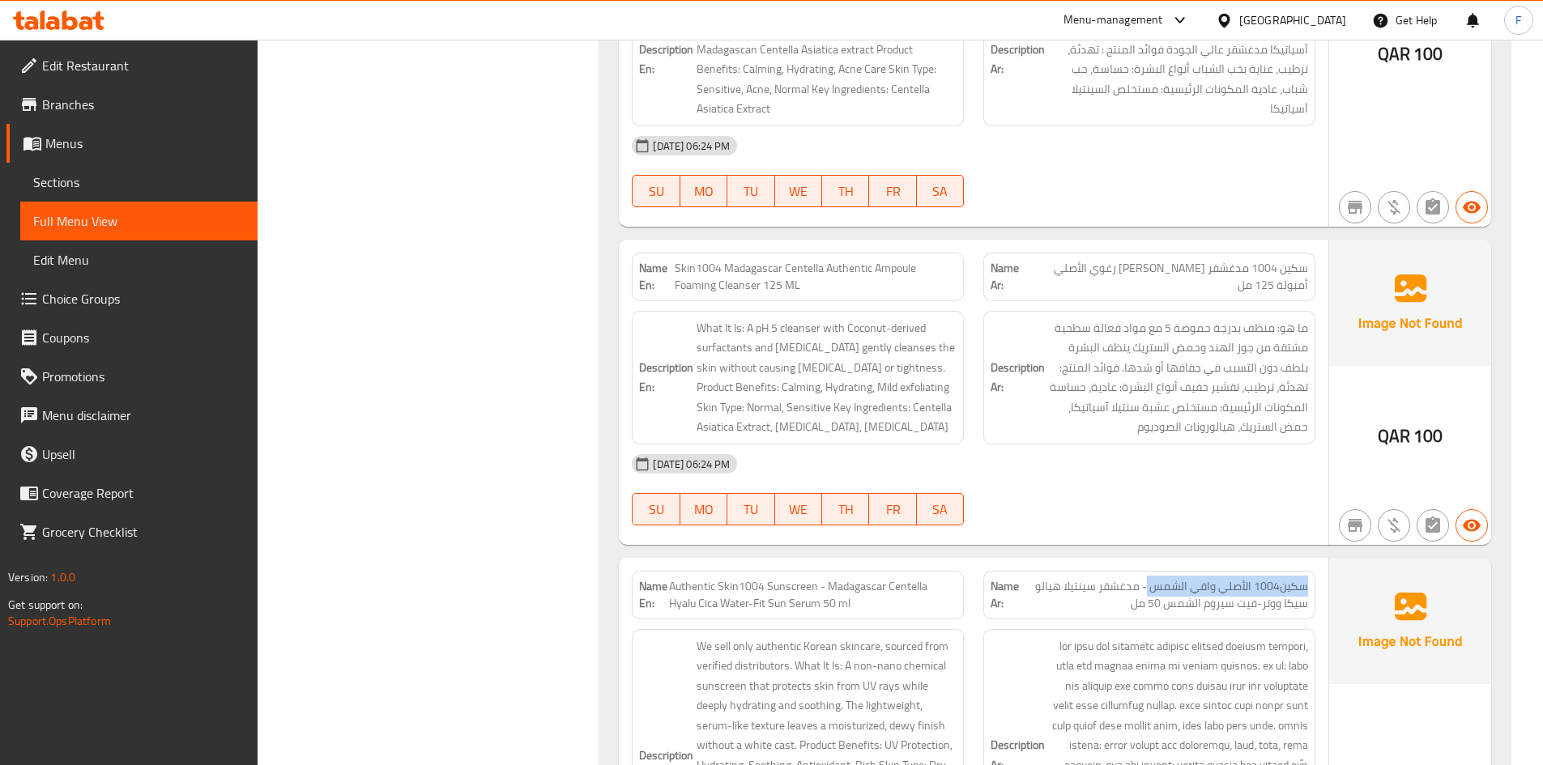
drag, startPoint x: 1148, startPoint y: 374, endPoint x: 1312, endPoint y: 370, distance: 163.6
click at [1312, 571] on div "Name Ar: سكين1004 الأصلي واقي الشمس - مدغشقر [PERSON_NAME] ووتر-فيت سيروم الشمس…" at bounding box center [1149, 595] width 332 height 49
copy span "سكين1004 الأصلي واقي الشمس"
click at [699, 578] on span "Authentic Skin1004 Sunscreen - Madagascar Centella Hyalu Cica Water-Fit Sun Ser…" at bounding box center [812, 595] width 287 height 34
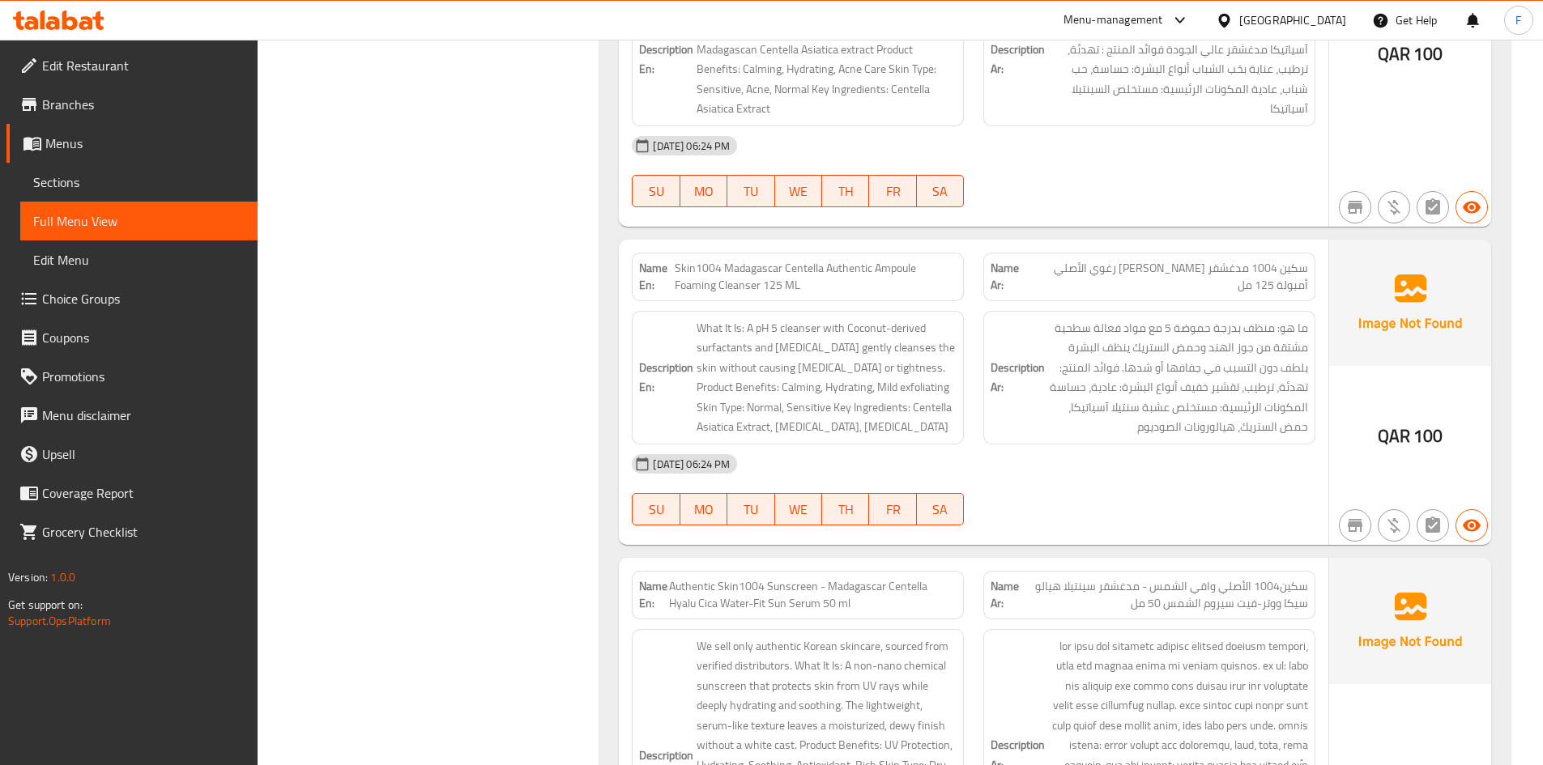
click at [690, 578] on span "Authentic Skin1004 Sunscreen - Madagascar Centella Hyalu Cica Water-Fit Sun Ser…" at bounding box center [812, 595] width 287 height 34
copy span "Authentic"
click at [1182, 578] on span "سكين1004 الأصلي واقي الشمس - مدغشقر سينتيلا هيالو سيكا ووتر-فيت سيروم الشمس 50 …" at bounding box center [1163, 595] width 289 height 34
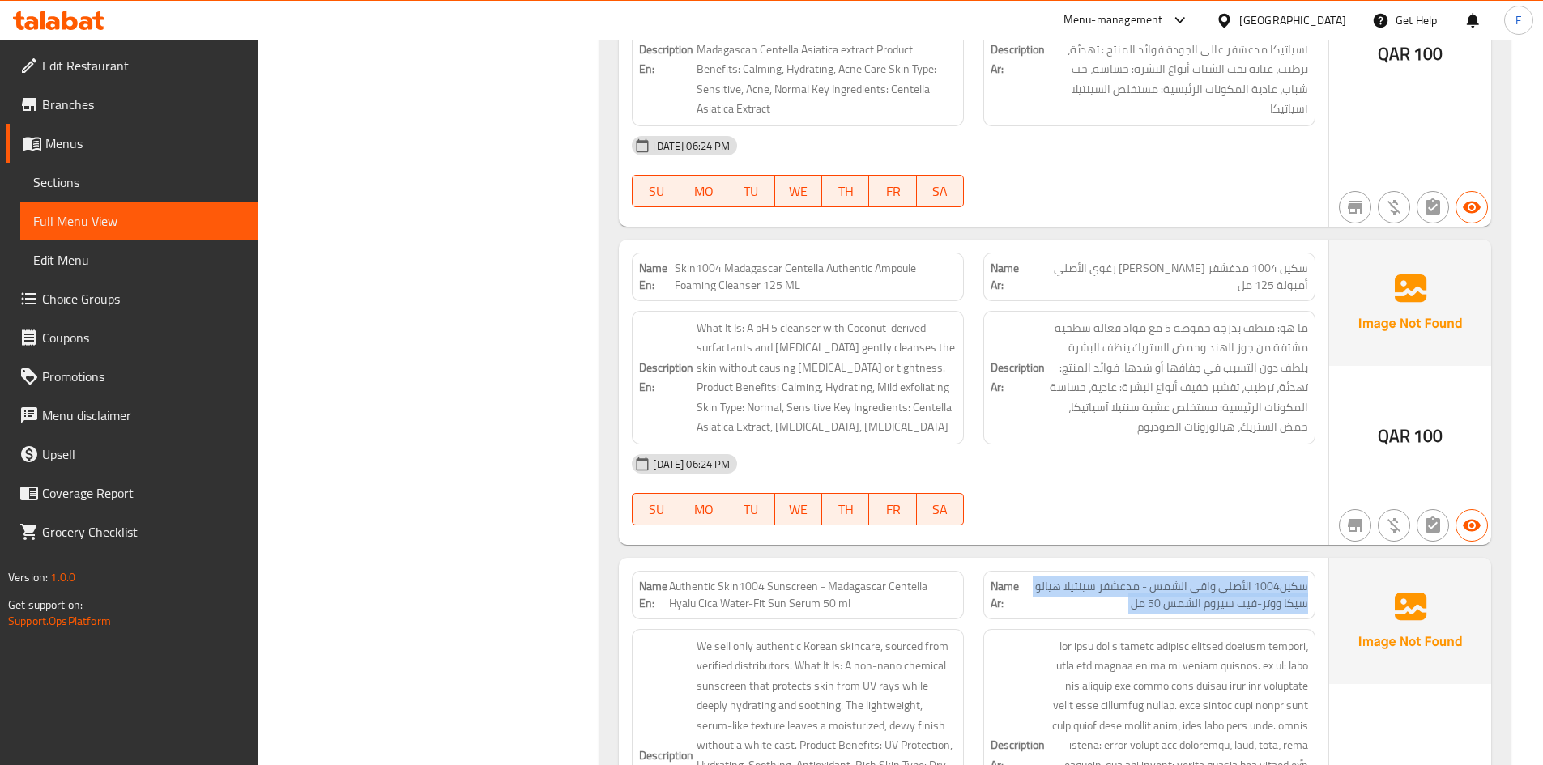
click at [1182, 578] on span "سكين1004 الأصلي واقي الشمس - مدغشقر سينتيلا هيالو سيكا ووتر-فيت سيروم الشمس 50 …" at bounding box center [1163, 595] width 289 height 34
click at [52, 181] on span "Sections" at bounding box center [138, 181] width 211 height 19
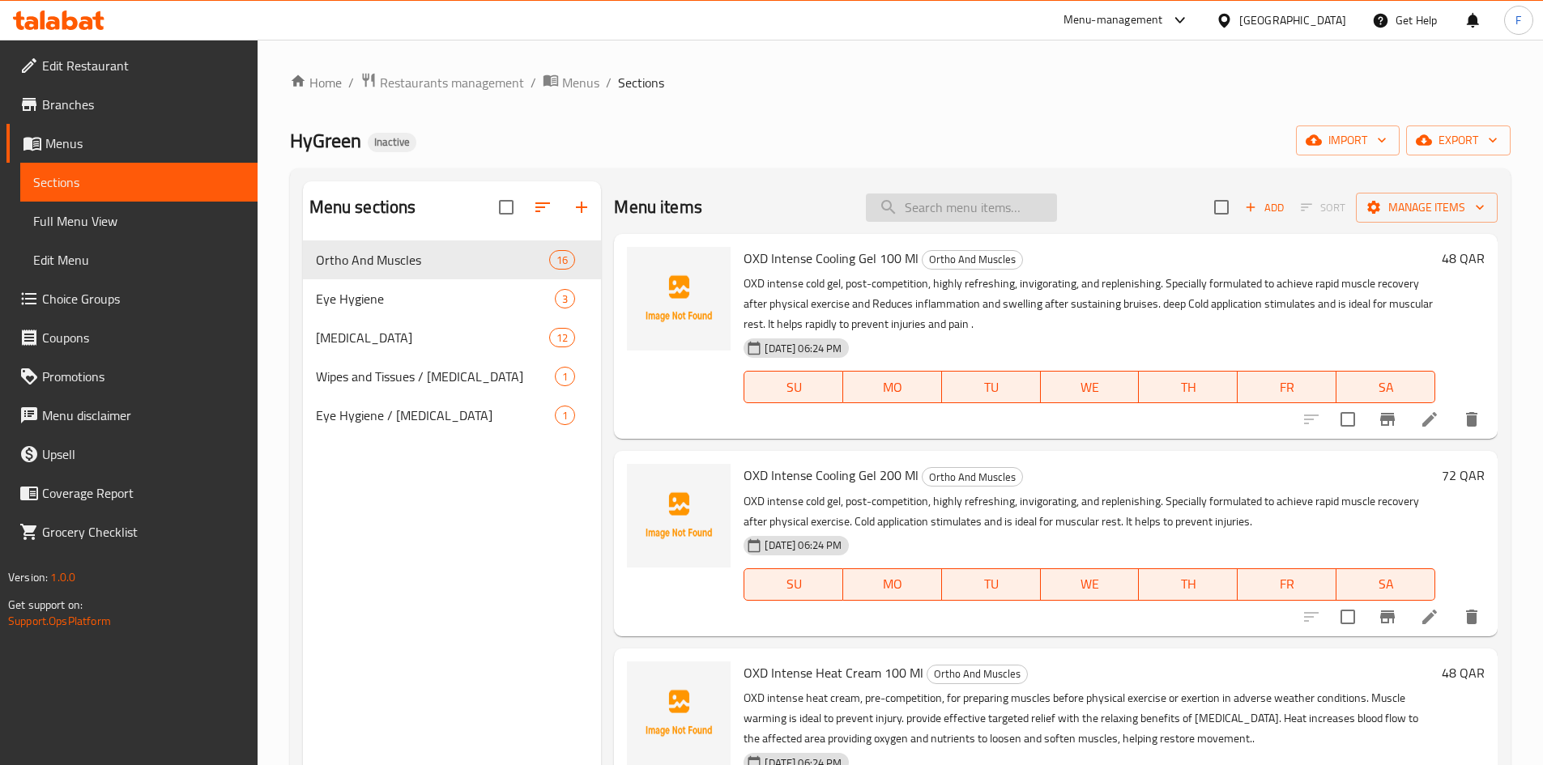
click at [946, 214] on input "search" at bounding box center [961, 208] width 191 height 28
paste input "مصنوعمع سينتيلا أسياتيكا من [GEOGRAPHIC_DATA]"
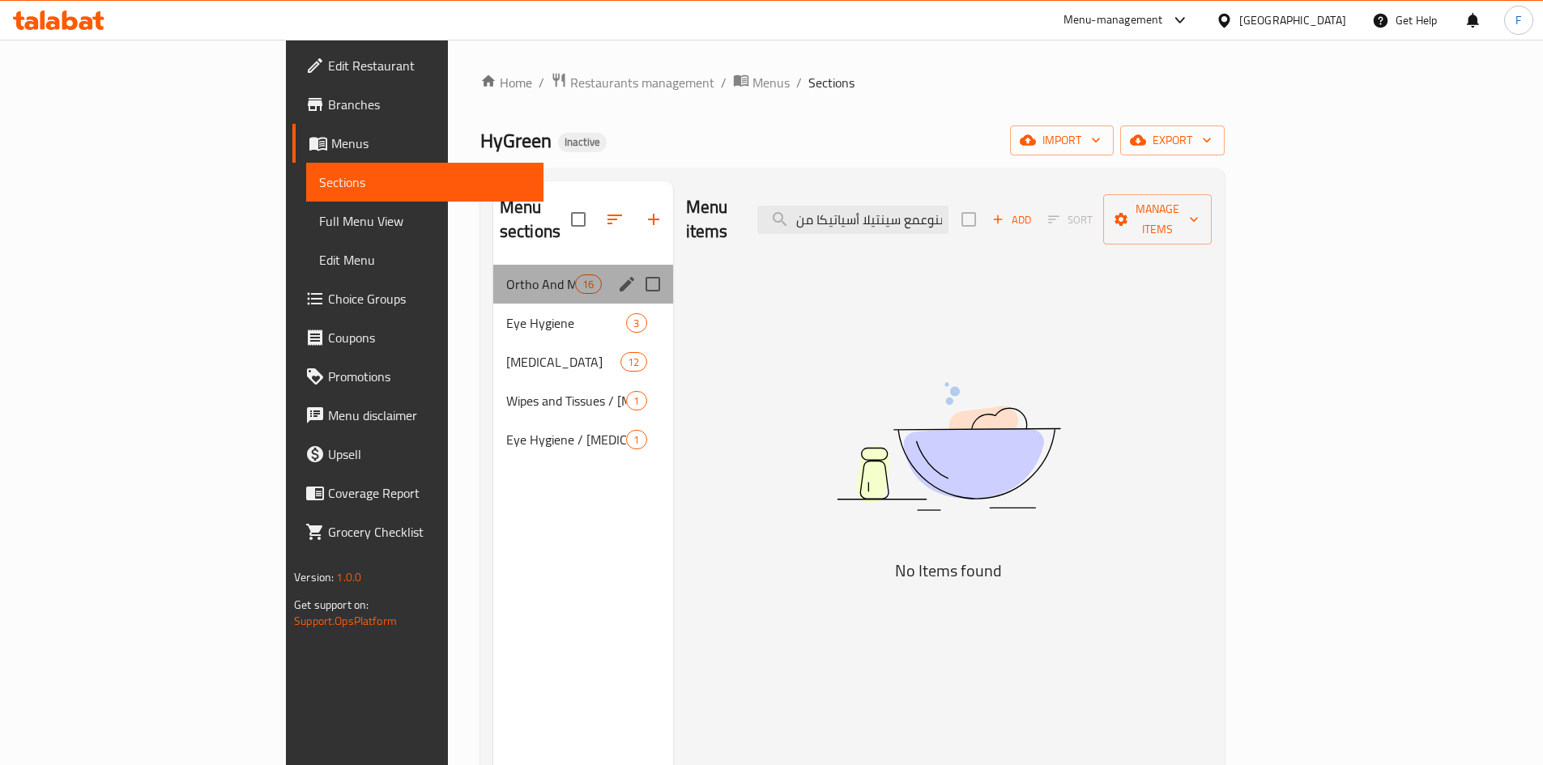
click at [500, 275] on div "Ortho And Muscles 16" at bounding box center [583, 284] width 180 height 39
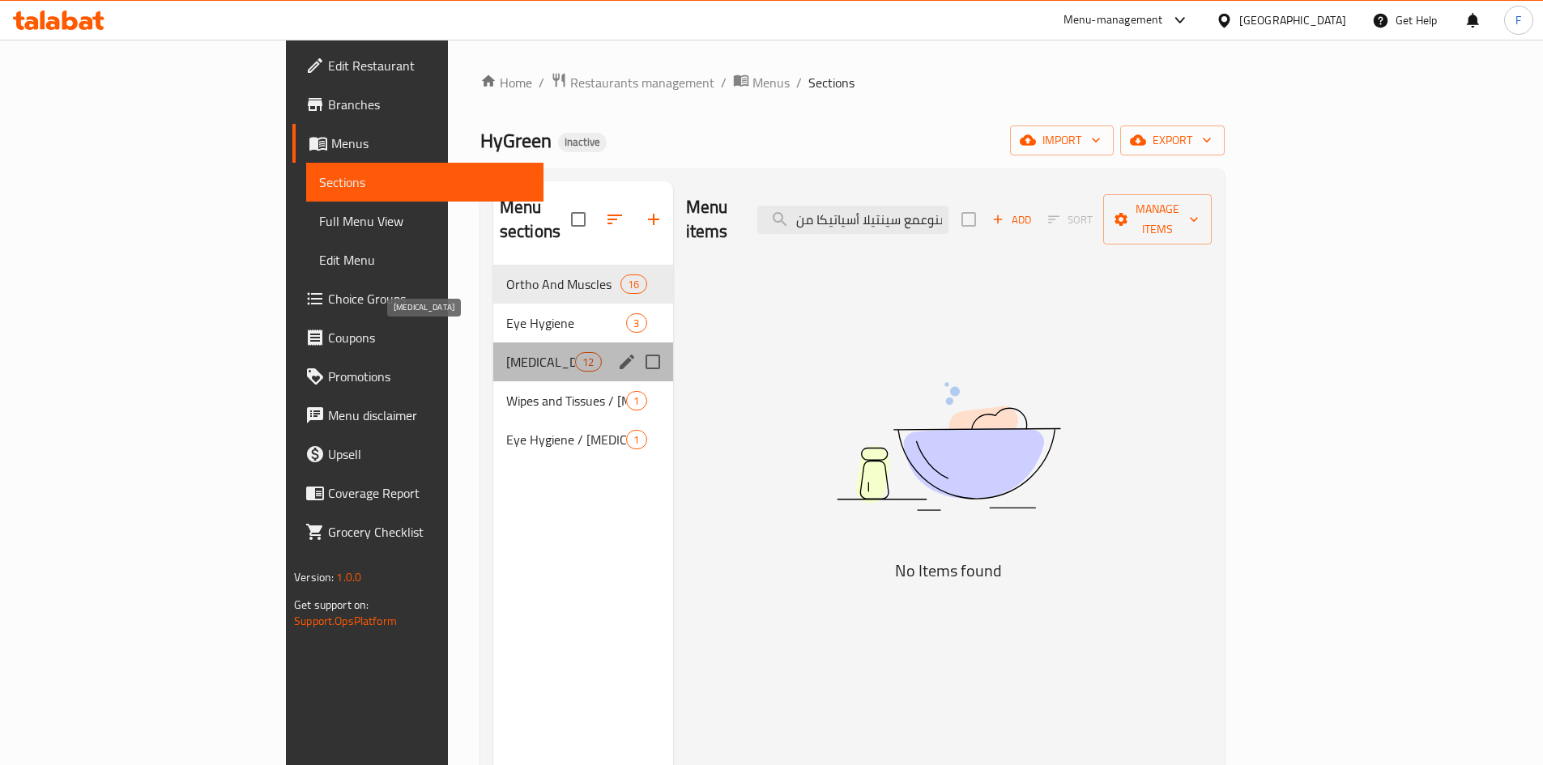
click at [506, 352] on span "[MEDICAL_DATA]" at bounding box center [540, 361] width 69 height 19
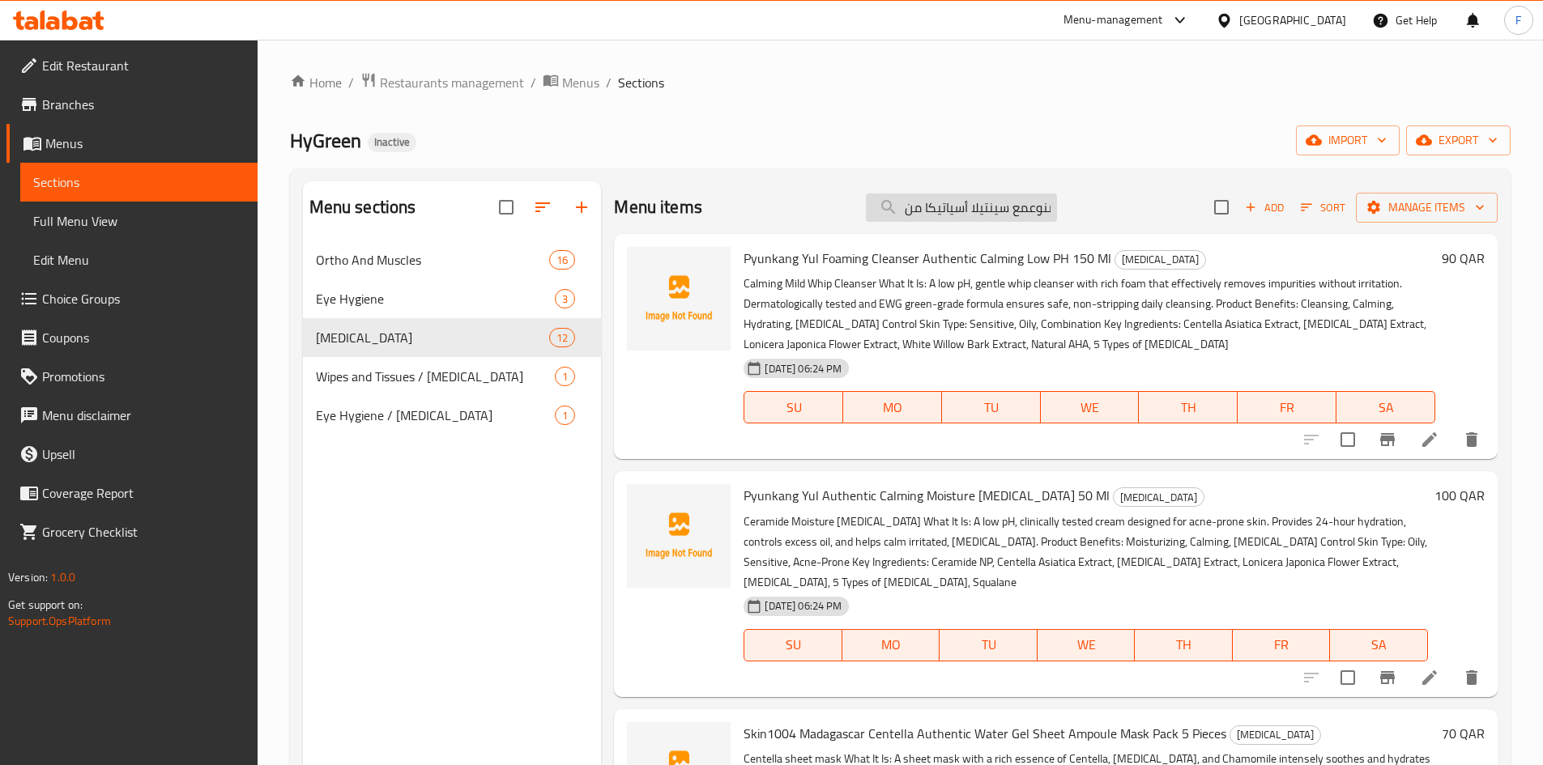
click at [966, 194] on input "مصنوعمع سينتيلا أسياتيكا من [GEOGRAPHIC_DATA]" at bounding box center [961, 208] width 191 height 28
paste input "أصلي مدغشقر سينتيلا - زيت تنظيف خفيف 200 مل"
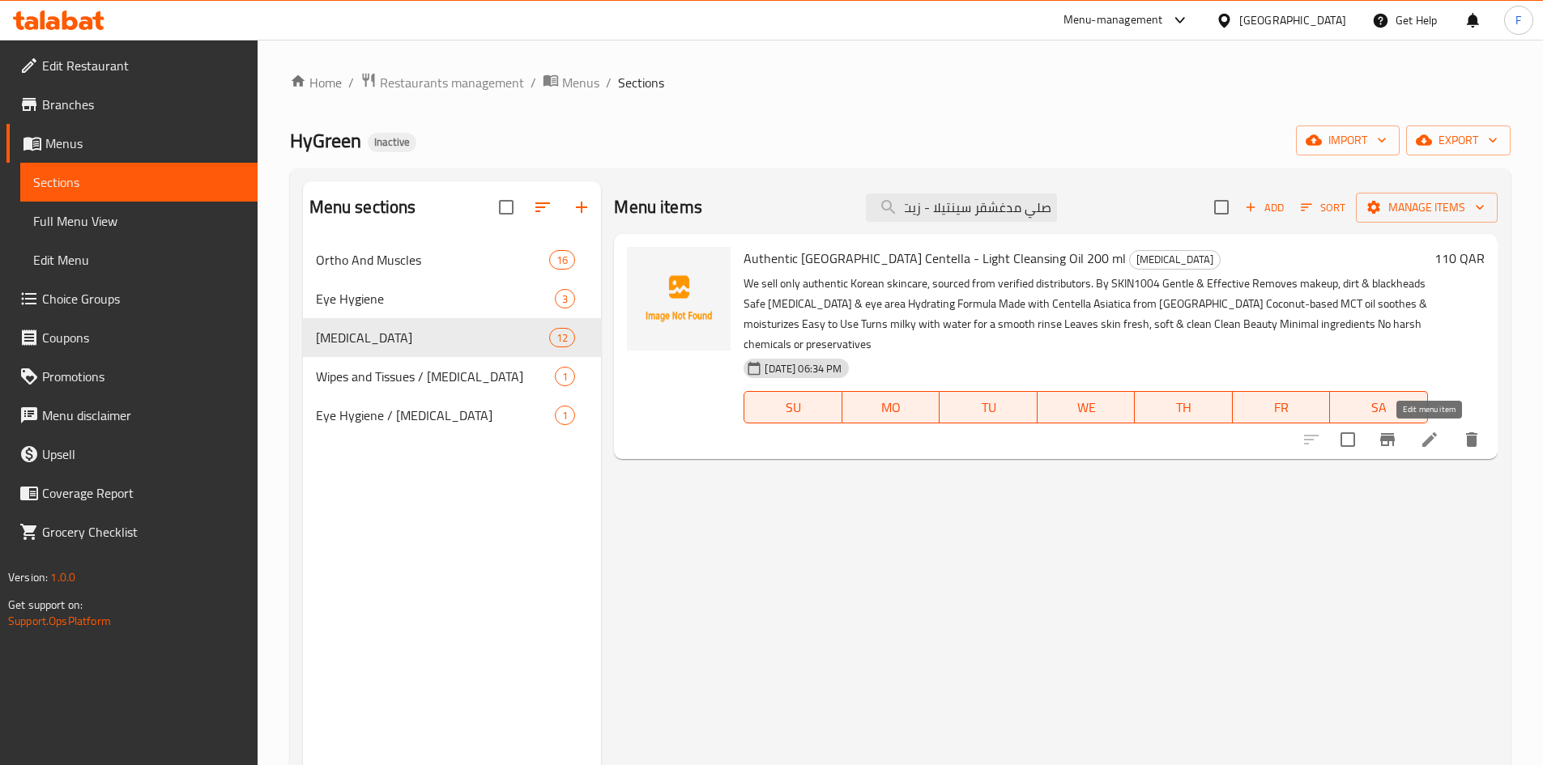
type input "أصلي مدغشقر سينتيلا - زيت تنظيف خفيف 200 مل"
click at [1427, 437] on icon at bounding box center [1429, 439] width 19 height 19
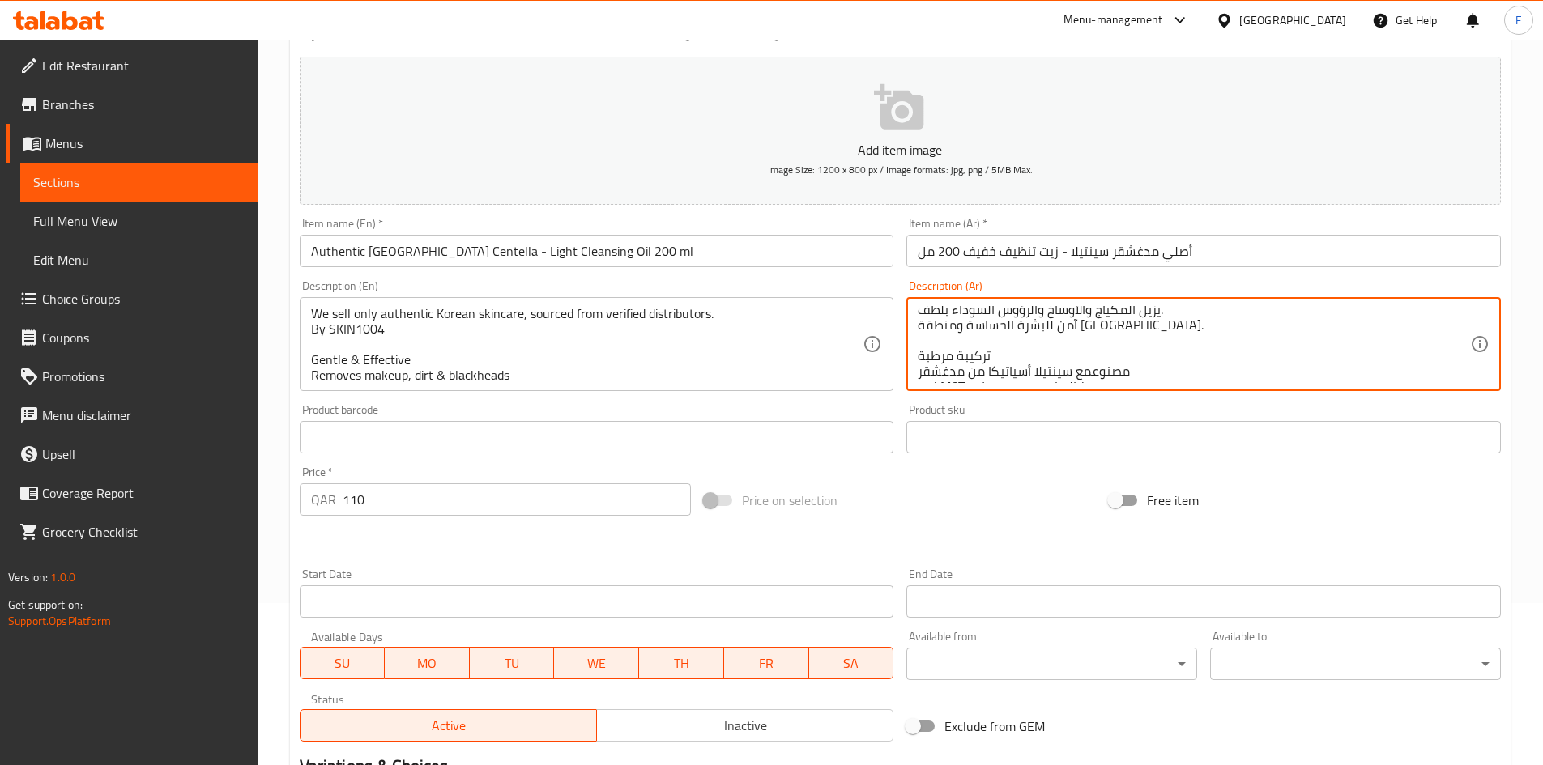
scroll to position [219, 0]
drag, startPoint x: 1075, startPoint y: 313, endPoint x: 1124, endPoint y: 345, distance: 59.1
click at [1126, 353] on textarea "نحن نبيع فقط مستحضرات العناية بالبشرة الكورية الأصلية، التي يتم الحصول عليها من…" at bounding box center [1194, 344] width 552 height 77
drag, startPoint x: 1075, startPoint y: 313, endPoint x: 1107, endPoint y: 336, distance: 39.4
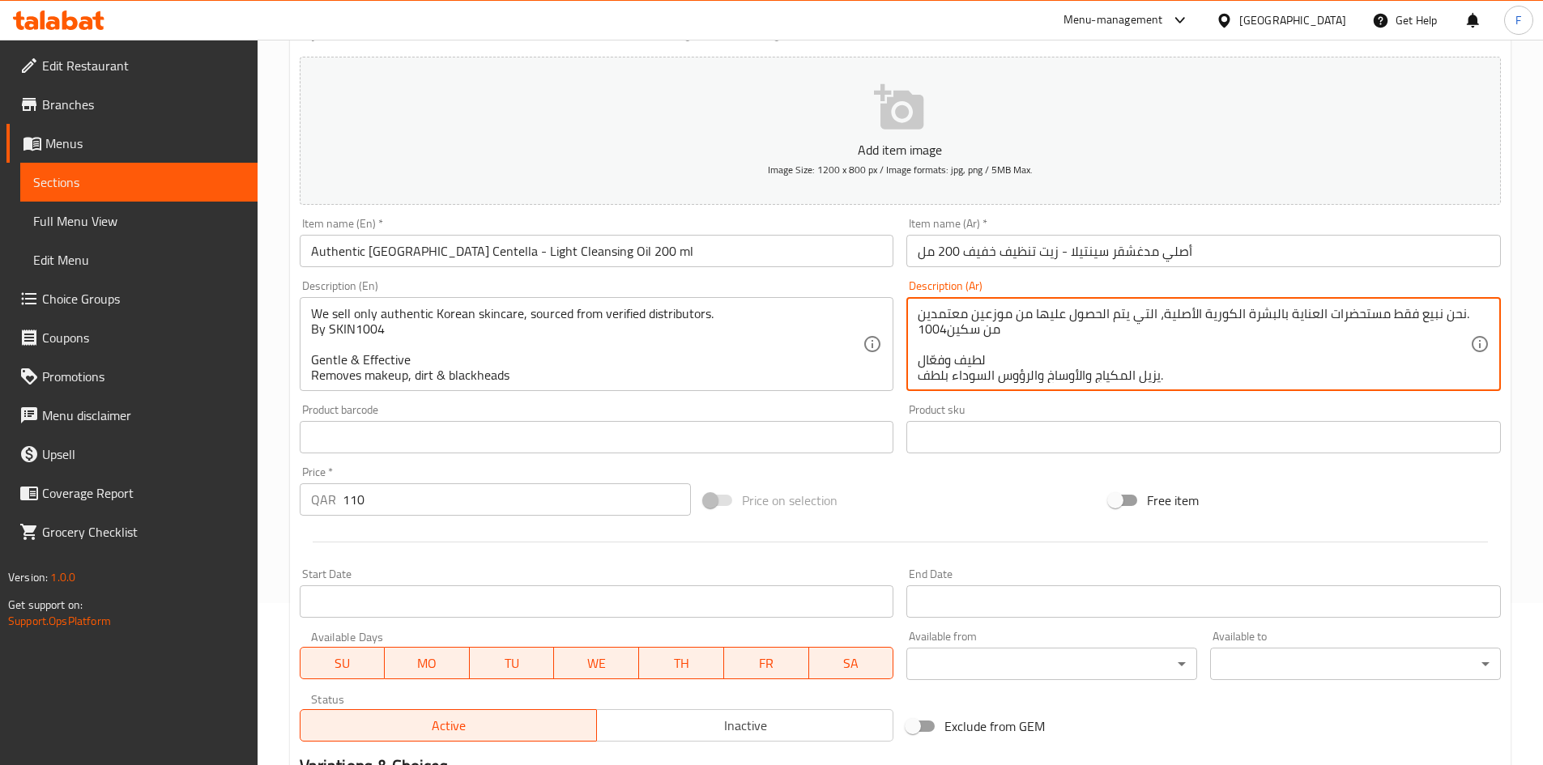
click at [1107, 336] on textarea "نحن نبيع فقط مستحضرات العناية بالبشرة الكورية الأصلية، التي يتم الحصول عليها من…" at bounding box center [1194, 344] width 552 height 77
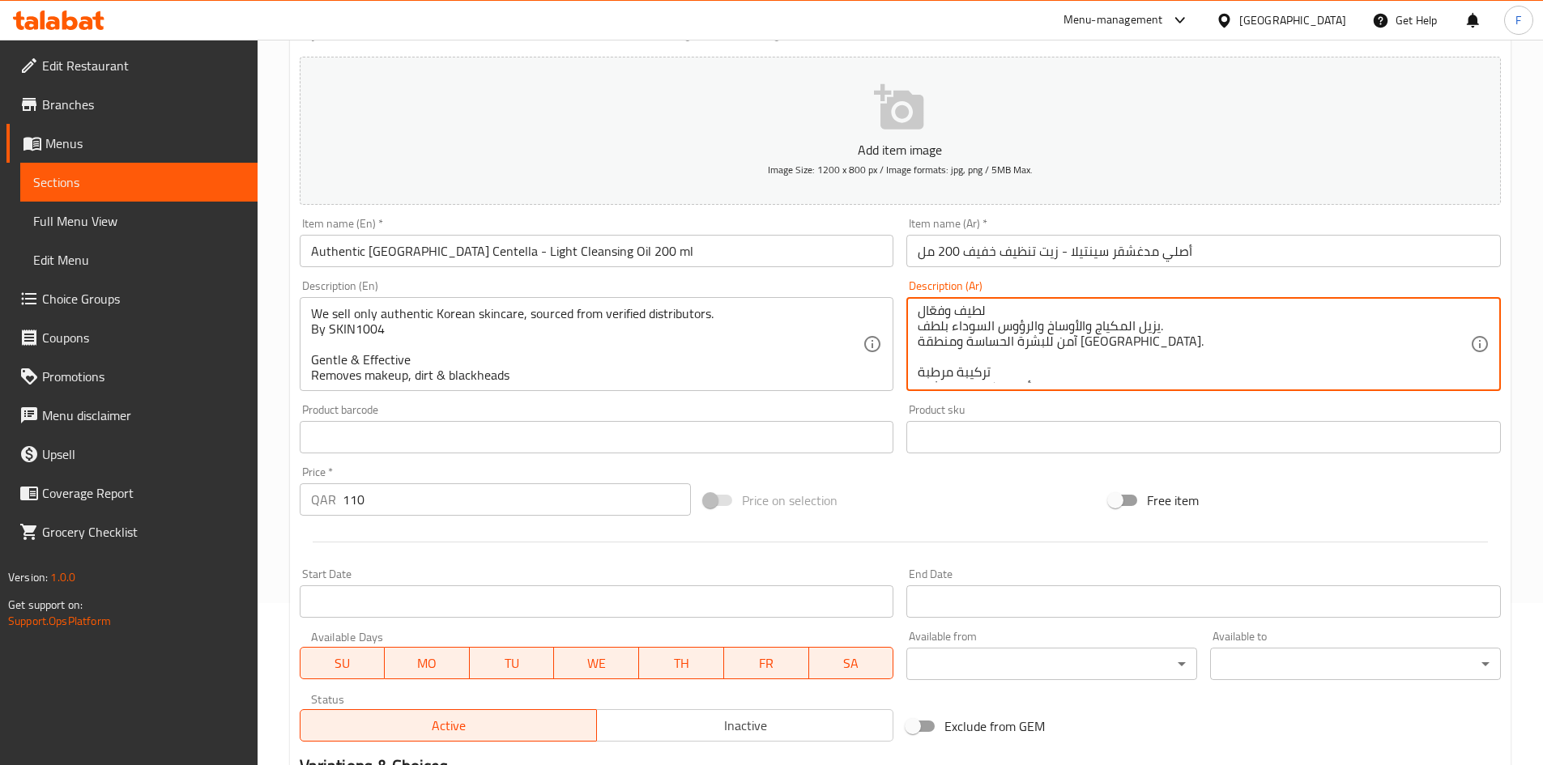
scroll to position [77, 0]
click at [1115, 327] on textarea "نحن نبيع فقط مستحضرات العناية بالبشرة الكورية الأصلية، التي يتم الحصول عليها من…" at bounding box center [1194, 344] width 552 height 77
drag, startPoint x: 1076, startPoint y: 379, endPoint x: 1087, endPoint y: 374, distance: 11.6
click at [1086, 379] on textarea "نحن نبيع فقط مستحضرات العناية بالبشرة الكورية الأصلية، التي يتم الحصول عليها من…" at bounding box center [1194, 344] width 552 height 77
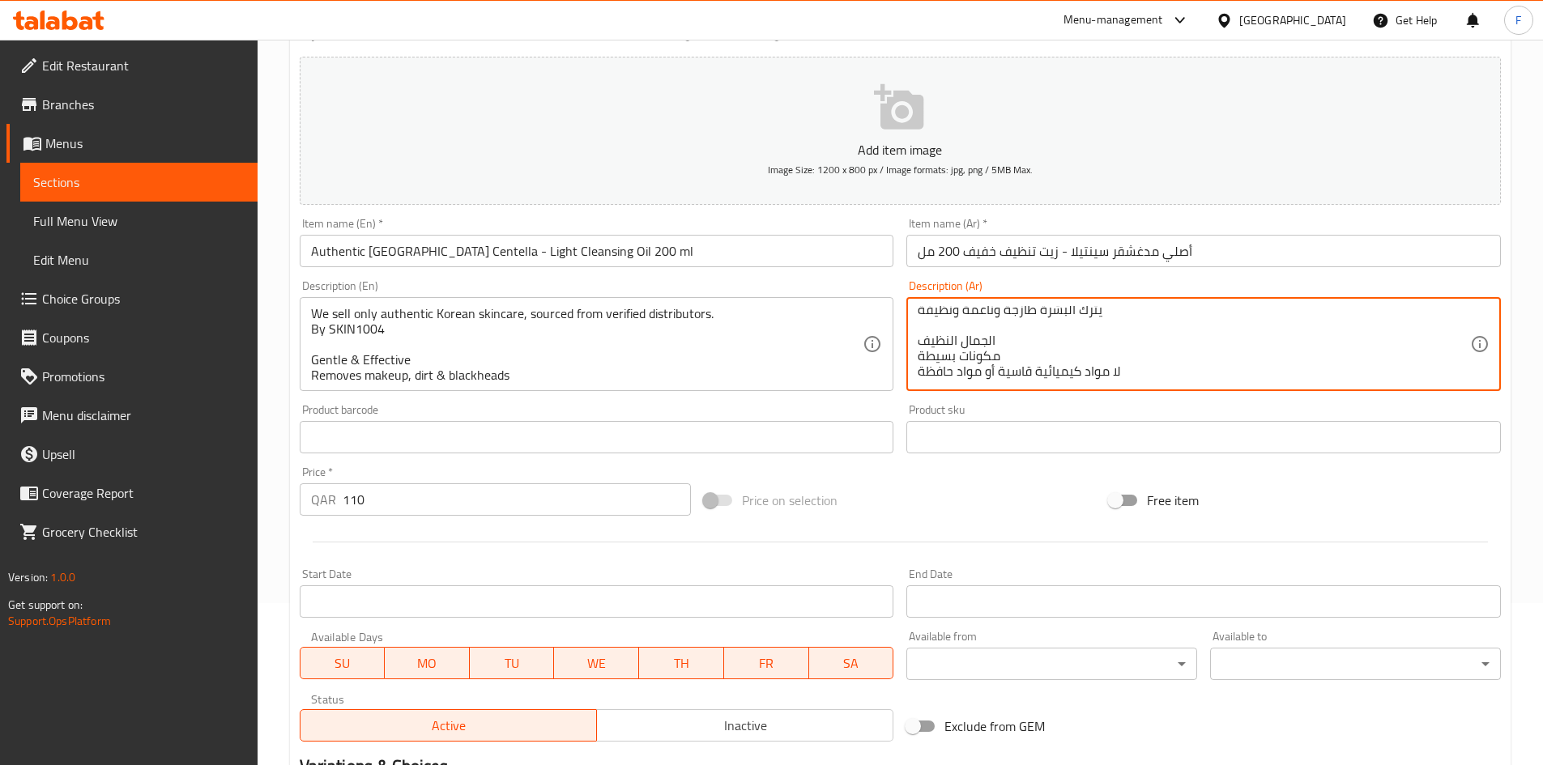
click at [1112, 328] on textarea "نحن نبيع فقط مستحضرات العناية بالبشرة الكورية الأصلية، التي يتم الحصول عليها من…" at bounding box center [1194, 344] width 552 height 77
click at [1125, 311] on textarea "نحن نبيع فقط مستحضرات العناية بالبشرة الكورية الأصلية، التي يتم الحصول عليها من…" at bounding box center [1194, 344] width 552 height 77
drag, startPoint x: 1075, startPoint y: 312, endPoint x: 1084, endPoint y: 312, distance: 9.7
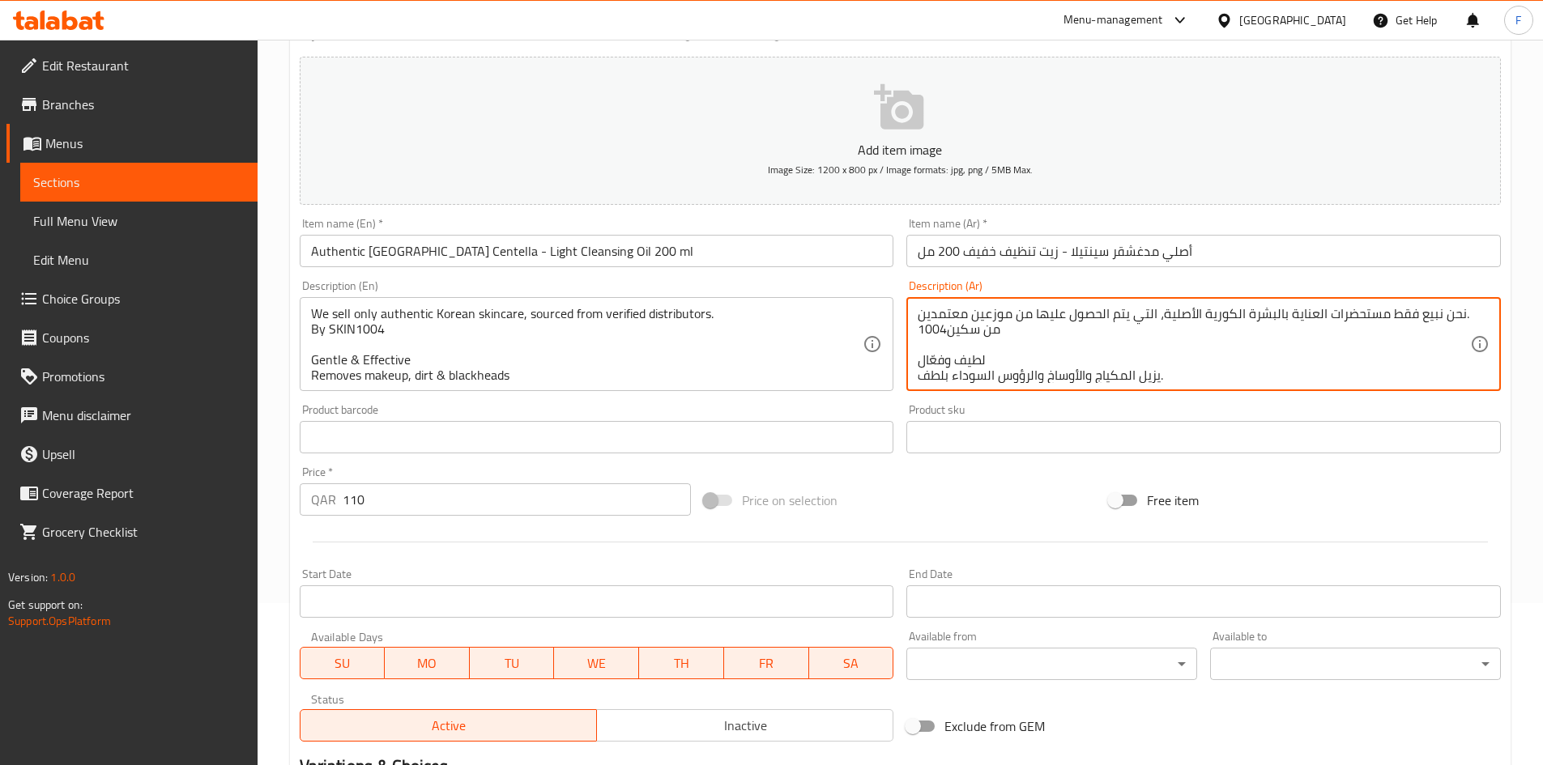
click at [1084, 312] on textarea "نحن نبيع فقط مستحضرات العناية بالبشرة الكورية الأصلية، التي يتم الحصول عليها من…" at bounding box center [1194, 344] width 552 height 77
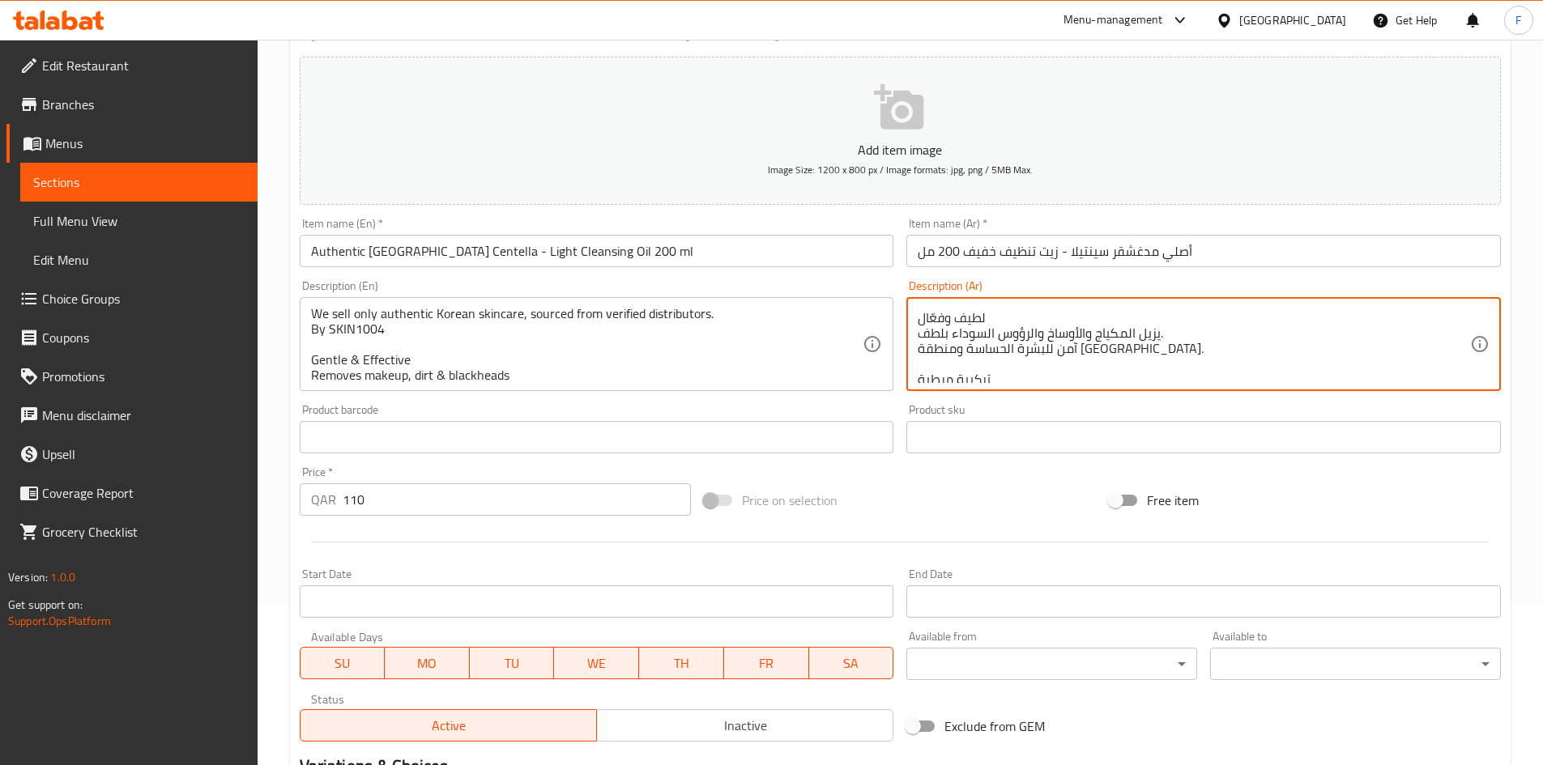
scroll to position [77, 0]
click at [1433, 361] on textarea "نحن نبيع فقط مستحضرات العناية بالبشرة الكورية الأصلية، التي يتم الحصول عليها من…" at bounding box center [1194, 344] width 552 height 77
drag, startPoint x: 1071, startPoint y: 377, endPoint x: 1088, endPoint y: 352, distance: 29.7
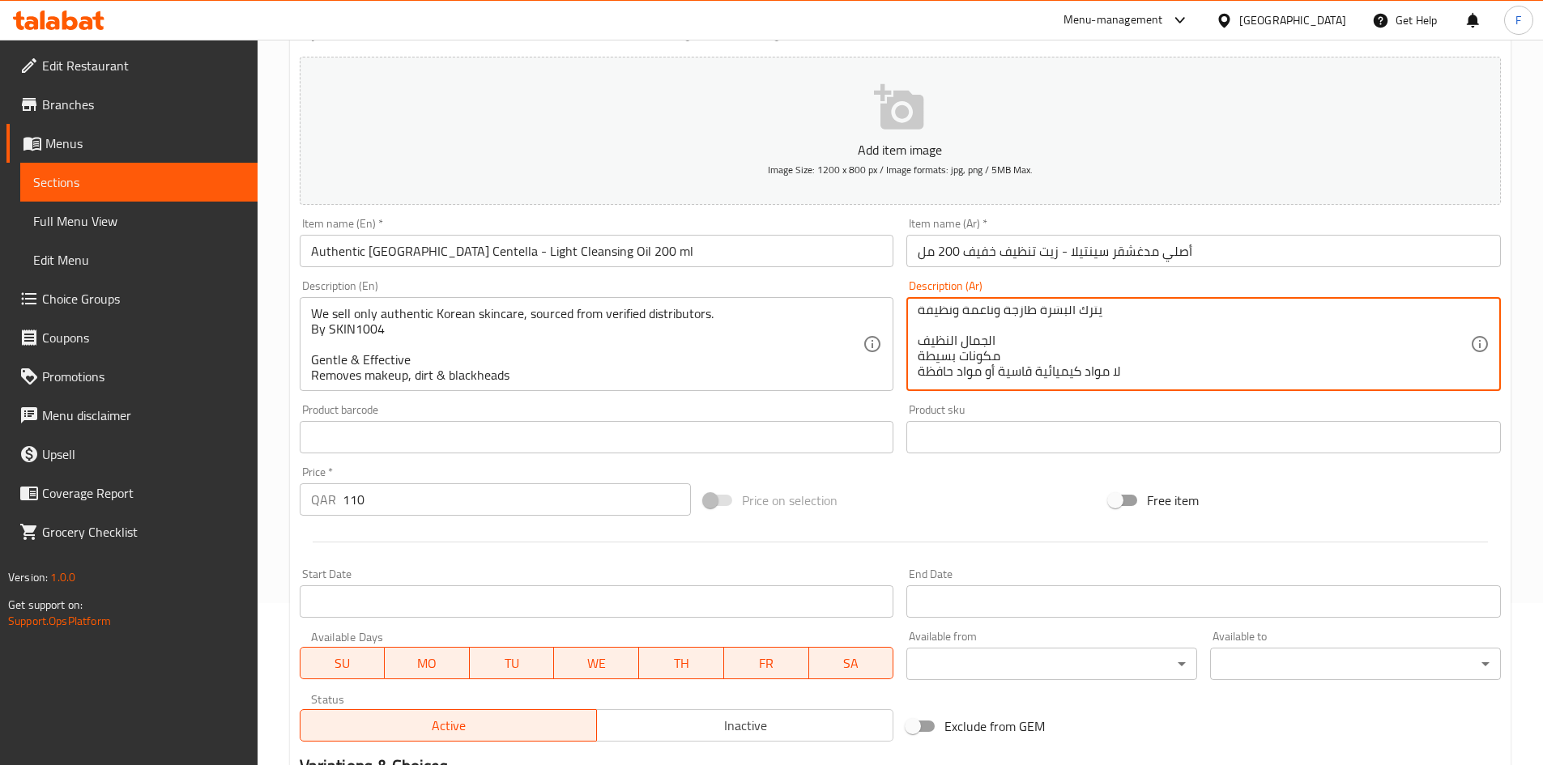
click at [1088, 352] on textarea "نحن نبيع فقط مستحضرات العناية بالبشرة الكورية الأصلية، التي يتم الحصول عليها من…" at bounding box center [1194, 344] width 552 height 77
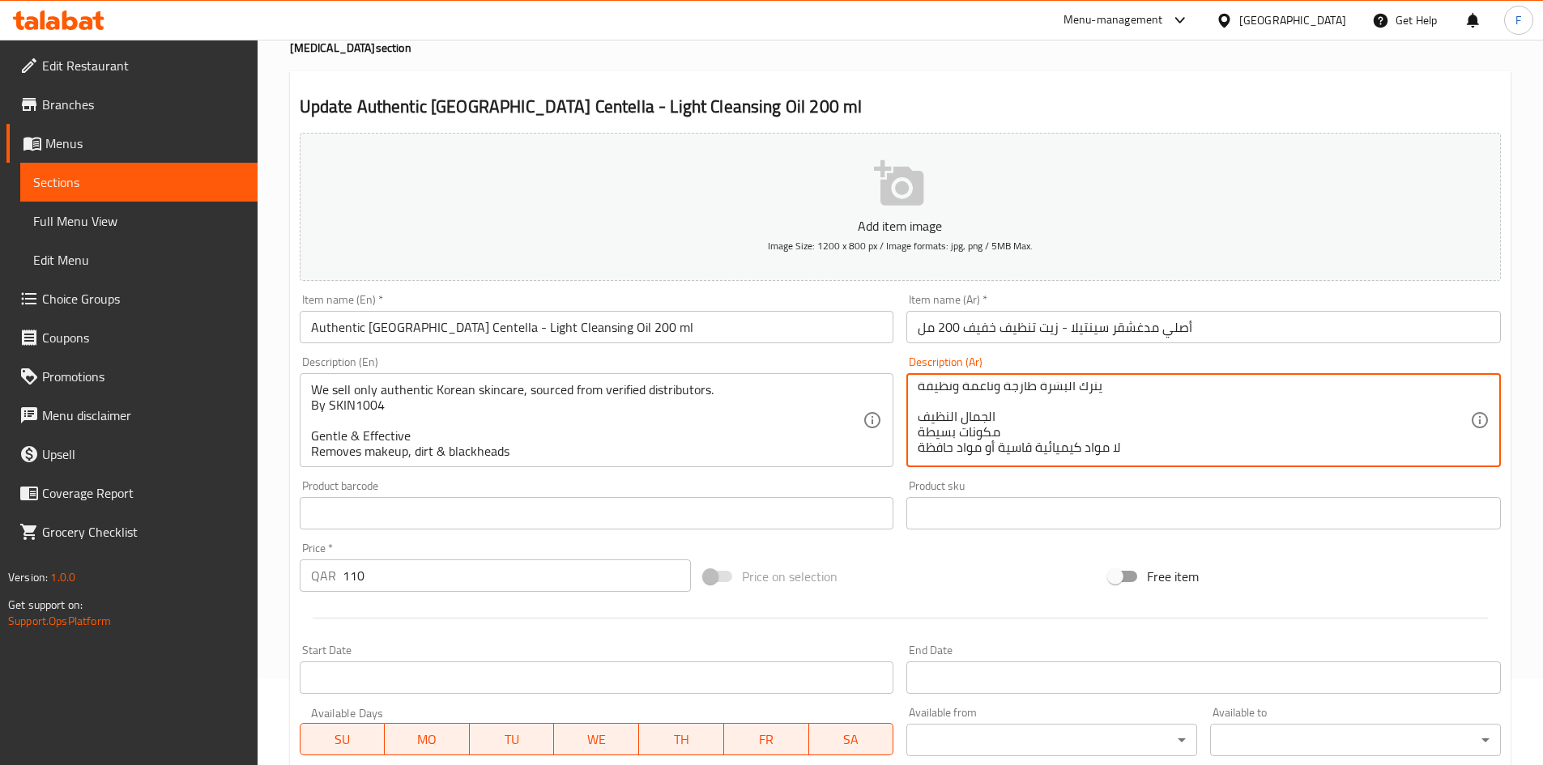
scroll to position [0, 0]
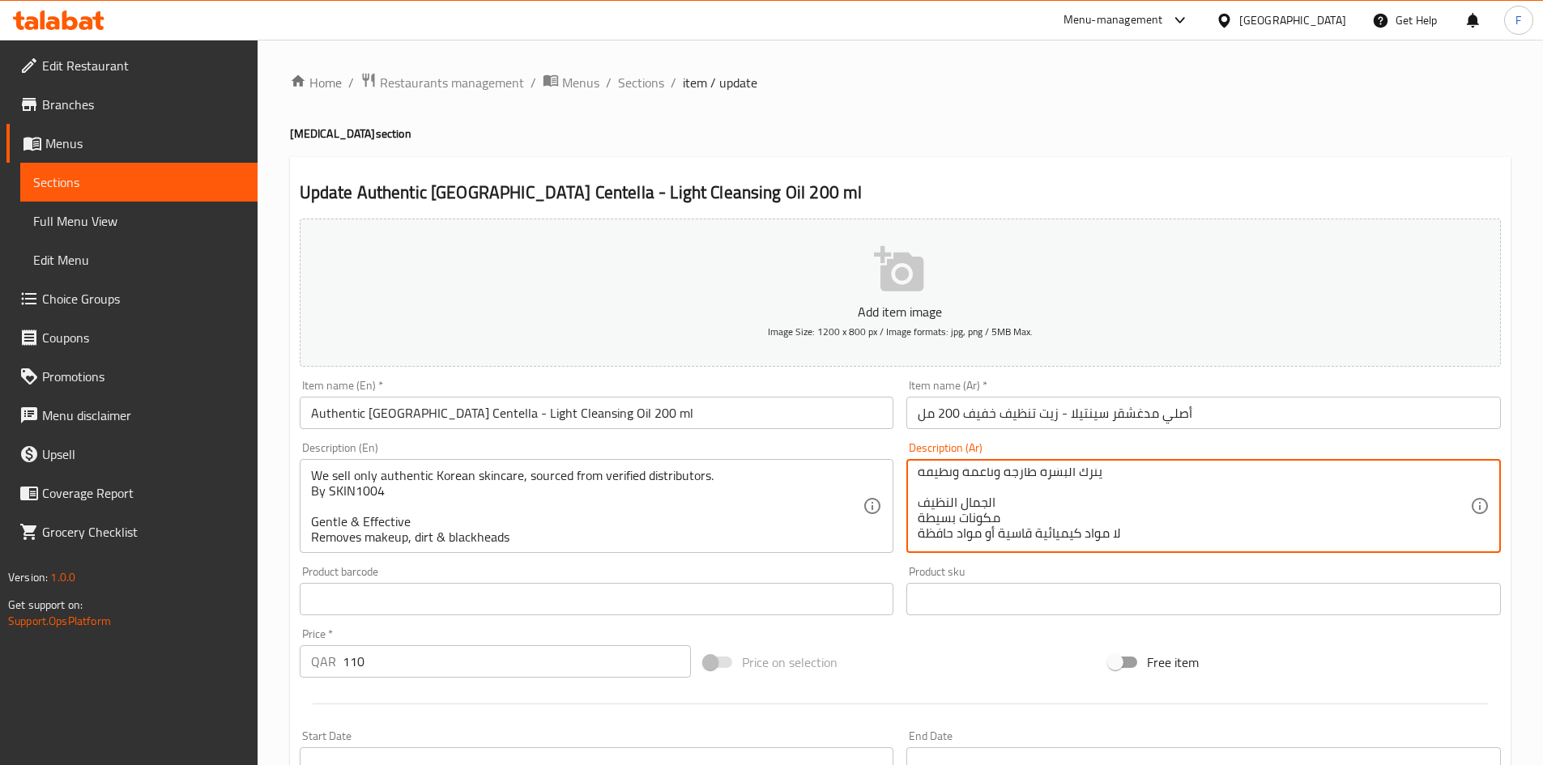
click at [1142, 522] on textarea "نحن نبيع فقط مستحضرات العناية بالبشرة الكورية الأصلية، التي يتم الحصول عليها من…" at bounding box center [1194, 506] width 552 height 77
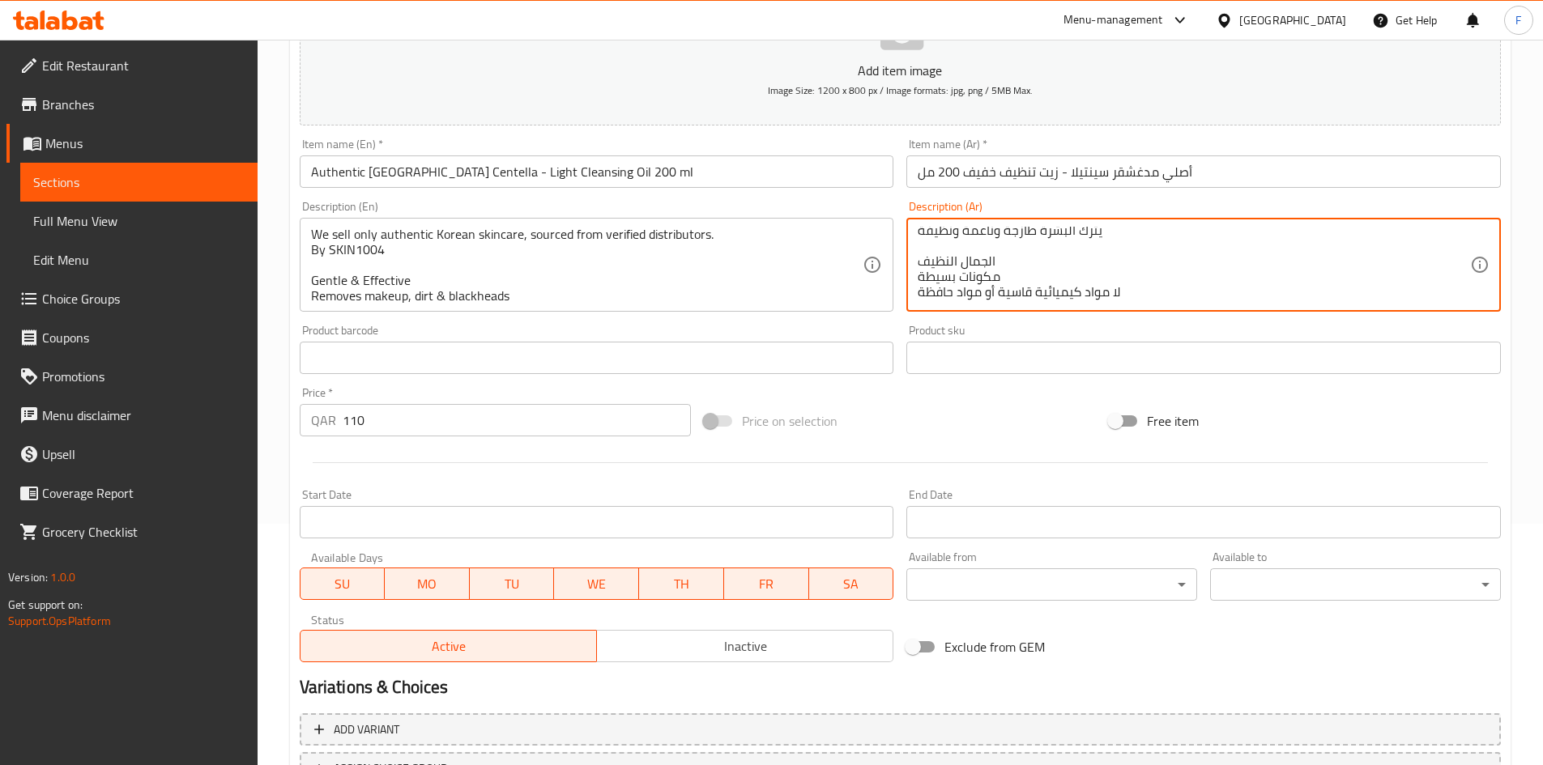
scroll to position [243, 0]
click at [1145, 284] on textarea "نحن نبيع فقط مستحضرات العناية بالبشرة الكورية الأصلية، التي يتم الحصول عليها من…" at bounding box center [1194, 263] width 552 height 77
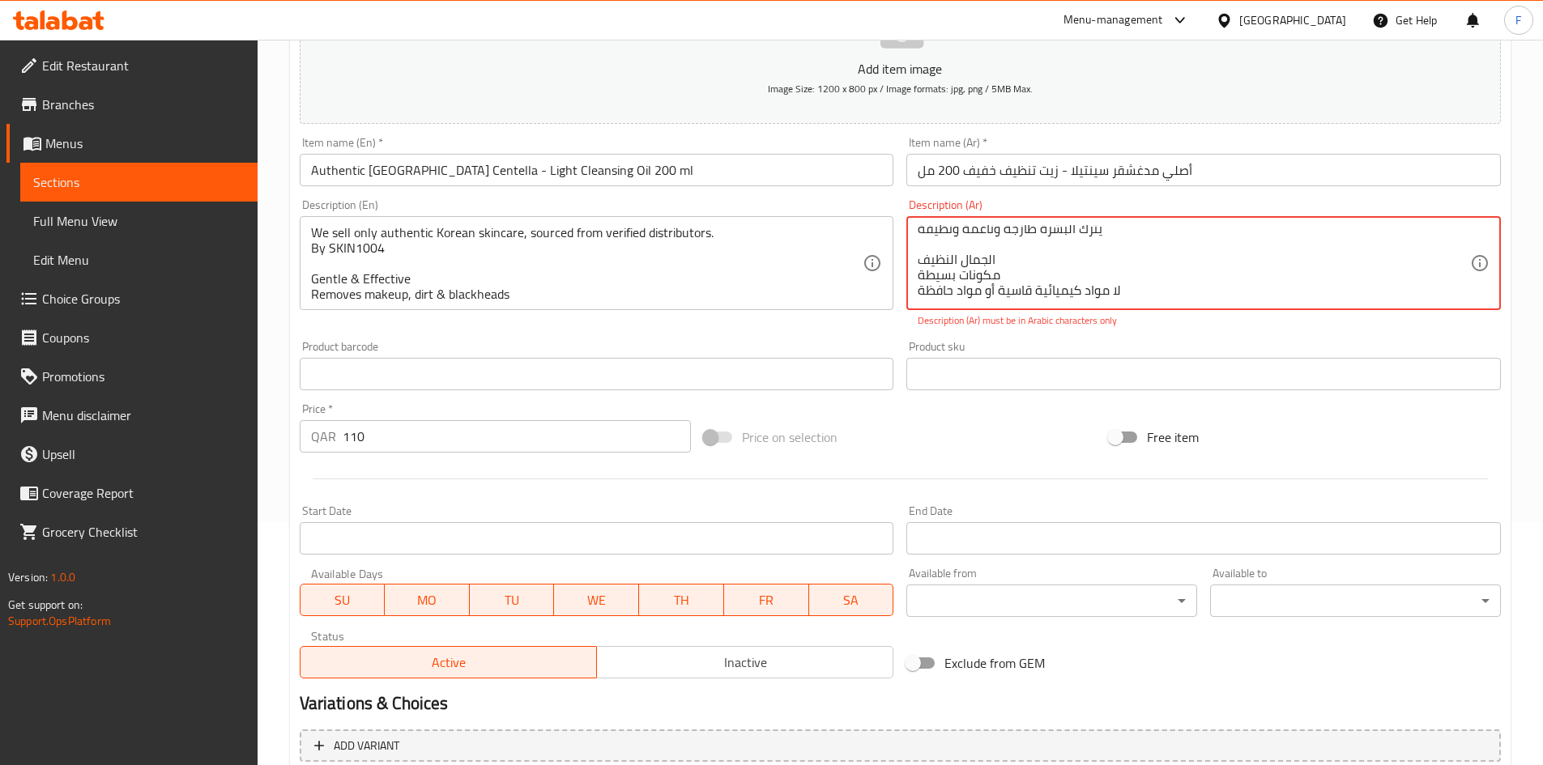
click at [969, 255] on textarea "نحن نبيع فقط مستحضرات العناية بالبشرة الكورية الأصلية، التي يتم الحصول عليها من…" at bounding box center [1194, 263] width 552 height 77
paste textarea "من [PERSON_NAME] من مدغشقر زيت أم سي تي"
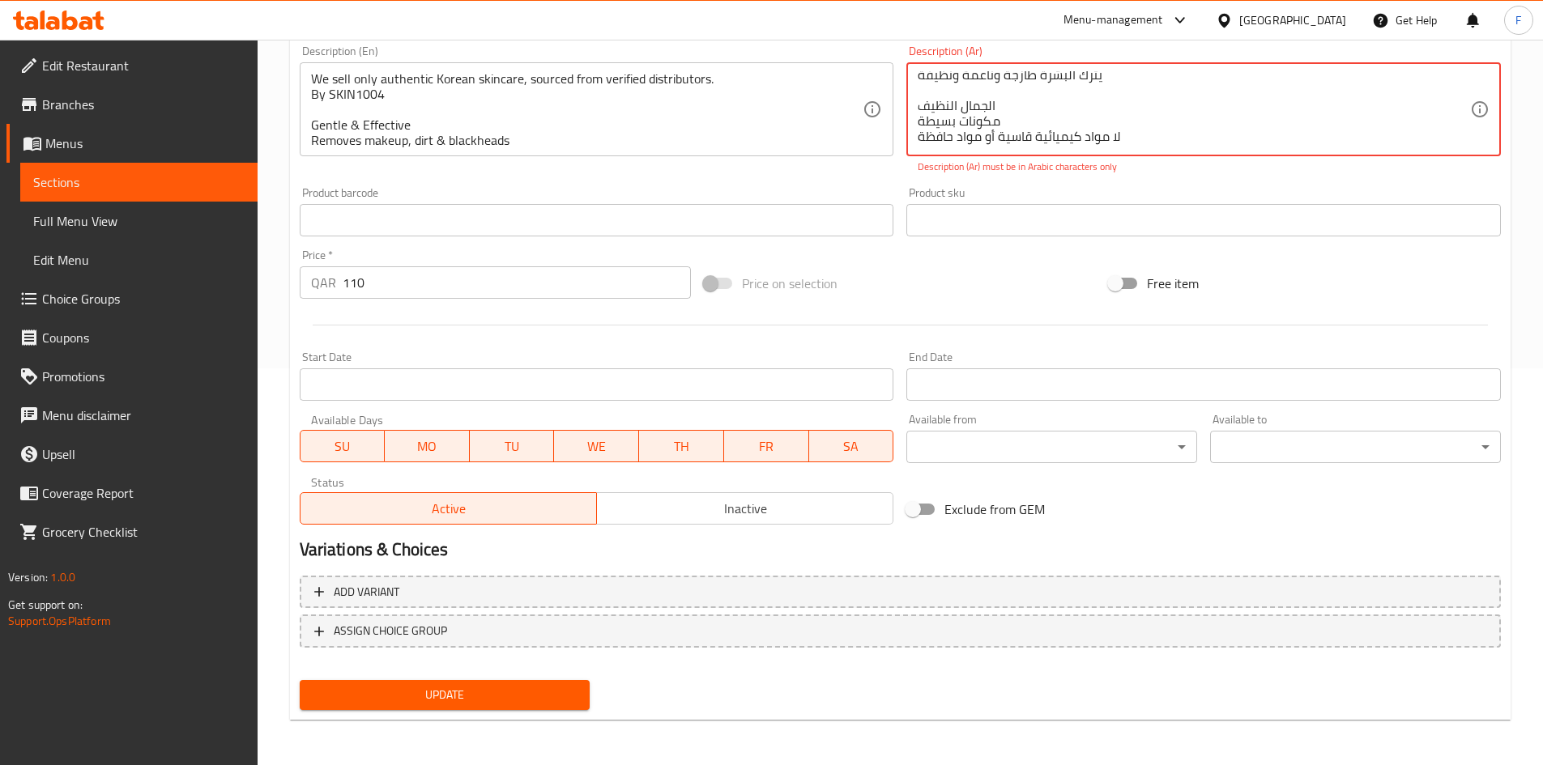
type textarea "نحن نبيع فقط مستحضرات العناية بالبشرة الكورية الأصلية، التي يتم الحصول عليها من…"
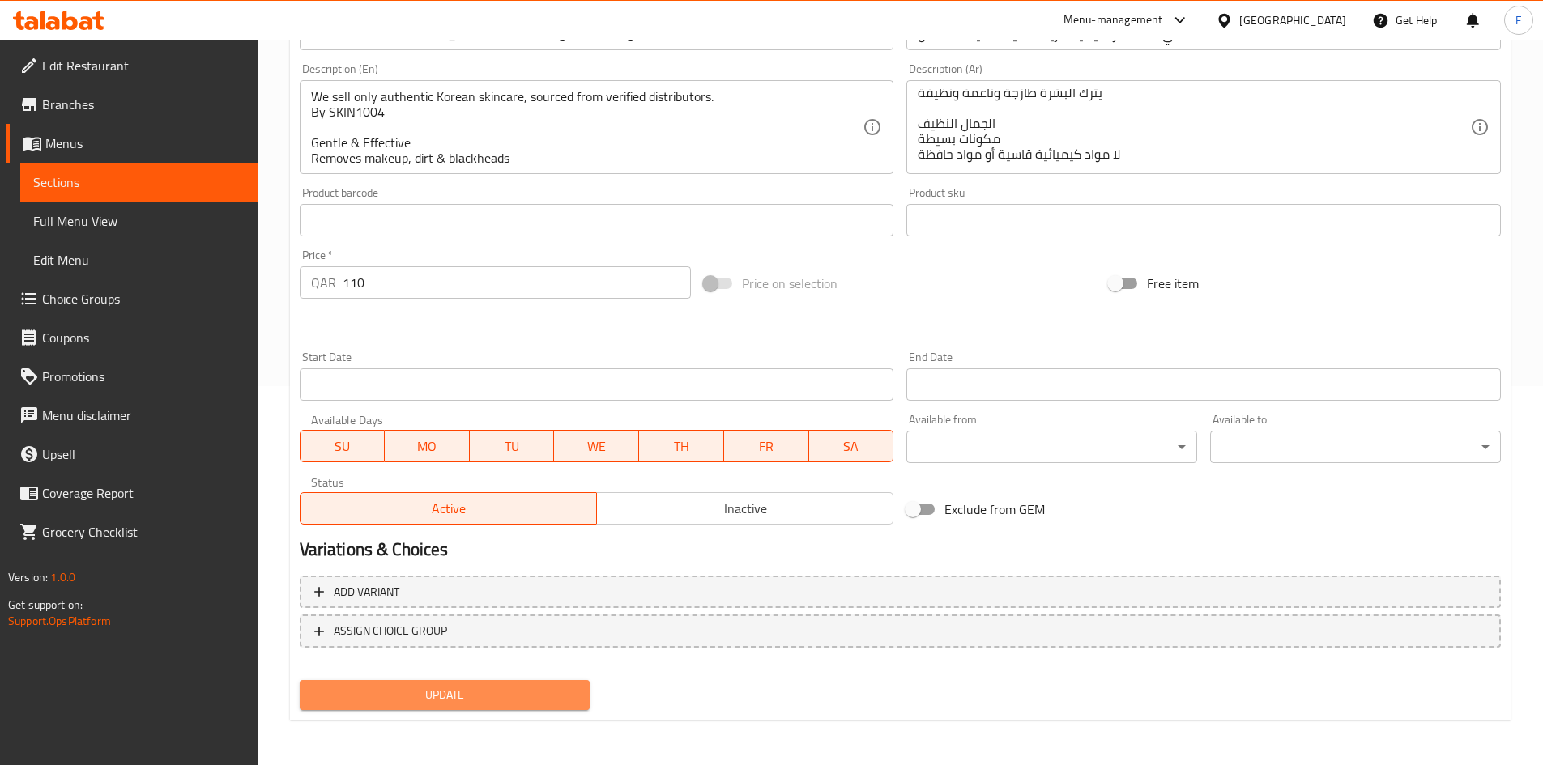
click at [534, 694] on span "Update" at bounding box center [445, 695] width 265 height 20
